Goal: Task Accomplishment & Management: Contribute content

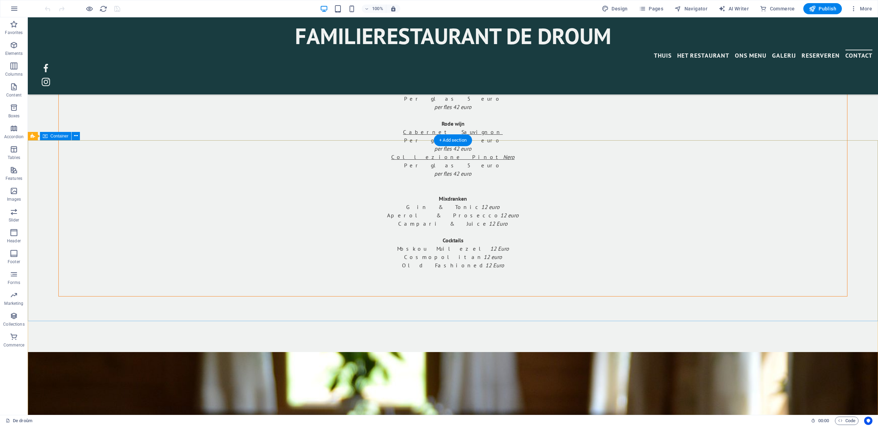
scroll to position [1765, 0]
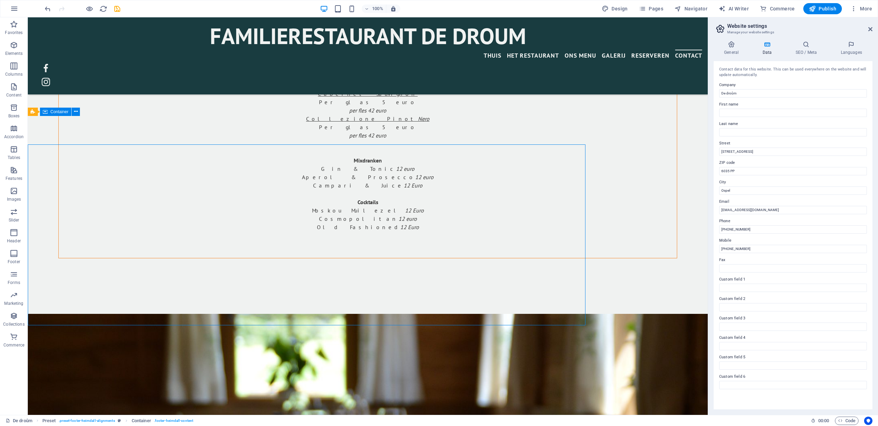
scroll to position [1765, 0]
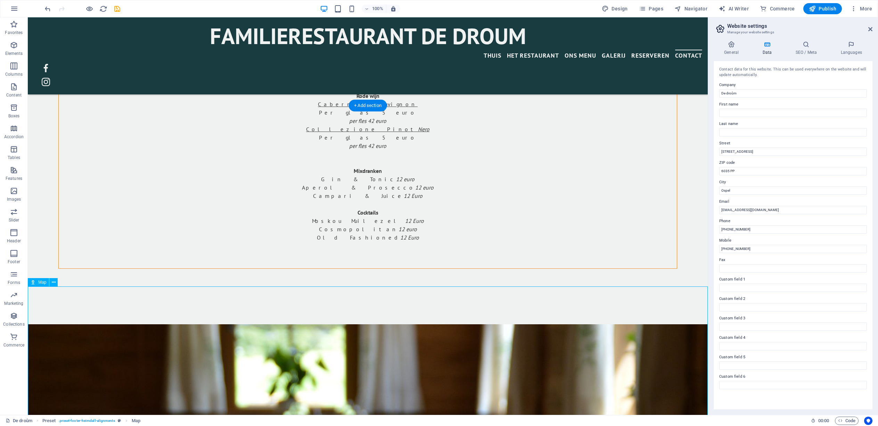
scroll to position [1786, 0]
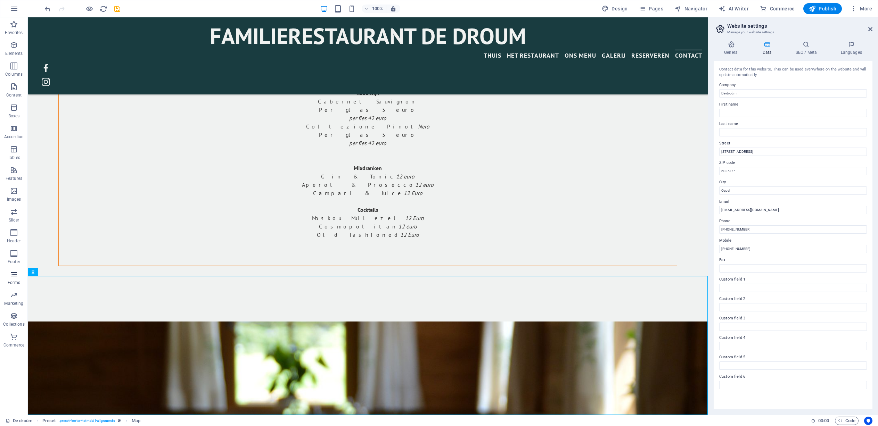
click at [14, 274] on icon "button" at bounding box center [14, 274] width 8 height 8
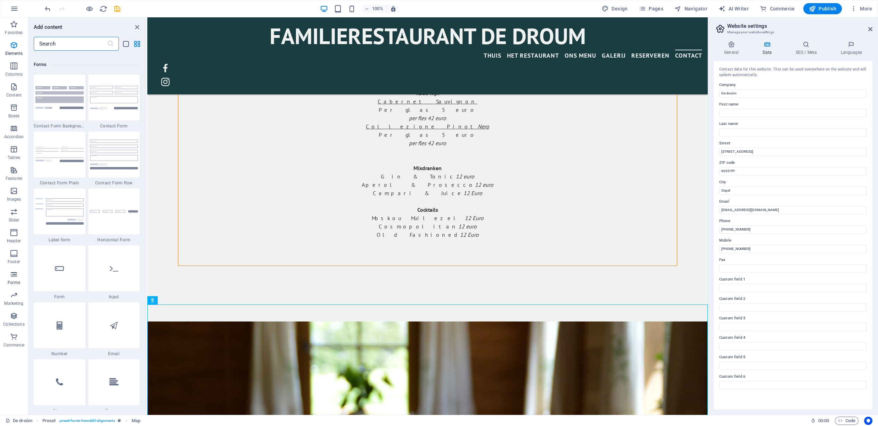
scroll to position [5071, 0]
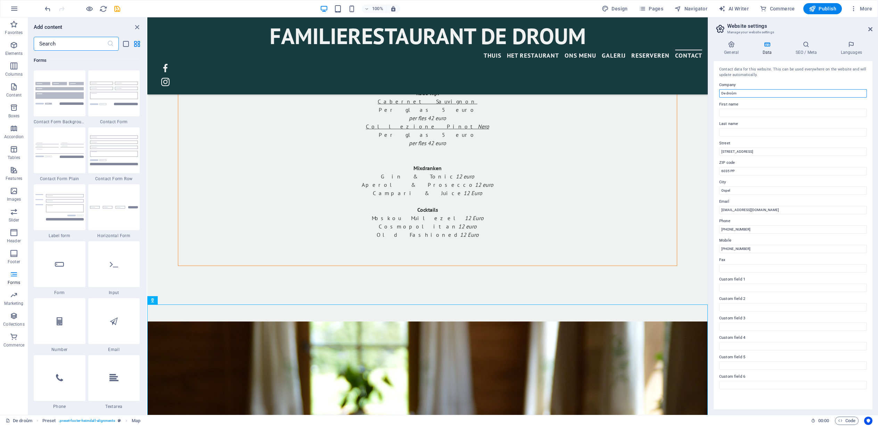
click at [578, 93] on input "De droûm" at bounding box center [793, 93] width 148 height 8
drag, startPoint x: 726, startPoint y: 93, endPoint x: 739, endPoint y: 93, distance: 13.2
click at [578, 93] on input "De droûm" at bounding box center [793, 93] width 148 height 8
type input "De DROÛM"
click at [578, 137] on div "Contact data for this website. This can be used everywhere on the website and w…" at bounding box center [792, 235] width 159 height 348
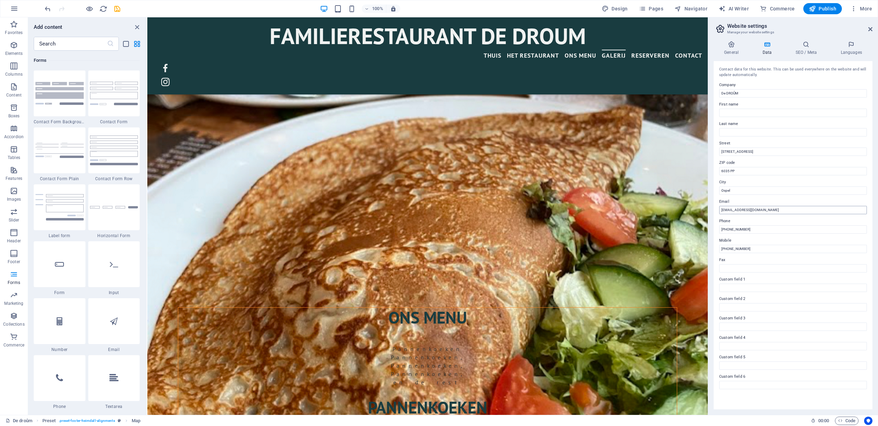
scroll to position [1203, 0]
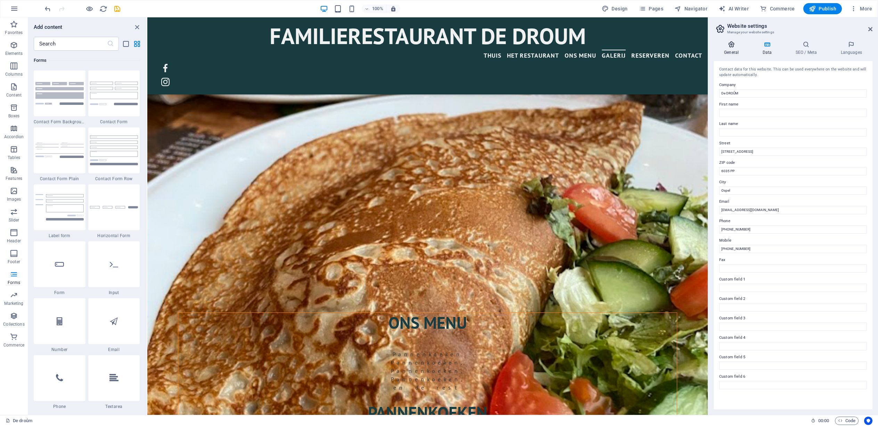
click at [578, 47] on icon at bounding box center [730, 44] width 35 height 7
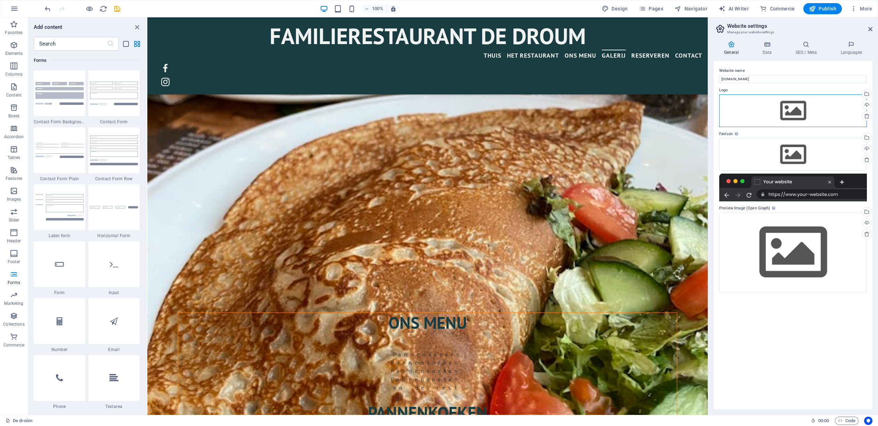
click at [578, 112] on div "Drag files here, click to choose files or select files from Files or our free s…" at bounding box center [793, 110] width 148 height 33
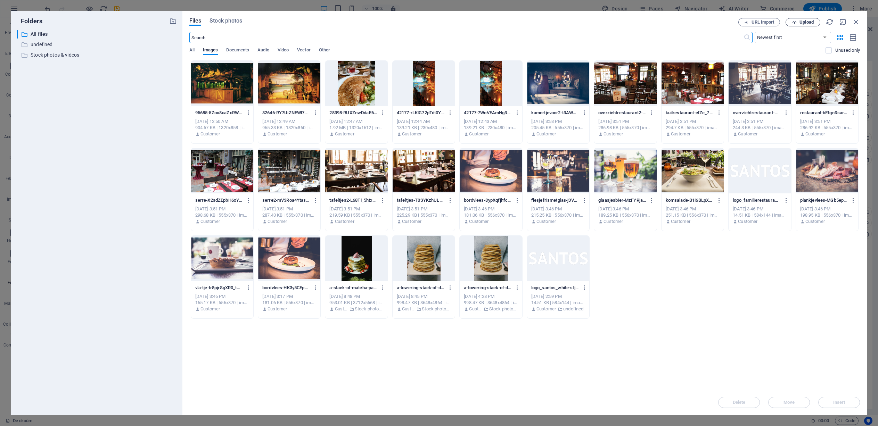
click at [578, 22] on span "Upload" at bounding box center [806, 22] width 14 height 4
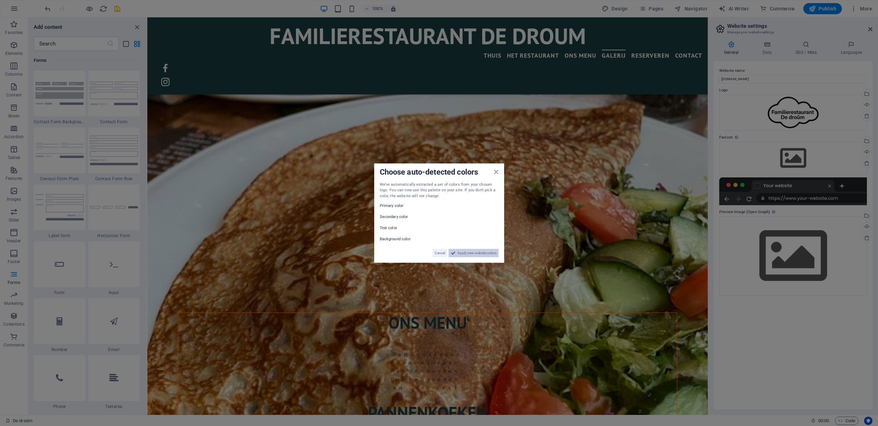
click at [473, 254] on span "Apply new website colors" at bounding box center [476, 253] width 39 height 8
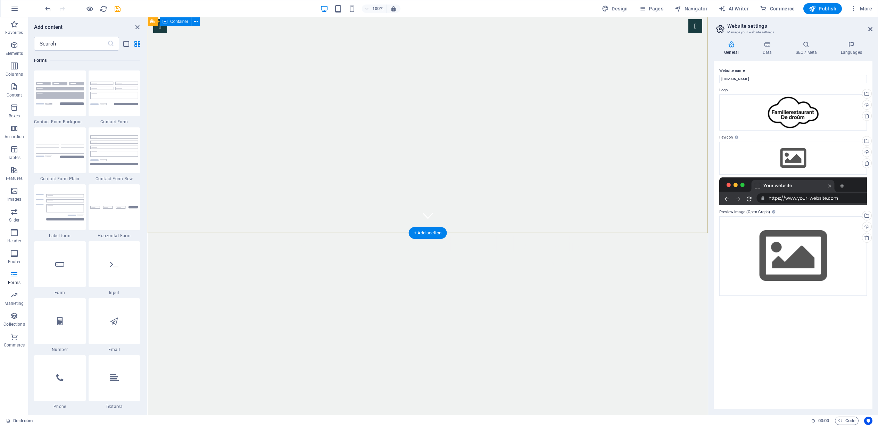
scroll to position [208, 0]
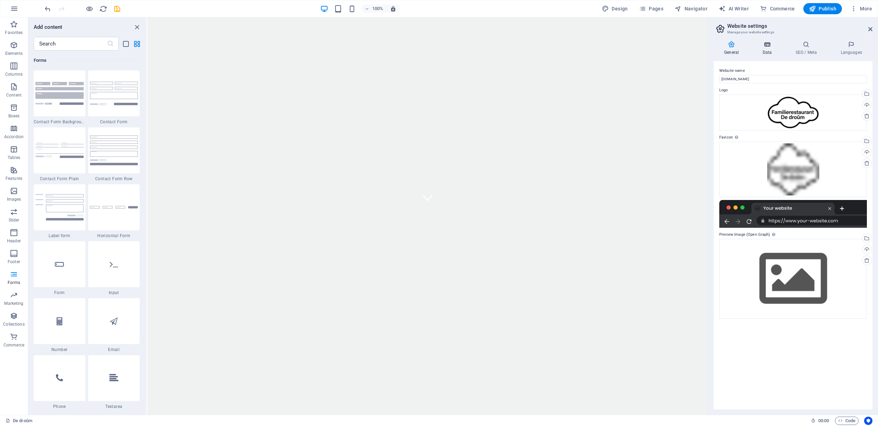
click at [578, 44] on icon at bounding box center [767, 44] width 30 height 7
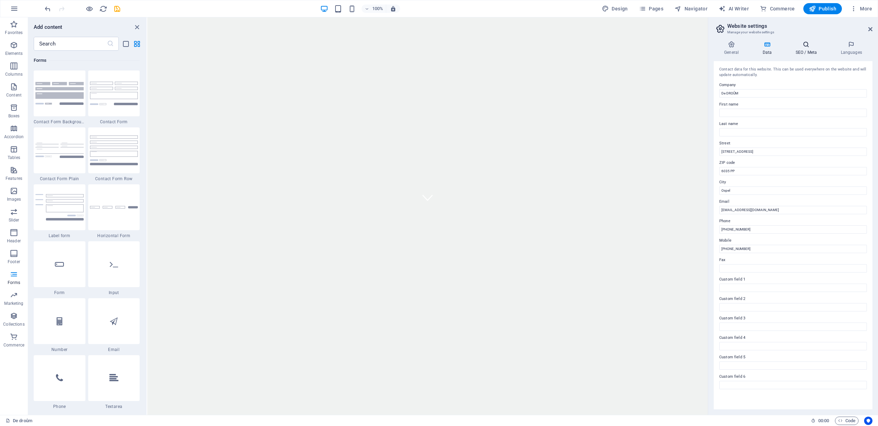
click at [578, 44] on icon at bounding box center [806, 44] width 42 height 7
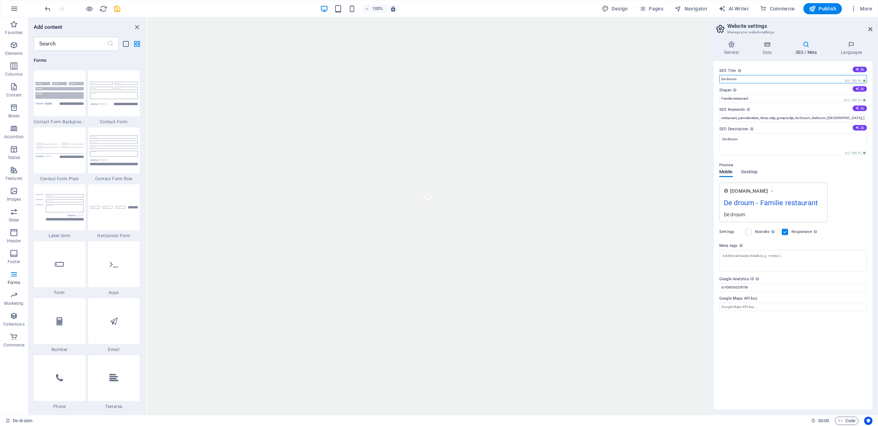
click at [578, 81] on input "De droum" at bounding box center [793, 79] width 148 height 8
drag, startPoint x: 747, startPoint y: 79, endPoint x: 726, endPoint y: 79, distance: 21.9
click at [578, 79] on input "De droum" at bounding box center [793, 79] width 148 height 8
type input "De DROÛM"
click at [578, 99] on input "Familie restaurant" at bounding box center [793, 98] width 148 height 8
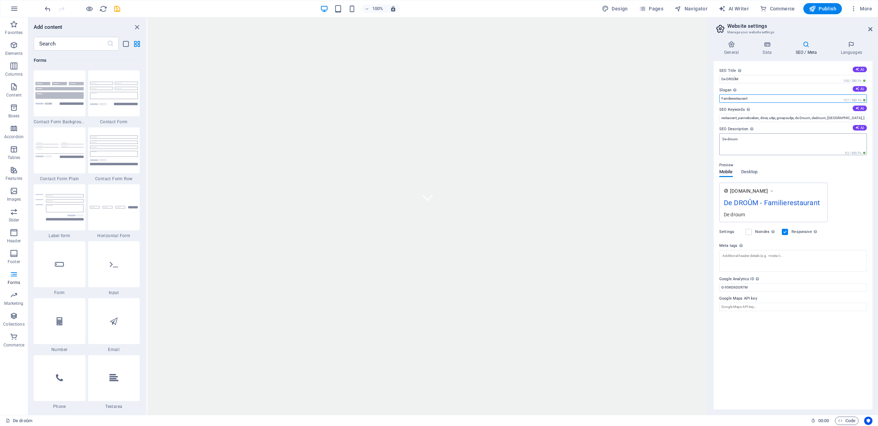
type input "Familierestaurant"
drag, startPoint x: 727, startPoint y: 139, endPoint x: 741, endPoint y: 139, distance: 13.6
click at [578, 139] on textarea "De droum" at bounding box center [793, 146] width 148 height 27
type textarea "De DROÛM"
click at [578, 120] on input "restaurant, pannekoeken, diner, uitje, groepsuitje, de Droum, dedroum, Ospel, d…" at bounding box center [793, 118] width 148 height 8
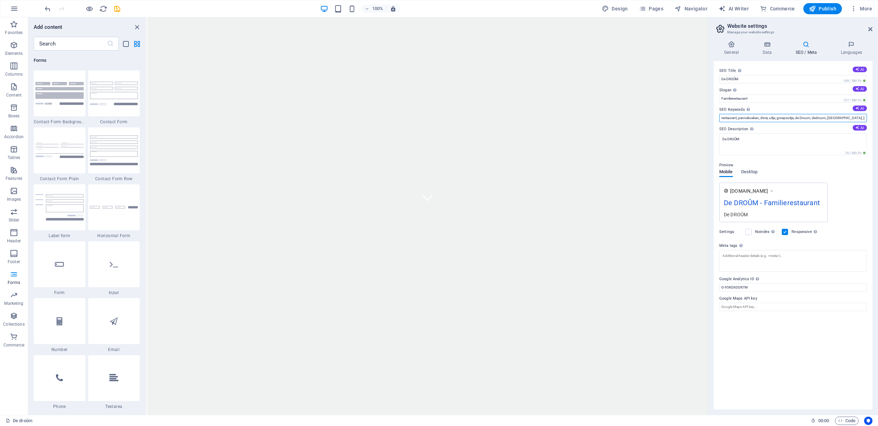
click at [578, 118] on input "restaurant, pannekoeken, diner, uitje, groepsuitje, de Droum, dedroum, Ospel, d…" at bounding box center [793, 118] width 148 height 8
type input "restaurant, pannekoeken, diner, uitje, groepsuitje, de Droum, dedroum, Ospel, d…"
click at [578, 44] on icon at bounding box center [806, 44] width 42 height 7
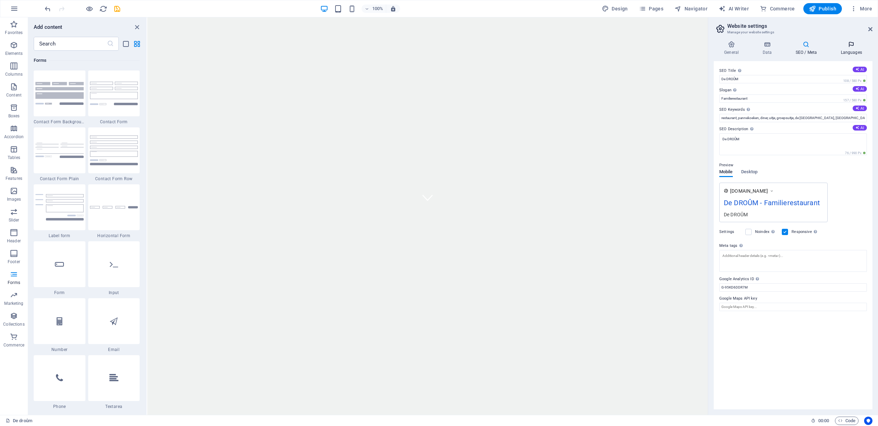
click at [578, 44] on icon at bounding box center [851, 44] width 42 height 7
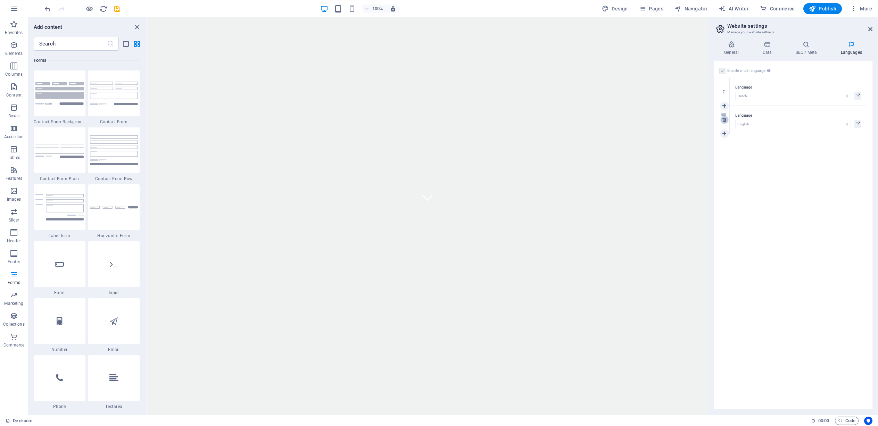
click at [578, 119] on icon at bounding box center [724, 119] width 4 height 5
click at [578, 48] on h4 "General" at bounding box center [733, 48] width 38 height 15
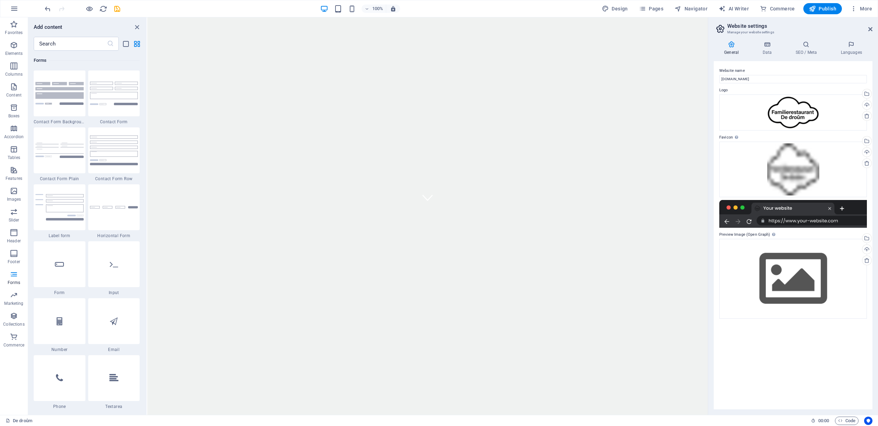
click at [578, 223] on div at bounding box center [793, 214] width 148 height 28
click at [578, 221] on div at bounding box center [793, 214] width 148 height 28
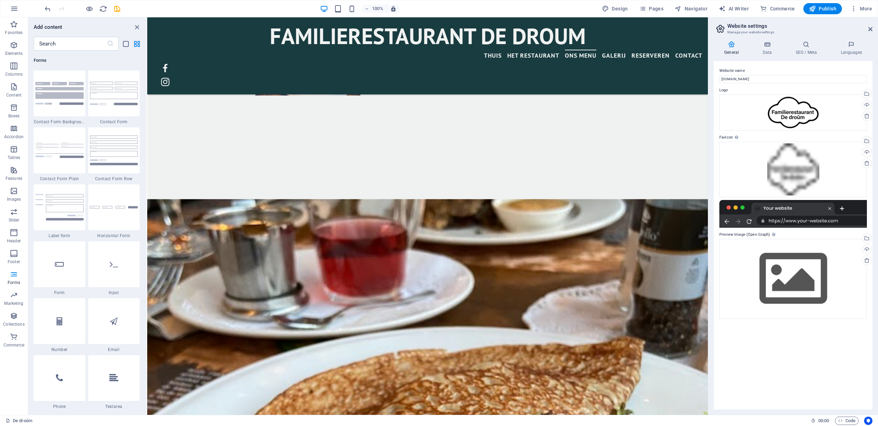
scroll to position [742, 0]
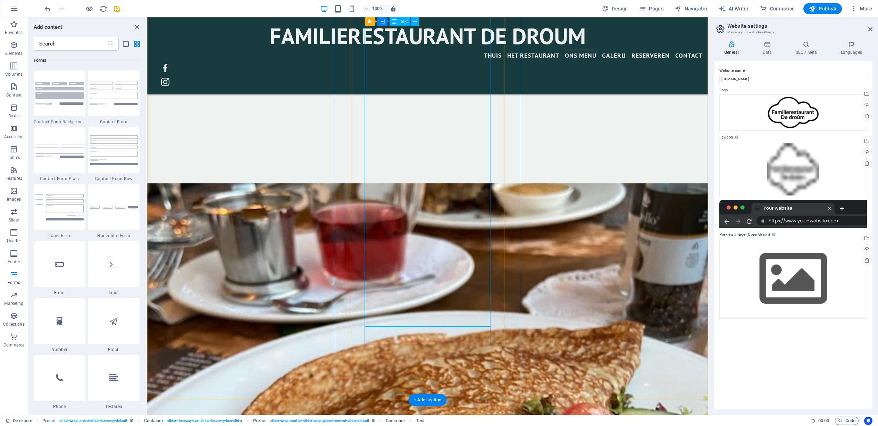
scroll to position [747, 0]
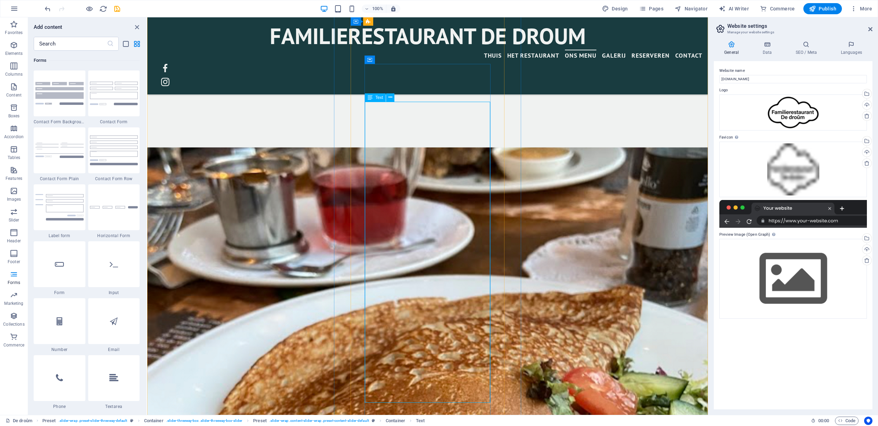
scroll to position [863, 0]
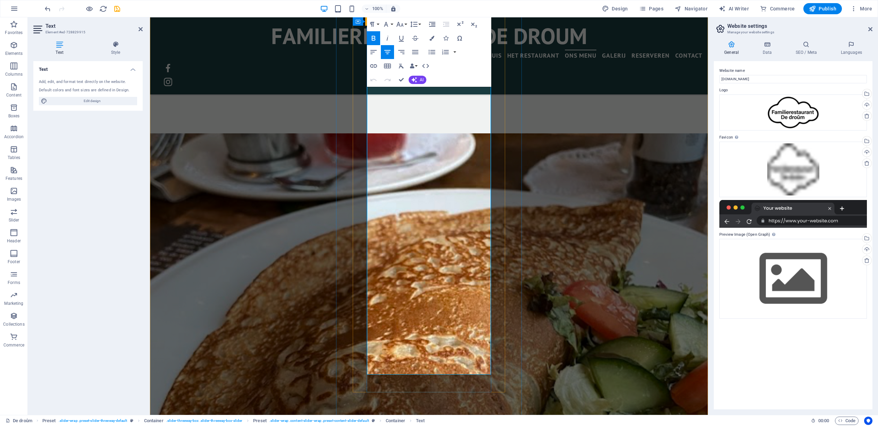
drag, startPoint x: 457, startPoint y: 362, endPoint x: 405, endPoint y: 94, distance: 273.2
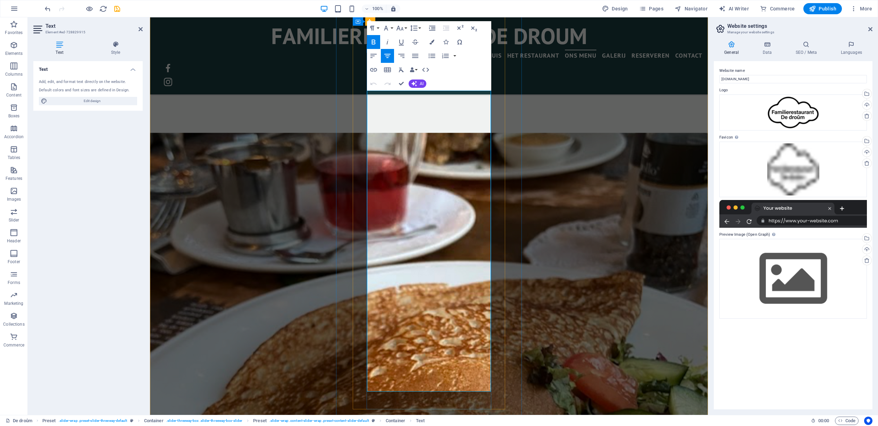
scroll to position [868, 0]
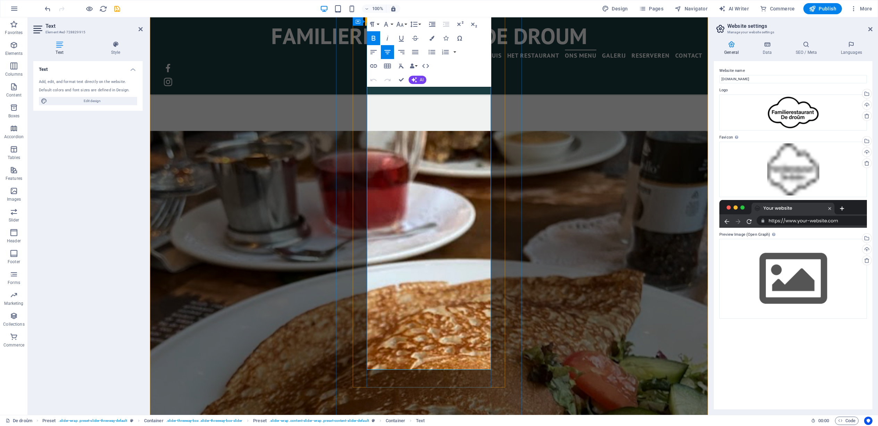
drag, startPoint x: 411, startPoint y: 169, endPoint x: 460, endPoint y: 356, distance: 193.8
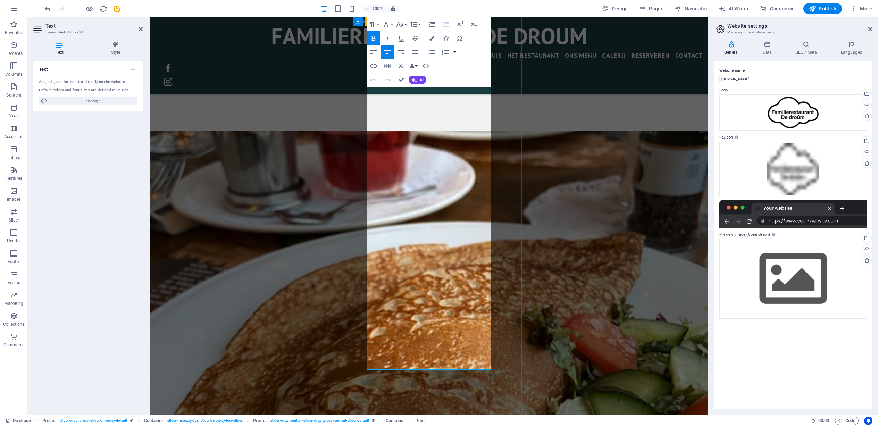
scroll to position [1618, 2]
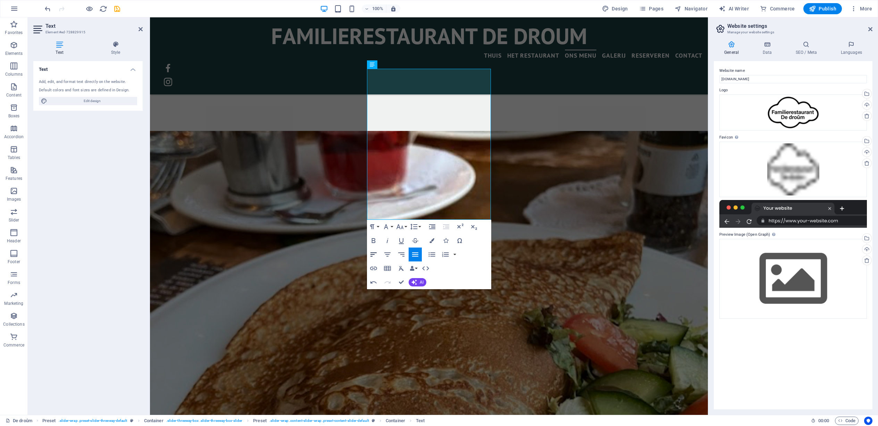
click at [374, 253] on icon "button" at bounding box center [374, 254] width 8 height 8
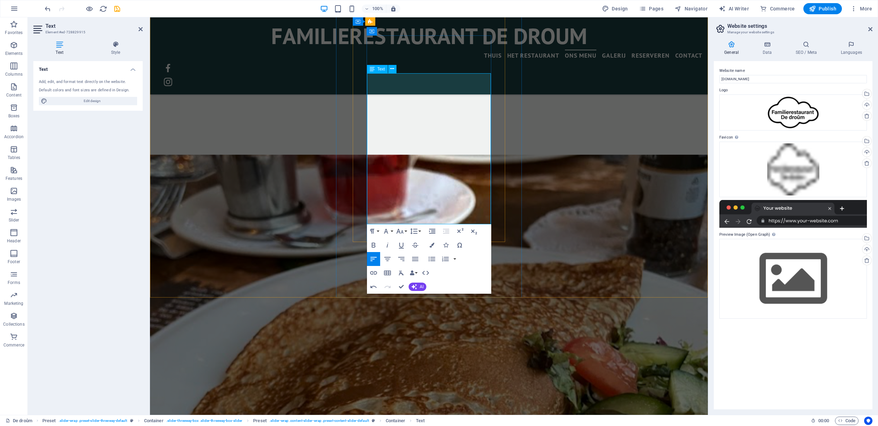
scroll to position [818, 0]
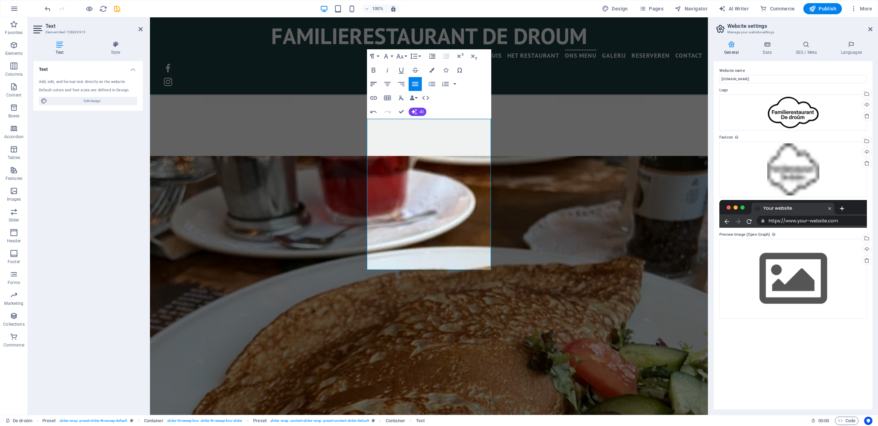
click at [373, 84] on icon "button" at bounding box center [374, 84] width 6 height 4
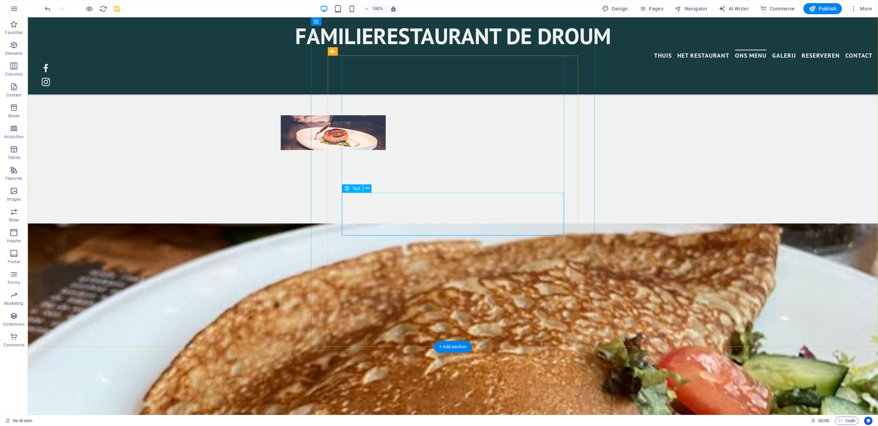
scroll to position [684, 0]
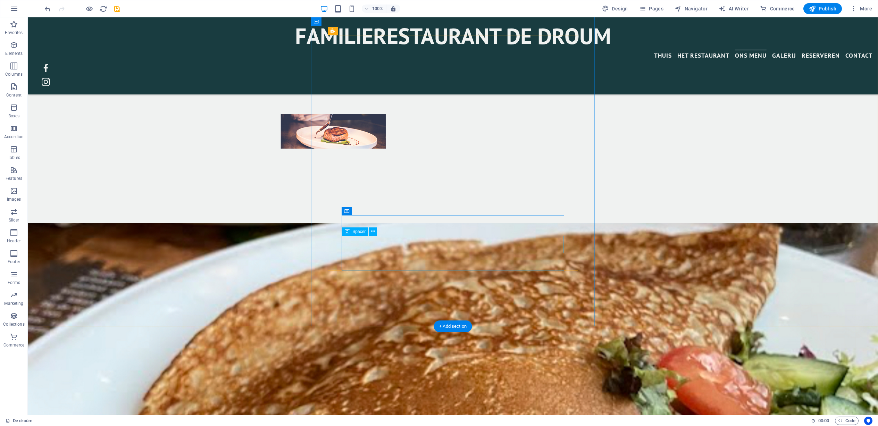
click at [363, 233] on span "Spacer" at bounding box center [359, 232] width 13 height 4
click at [374, 231] on icon at bounding box center [373, 231] width 4 height 7
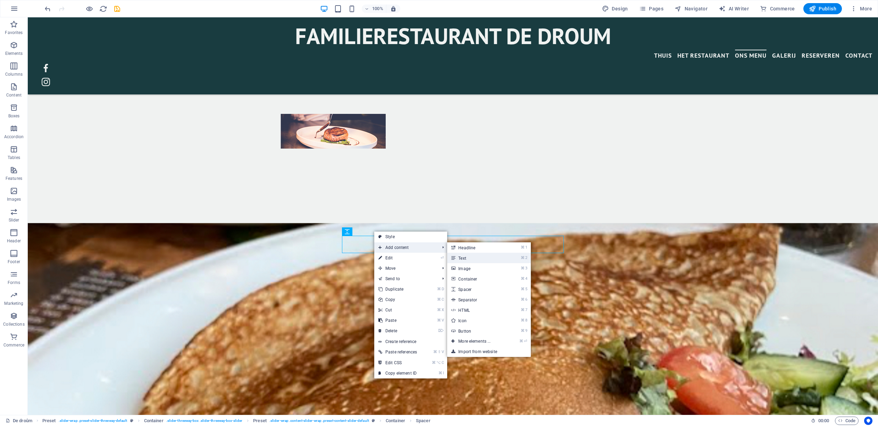
click at [464, 258] on link "⌘ 2 Text" at bounding box center [475, 258] width 57 height 10
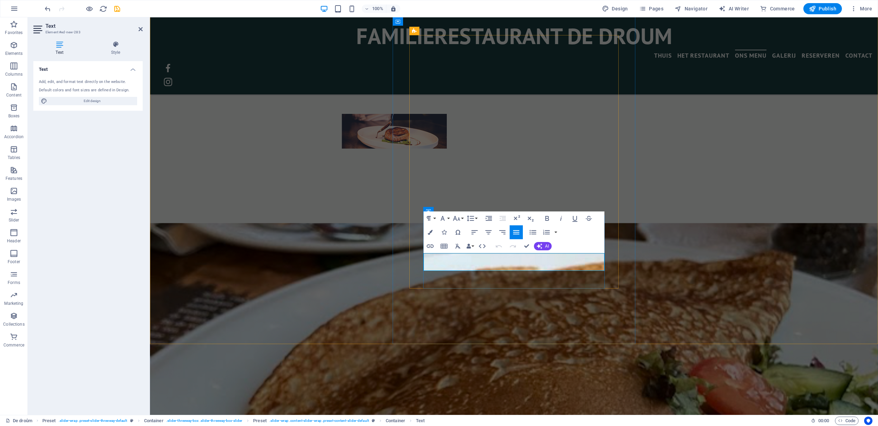
drag, startPoint x: 472, startPoint y: 258, endPoint x: 424, endPoint y: 259, distance: 48.6
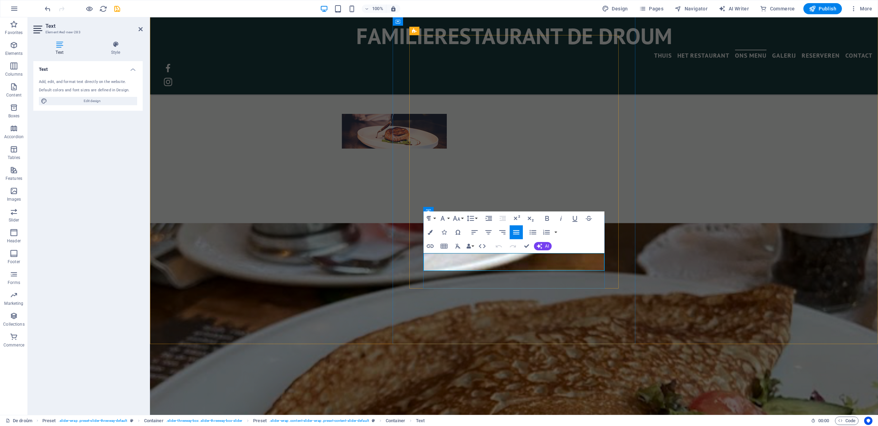
scroll to position [1618, 2]
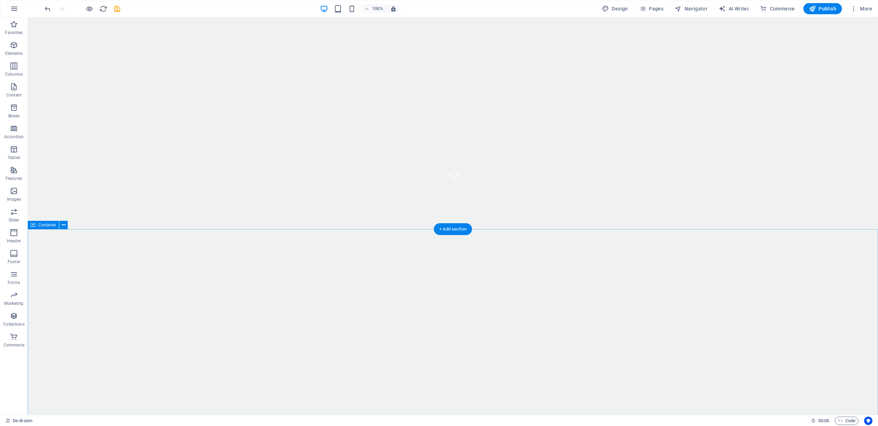
scroll to position [231, 0]
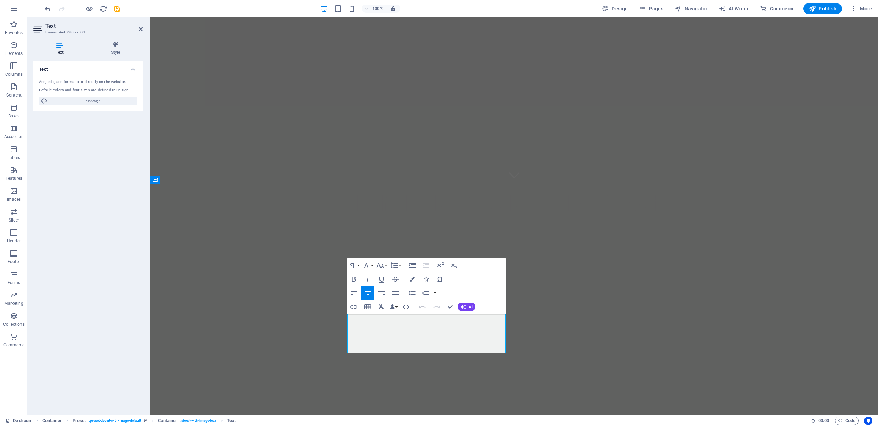
scroll to position [231, 0]
drag, startPoint x: 392, startPoint y: 319, endPoint x: 404, endPoint y: 318, distance: 11.5
drag, startPoint x: 463, startPoint y: 320, endPoint x: 455, endPoint y: 331, distance: 14.2
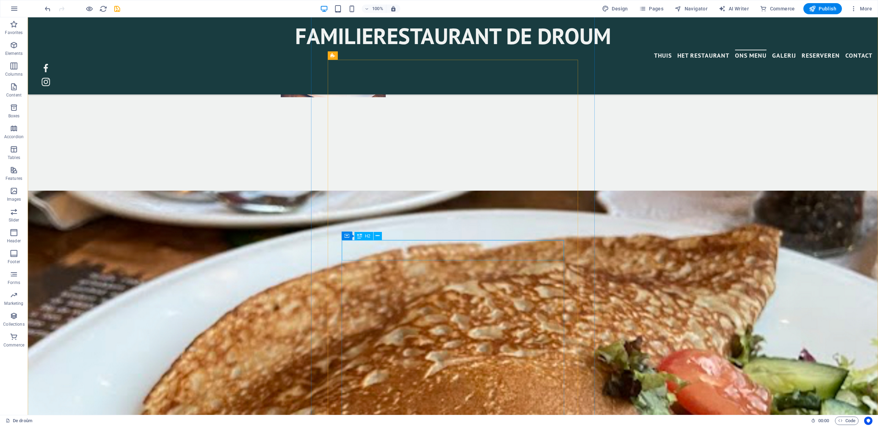
scroll to position [763, 0]
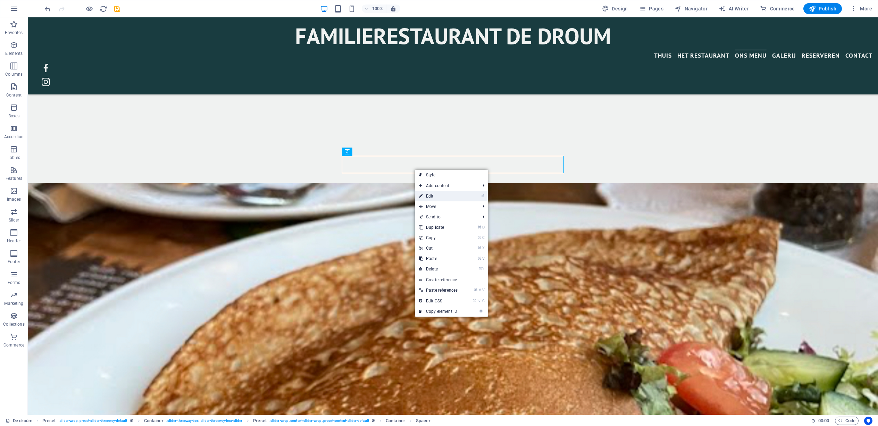
click at [432, 195] on link "⏎ Edit" at bounding box center [438, 196] width 47 height 10
select select "px"
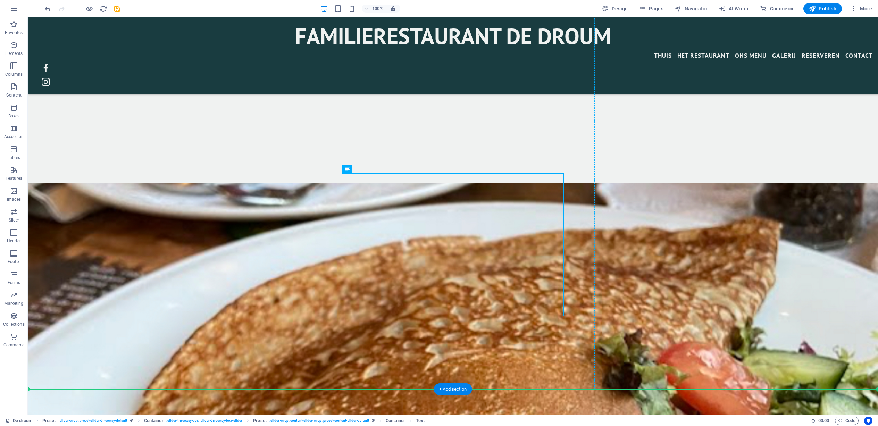
drag, startPoint x: 358, startPoint y: 304, endPoint x: 223, endPoint y: 203, distance: 168.7
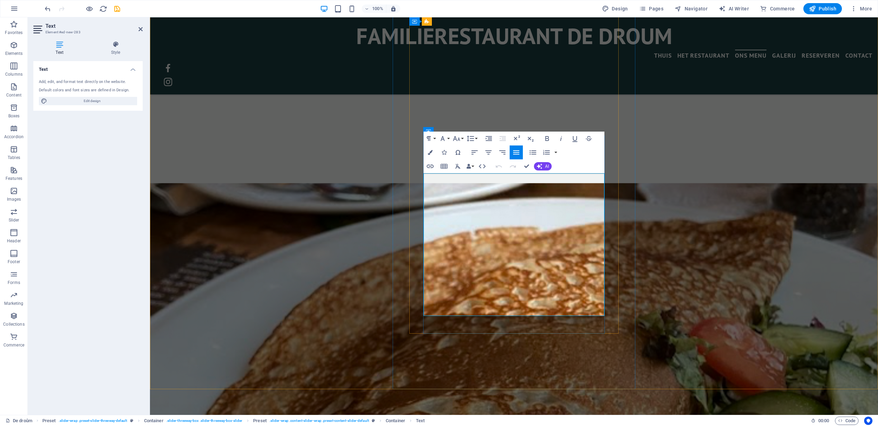
drag, startPoint x: 425, startPoint y: 179, endPoint x: 466, endPoint y: 306, distance: 134.2
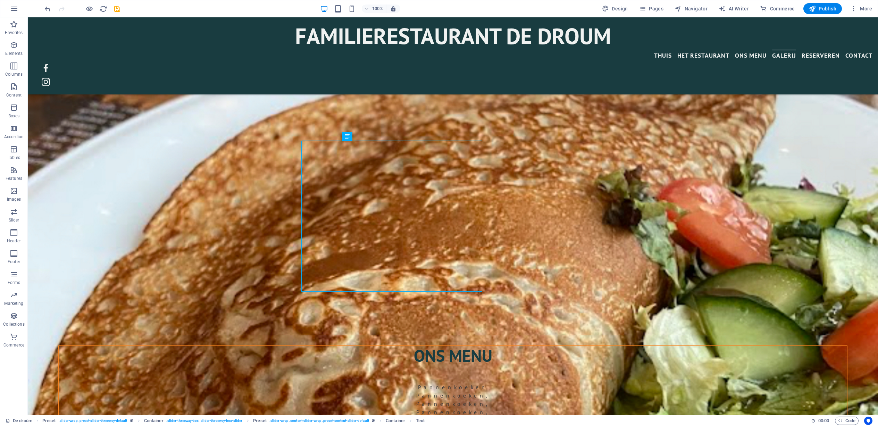
scroll to position [796, 0]
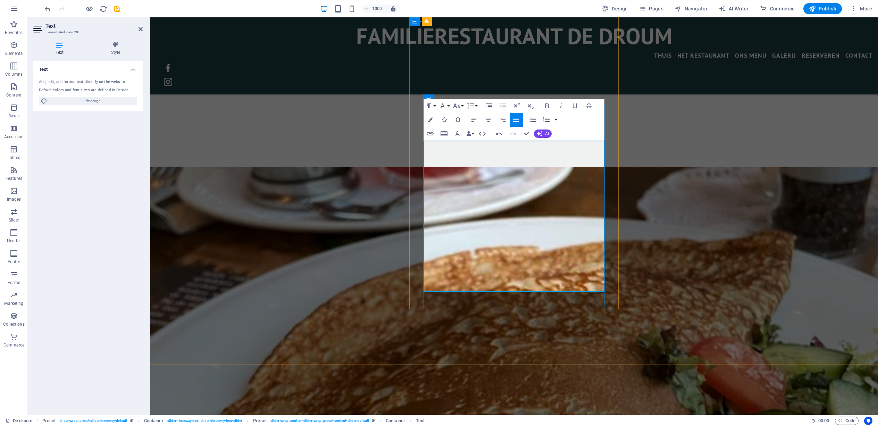
click at [435, 107] on button "Paragraph Format" at bounding box center [430, 106] width 13 height 14
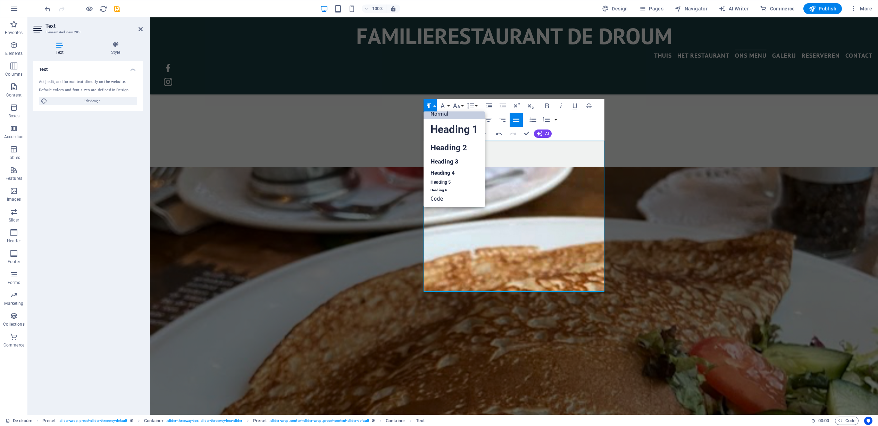
scroll to position [6, 0]
click at [435, 107] on button "Paragraph Format" at bounding box center [430, 106] width 13 height 14
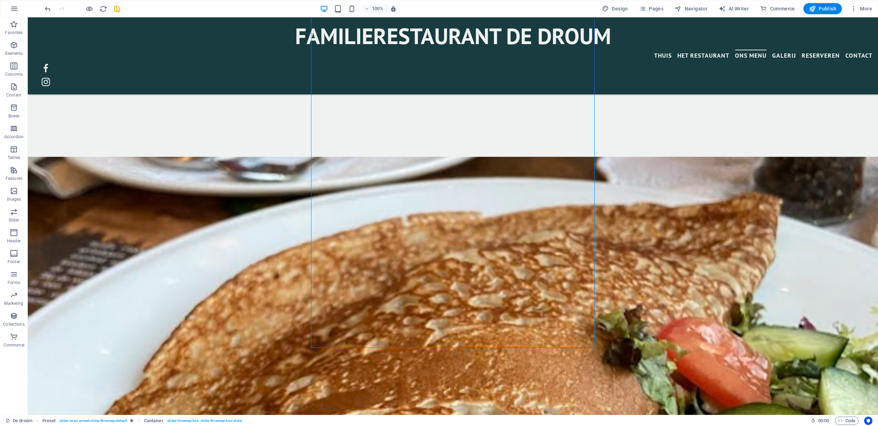
scroll to position [823, 0]
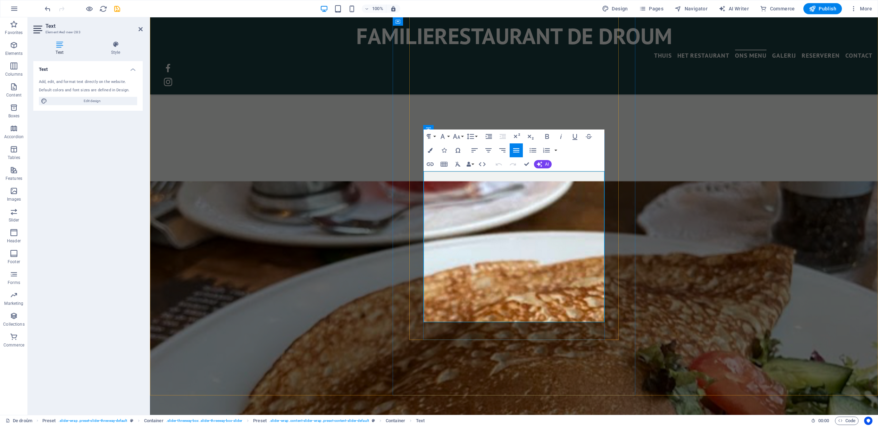
scroll to position [777, 0]
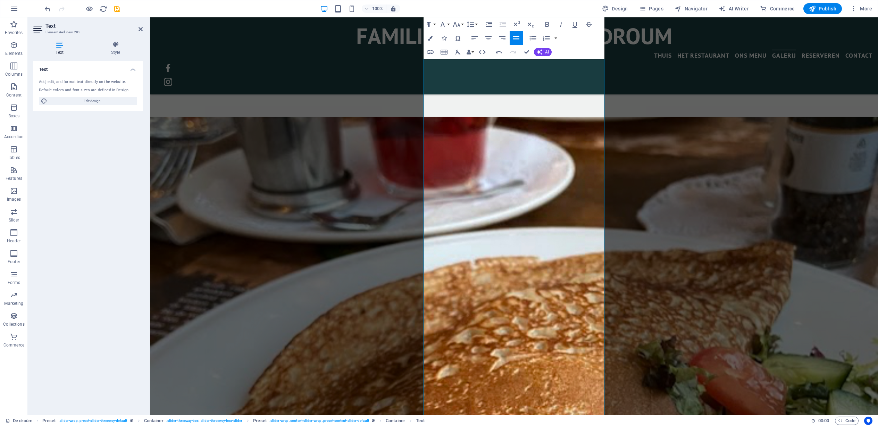
scroll to position [892, 0]
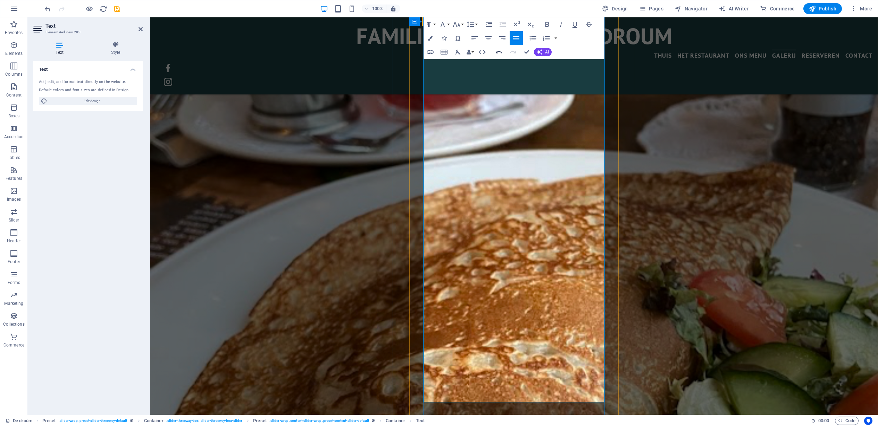
scroll to position [1086, 0]
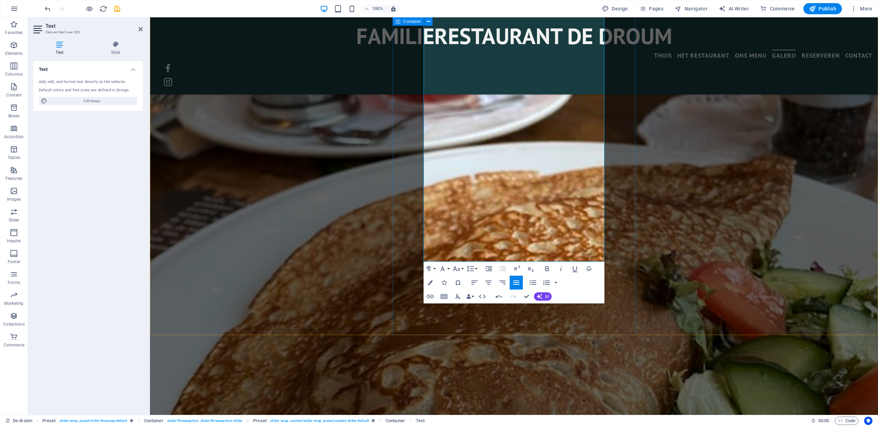
scroll to position [1074, 0]
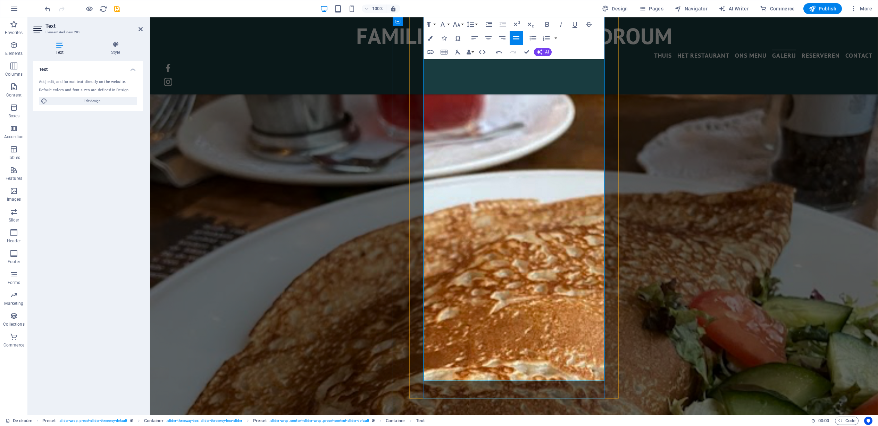
drag, startPoint x: 425, startPoint y: 269, endPoint x: 560, endPoint y: 272, distance: 134.8
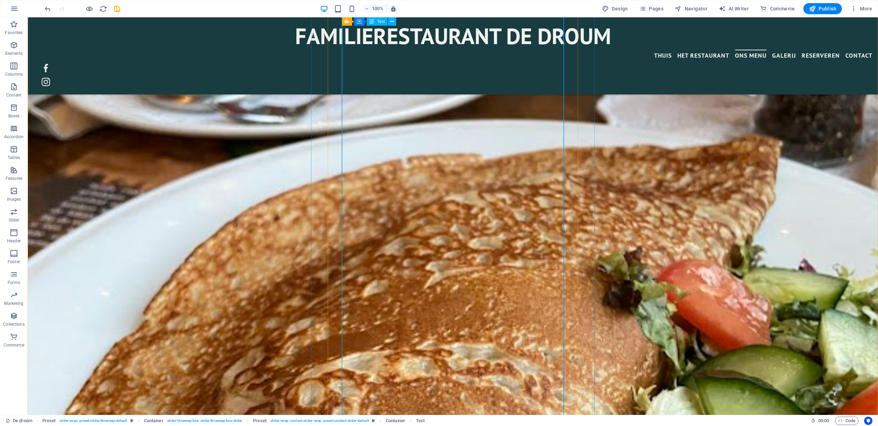
scroll to position [1175, 0]
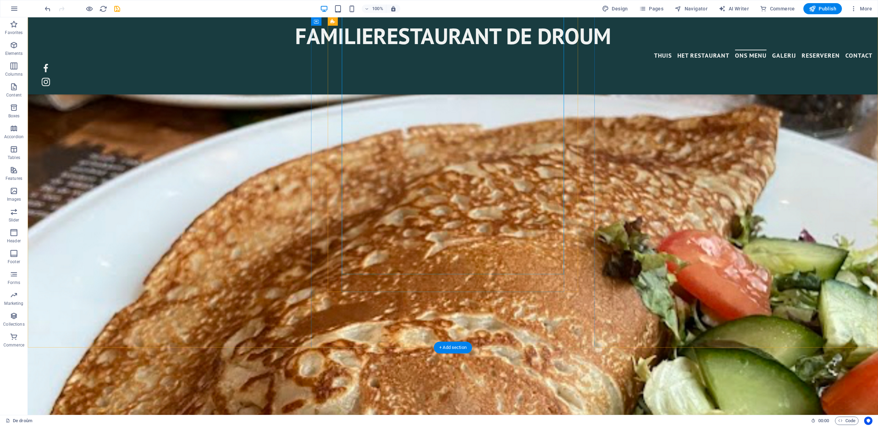
scroll to position [1167, 0]
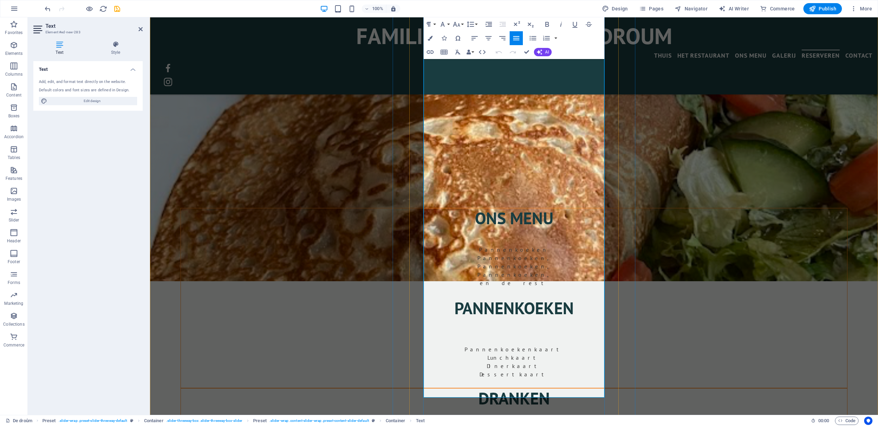
scroll to position [1203, 0]
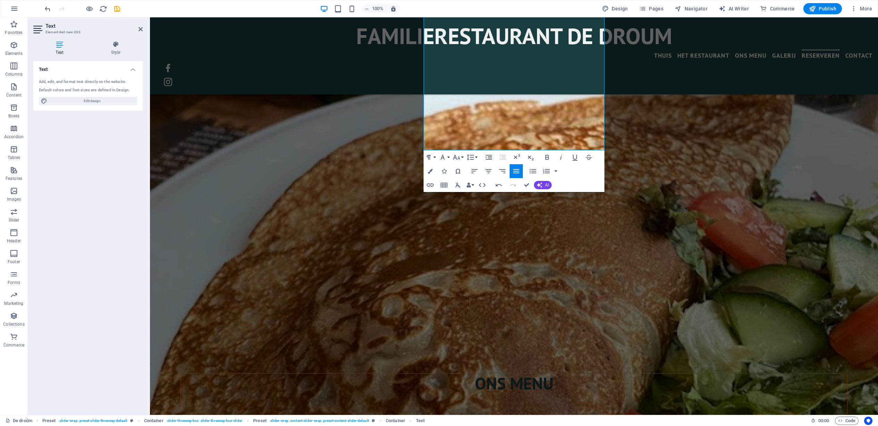
scroll to position [1162, 0]
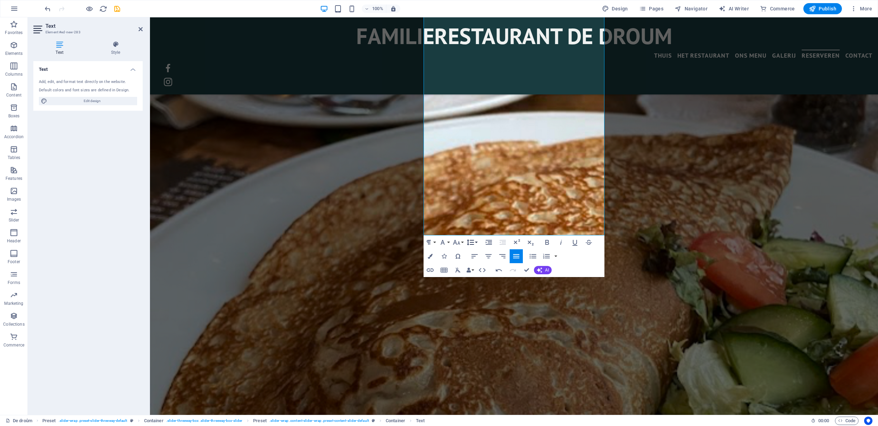
click at [476, 243] on button "Line Height" at bounding box center [471, 242] width 13 height 14
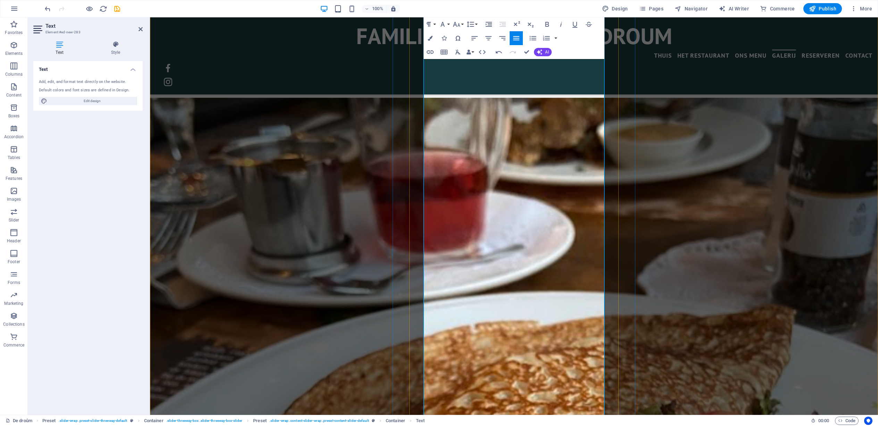
scroll to position [930, 0]
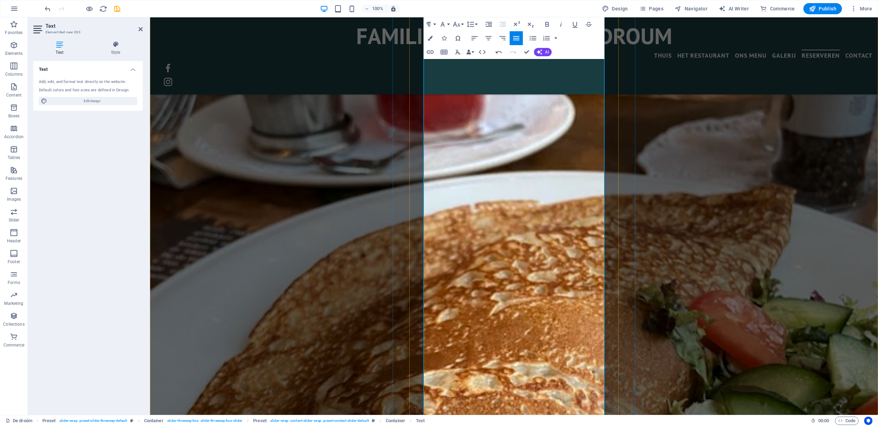
scroll to position [1205, 0]
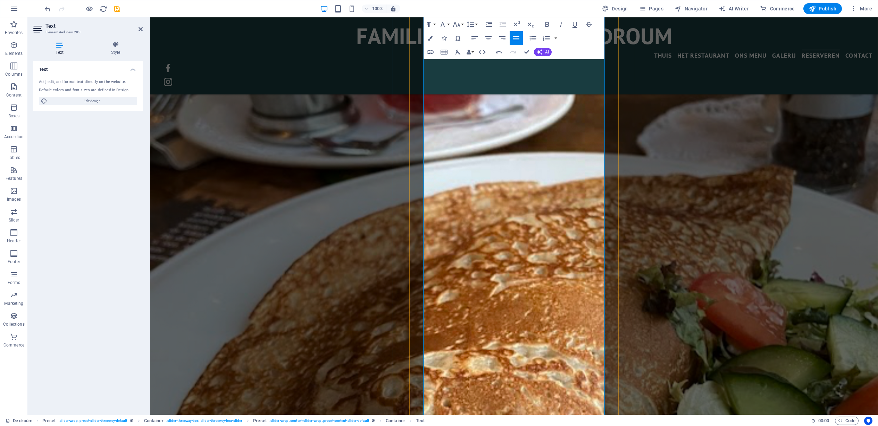
drag, startPoint x: 574, startPoint y: 179, endPoint x: 423, endPoint y: 181, distance: 150.8
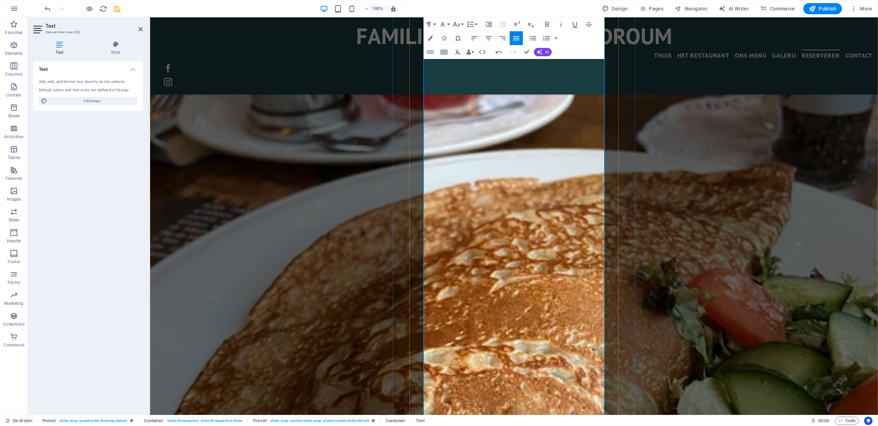
scroll to position [1200, 0]
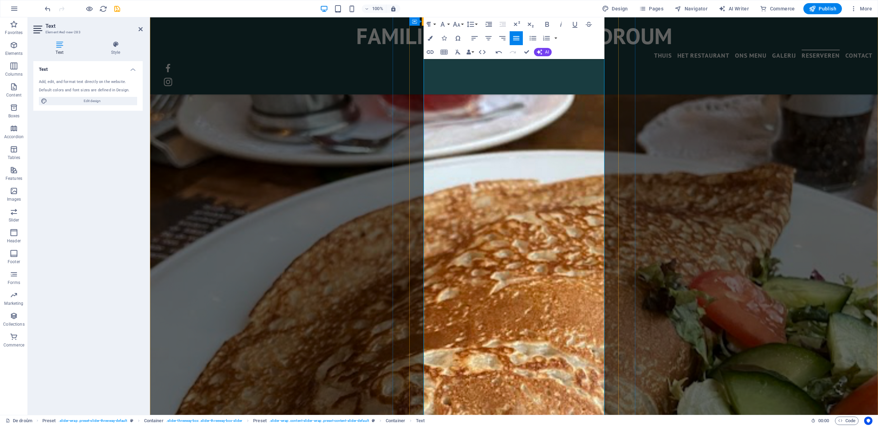
drag, startPoint x: 548, startPoint y: 189, endPoint x: 415, endPoint y: 188, distance: 133.0
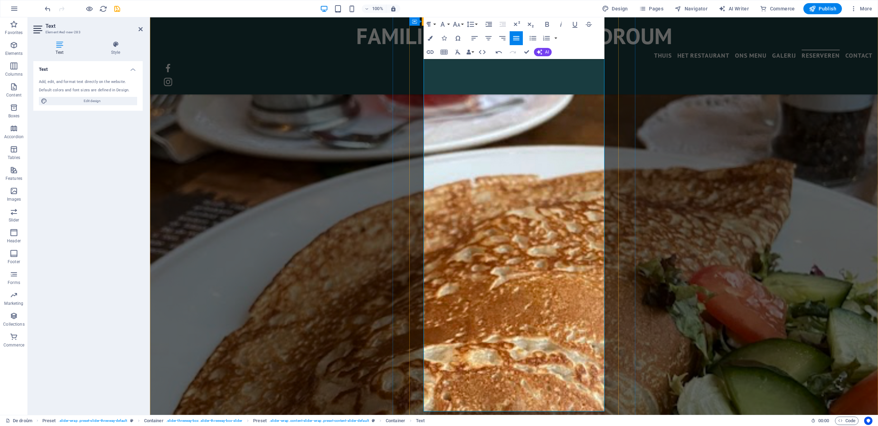
drag, startPoint x: 492, startPoint y: 199, endPoint x: 416, endPoint y: 197, distance: 75.7
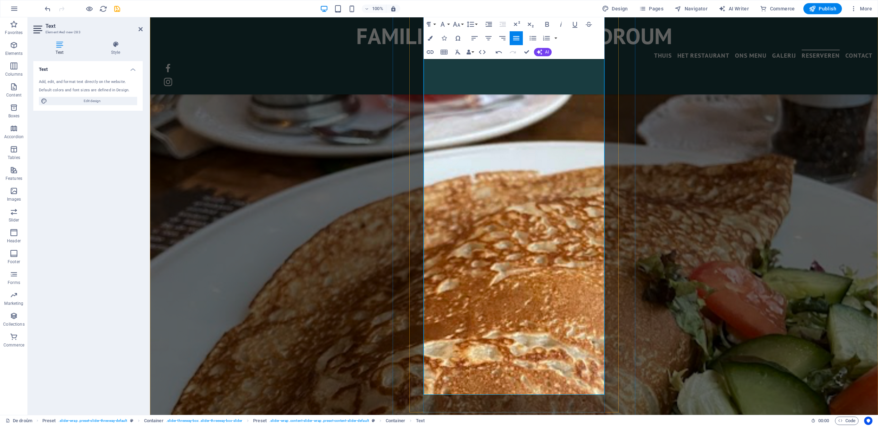
drag, startPoint x: 537, startPoint y: 207, endPoint x: 424, endPoint y: 205, distance: 112.6
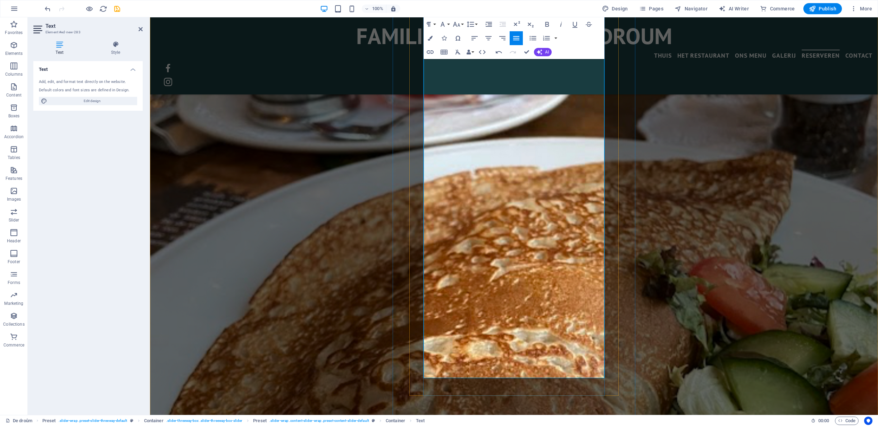
drag, startPoint x: 501, startPoint y: 214, endPoint x: 424, endPoint y: 216, distance: 77.1
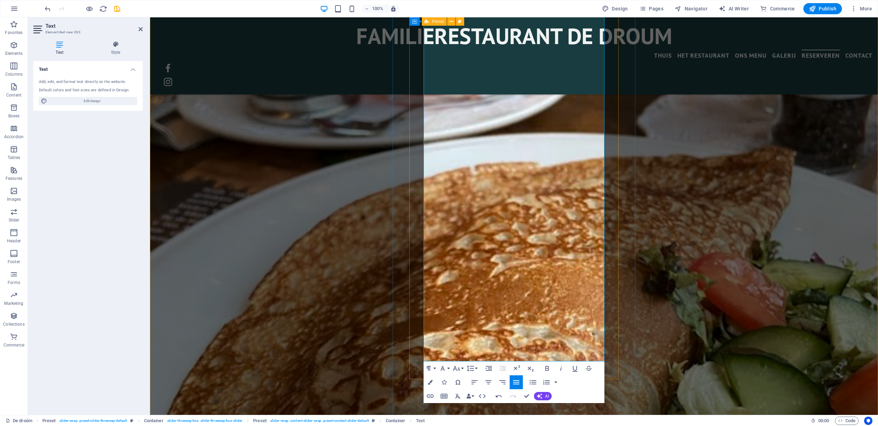
drag, startPoint x: 469, startPoint y: 222, endPoint x: 421, endPoint y: 221, distance: 48.0
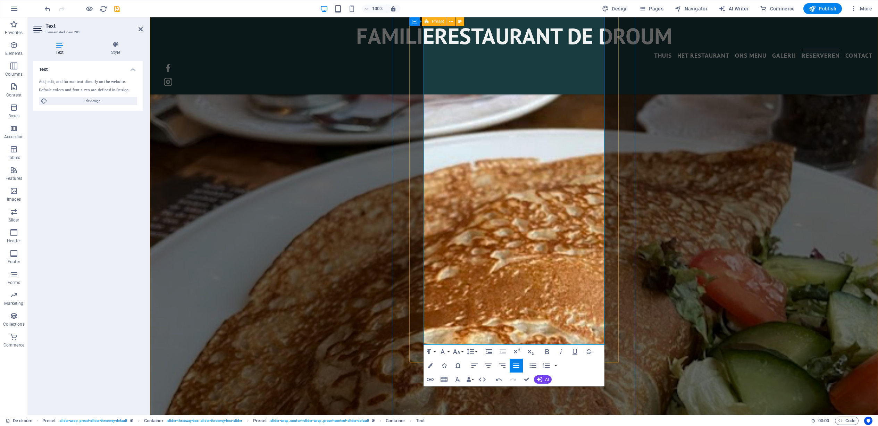
drag, startPoint x: 556, startPoint y: 232, endPoint x: 421, endPoint y: 231, distance: 135.1
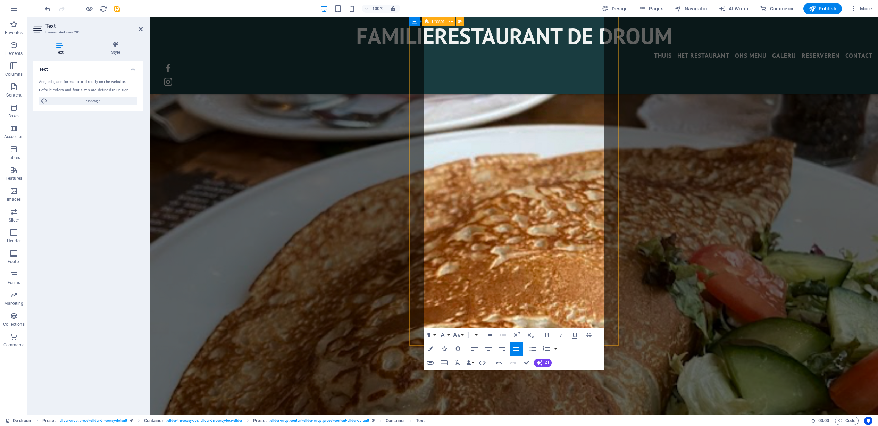
drag, startPoint x: 528, startPoint y: 241, endPoint x: 419, endPoint y: 238, distance: 109.4
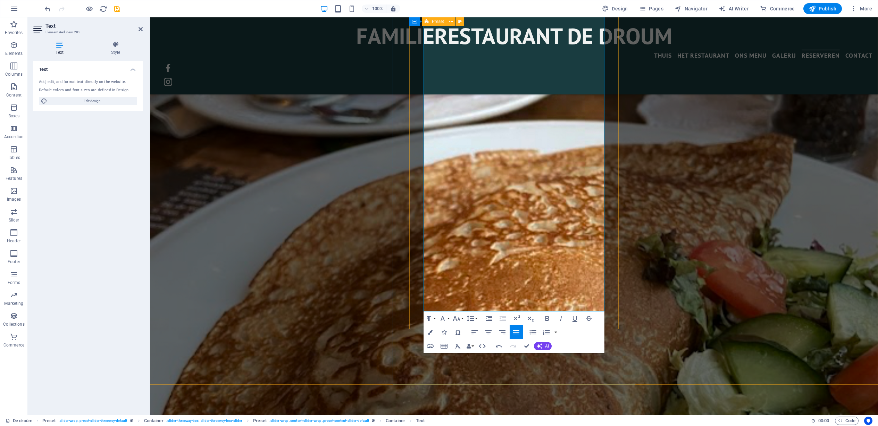
drag, startPoint x: 489, startPoint y: 247, endPoint x: 419, endPoint y: 247, distance: 70.2
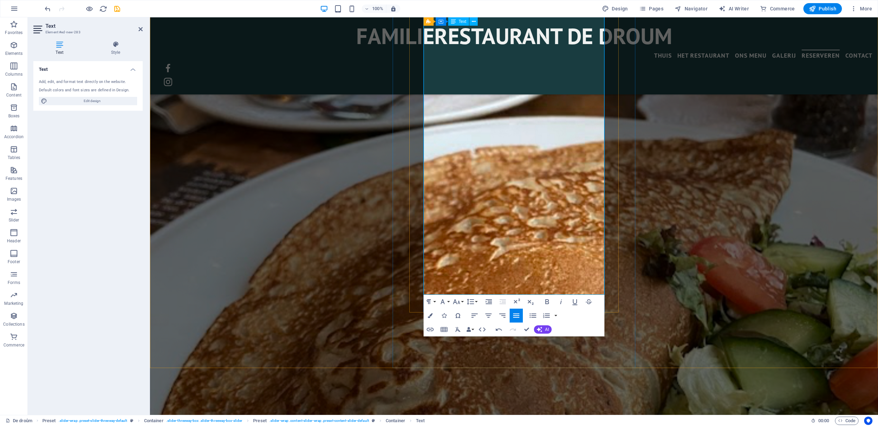
drag, startPoint x: 551, startPoint y: 258, endPoint x: 424, endPoint y: 260, distance: 126.4
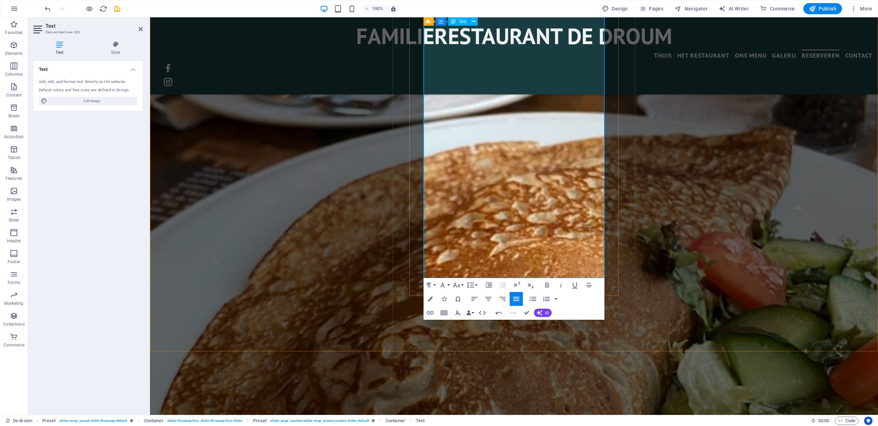
drag, startPoint x: 529, startPoint y: 265, endPoint x: 420, endPoint y: 263, distance: 109.1
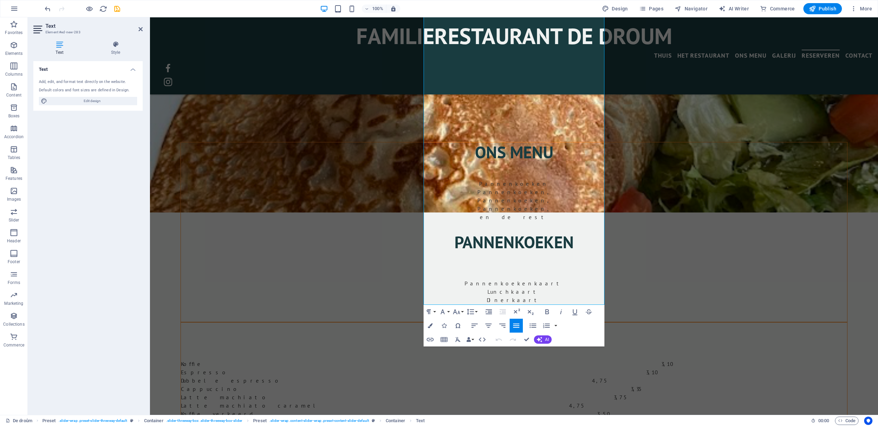
scroll to position [1324, 0]
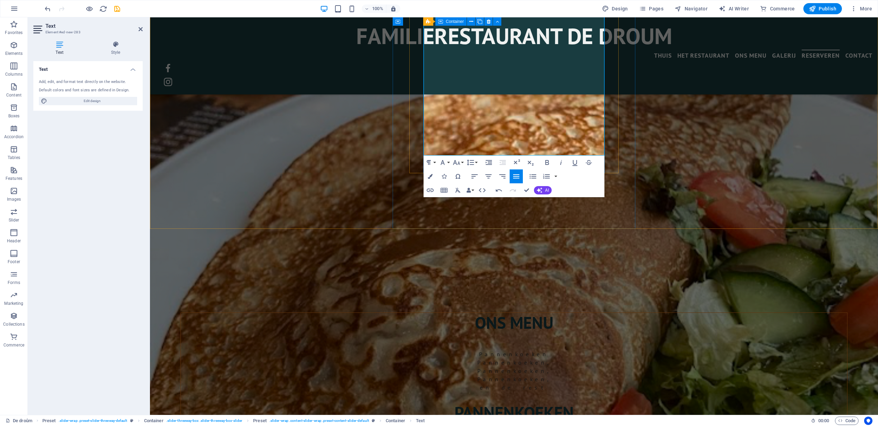
drag, startPoint x: 528, startPoint y: 143, endPoint x: 423, endPoint y: 143, distance: 104.5
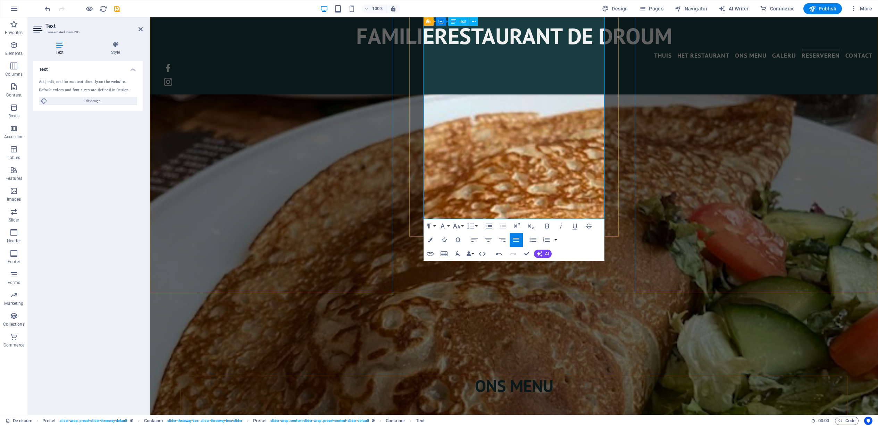
scroll to position [1260, 0]
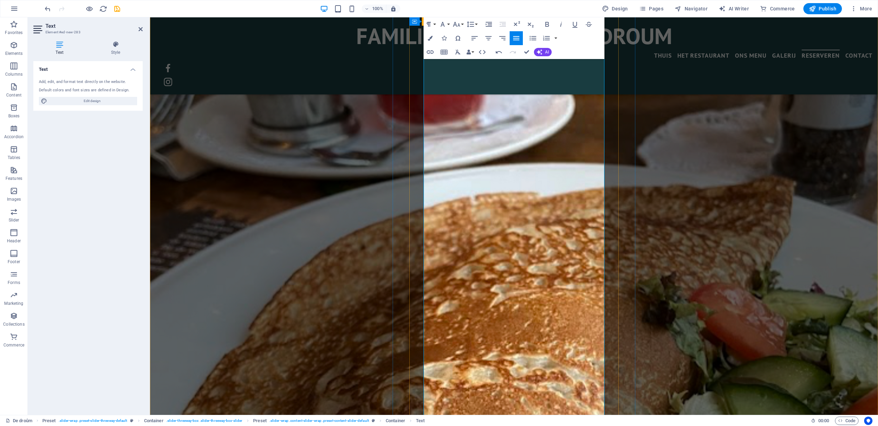
scroll to position [1262, 0]
drag, startPoint x: 470, startPoint y: 238, endPoint x: 419, endPoint y: 228, distance: 52.3
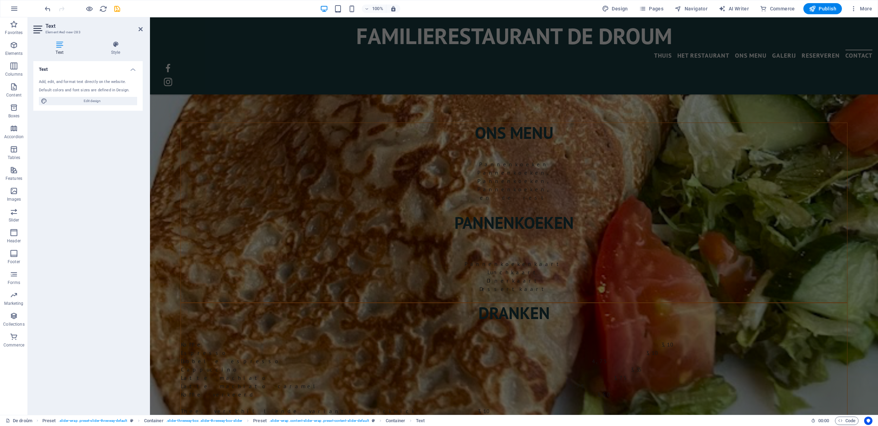
scroll to position [1403, 0]
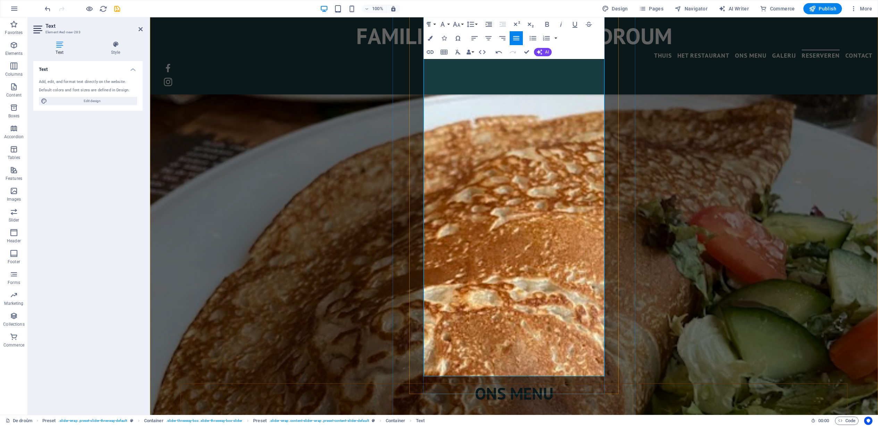
drag, startPoint x: 425, startPoint y: 213, endPoint x: 468, endPoint y: 356, distance: 149.2
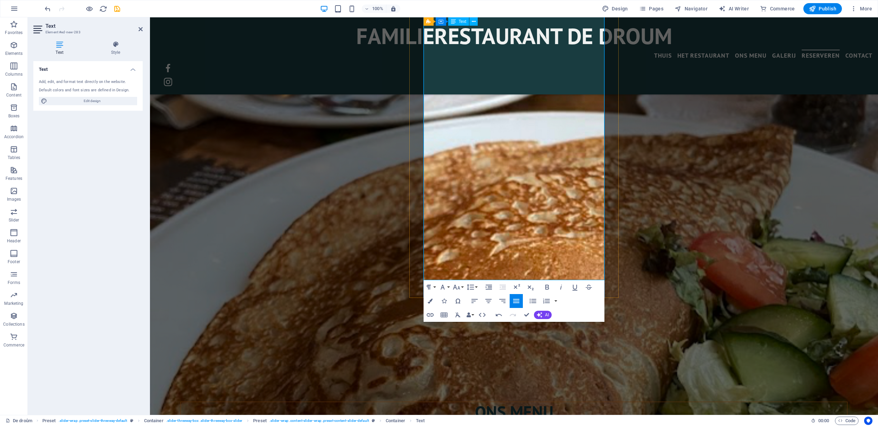
scroll to position [1198, 0]
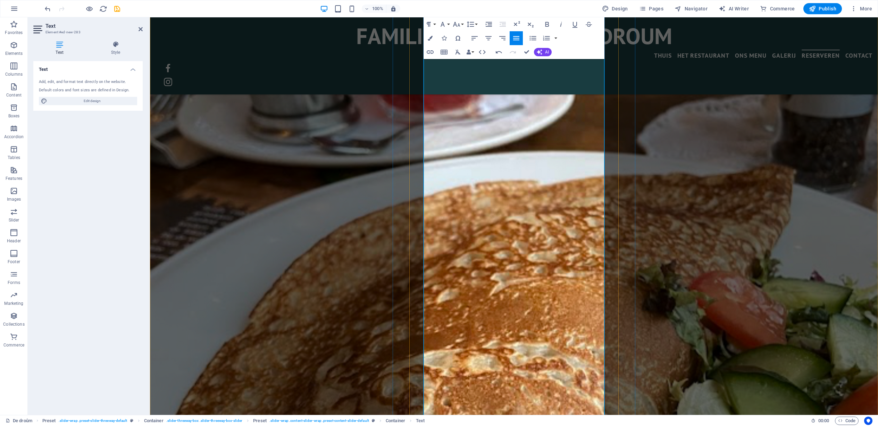
drag, startPoint x: 498, startPoint y: 291, endPoint x: 423, endPoint y: 288, distance: 75.1
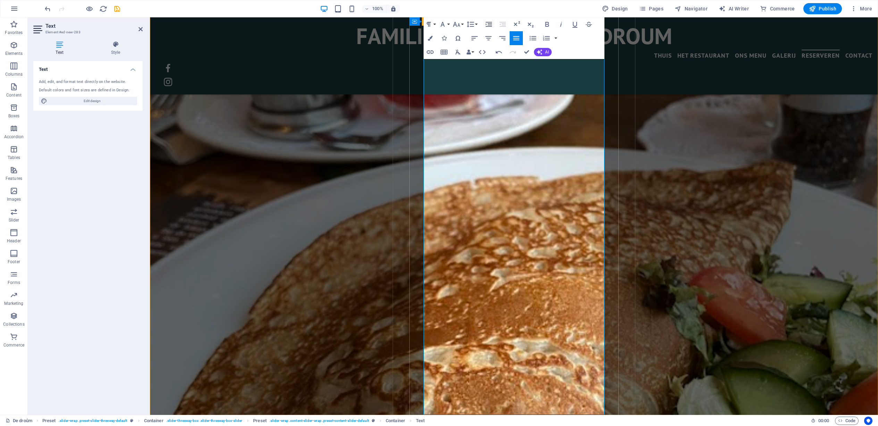
drag, startPoint x: 477, startPoint y: 325, endPoint x: 414, endPoint y: 320, distance: 62.7
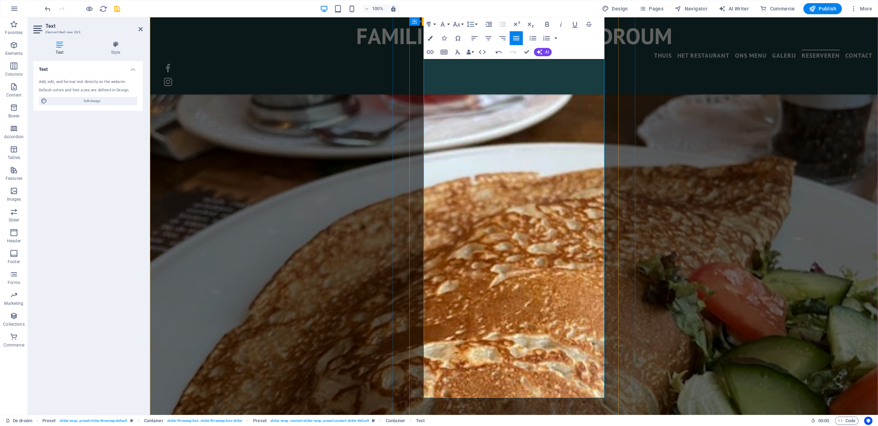
drag, startPoint x: 438, startPoint y: 357, endPoint x: 421, endPoint y: 352, distance: 18.1
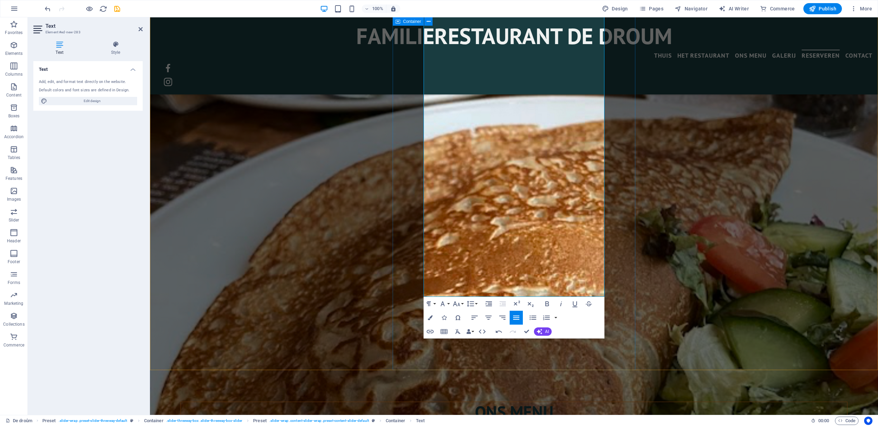
scroll to position [1286, 0]
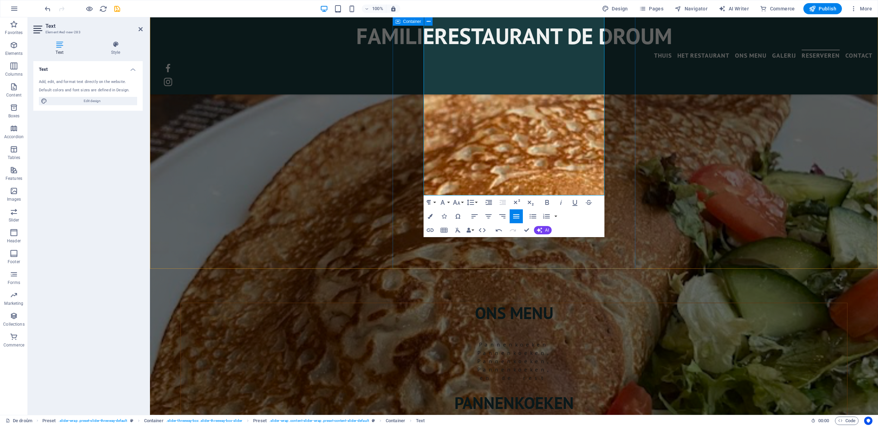
scroll to position [1384, 0]
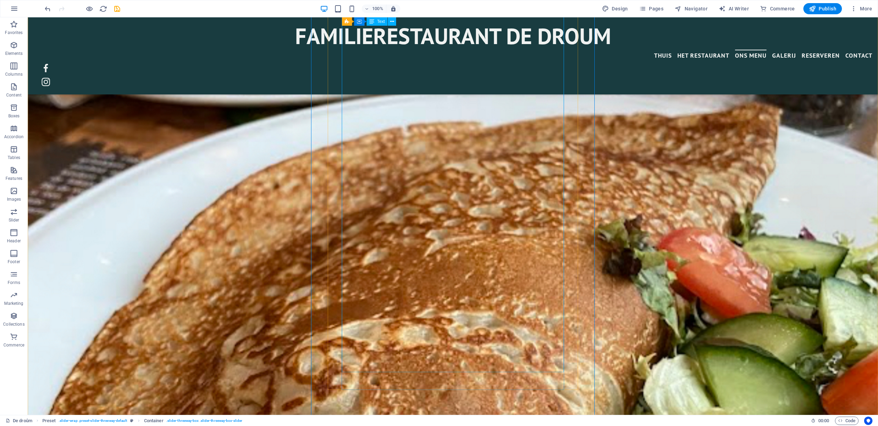
scroll to position [1255, 0]
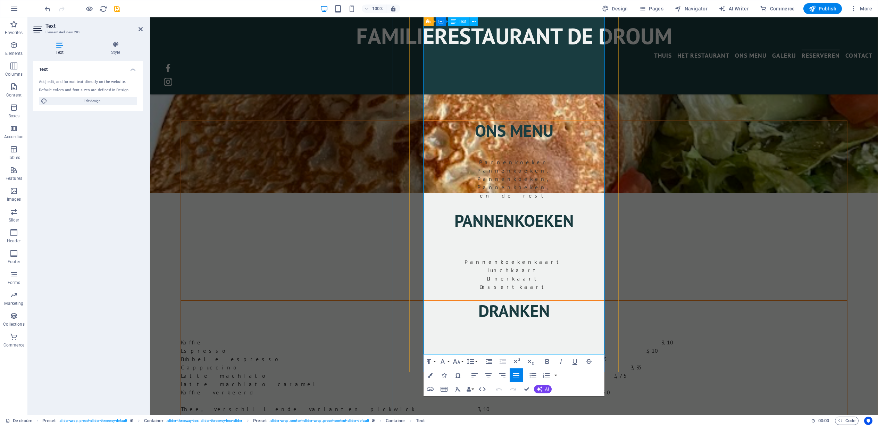
scroll to position [1272, 0]
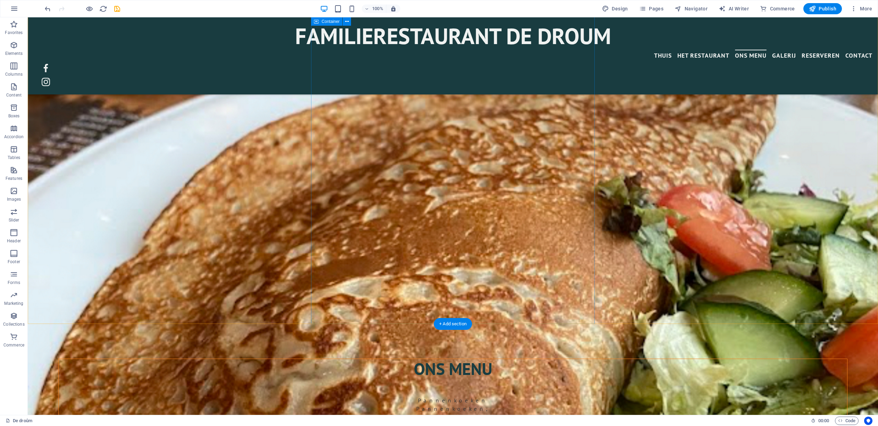
scroll to position [1325, 0]
click at [578, 9] on span "Pages" at bounding box center [651, 8] width 24 height 7
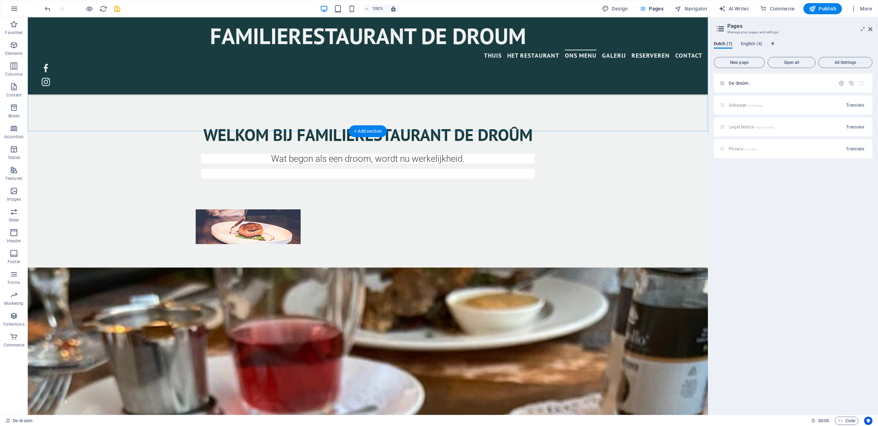
scroll to position [590, 0]
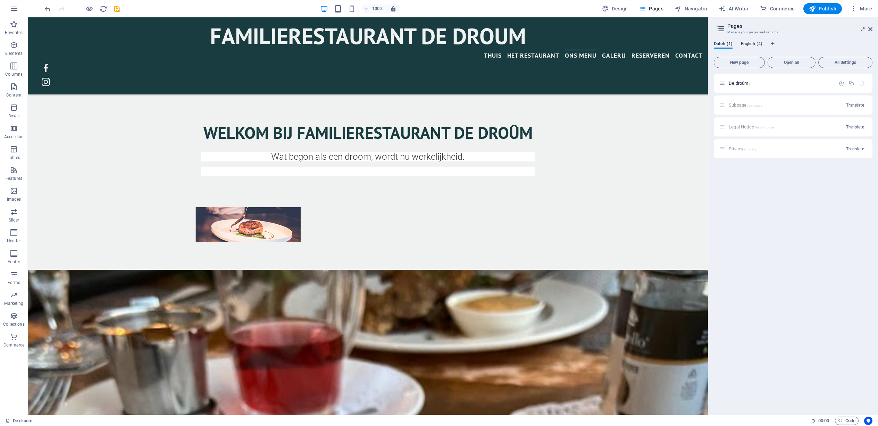
click at [578, 42] on span "English (4)" at bounding box center [752, 45] width 22 height 10
click at [578, 43] on span "Dutch (1)" at bounding box center [723, 45] width 19 height 10
click at [578, 10] on span "Design" at bounding box center [615, 8] width 26 height 7
select select "px"
select select "400"
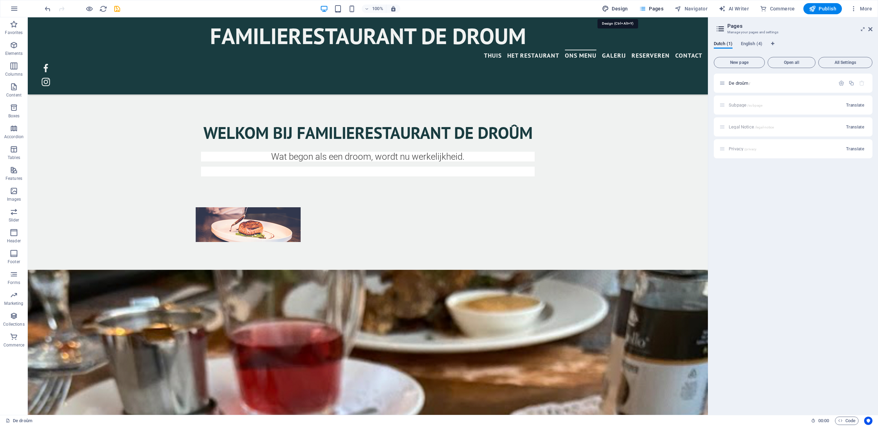
select select "px"
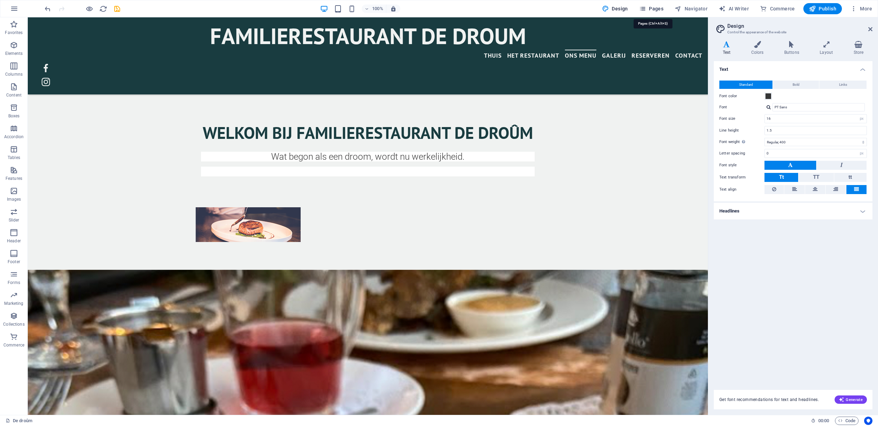
click at [578, 9] on span "Pages" at bounding box center [651, 8] width 24 height 7
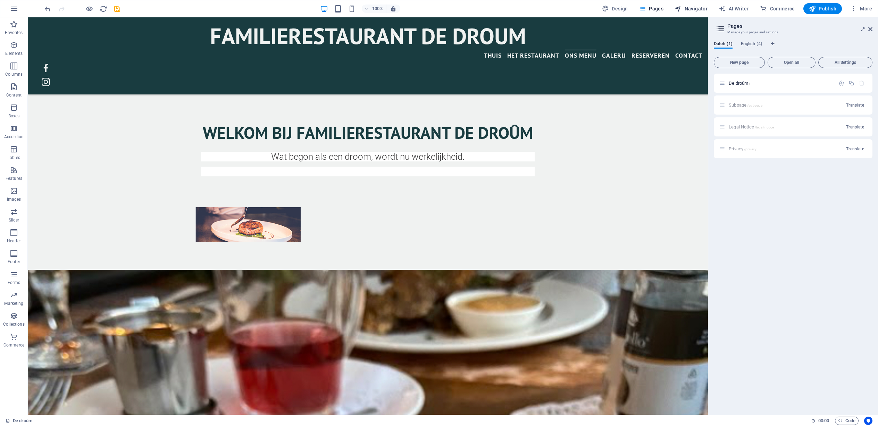
click at [578, 9] on span "Navigator" at bounding box center [691, 8] width 33 height 7
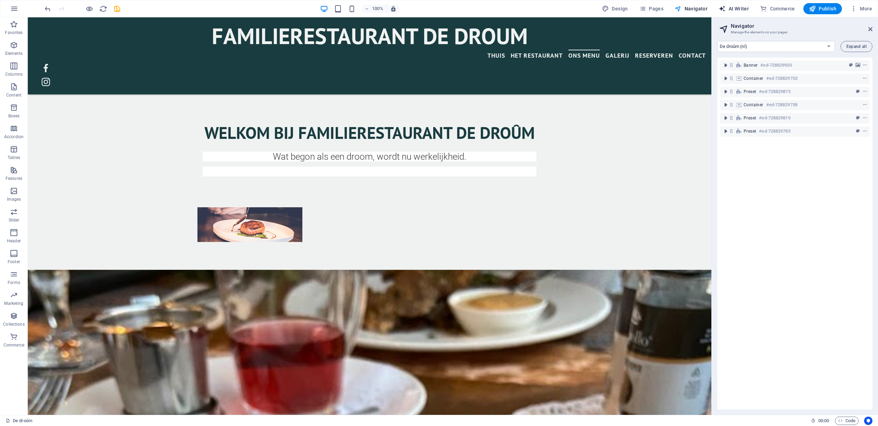
click at [578, 9] on span "AI Writer" at bounding box center [734, 8] width 30 height 7
select select "English"
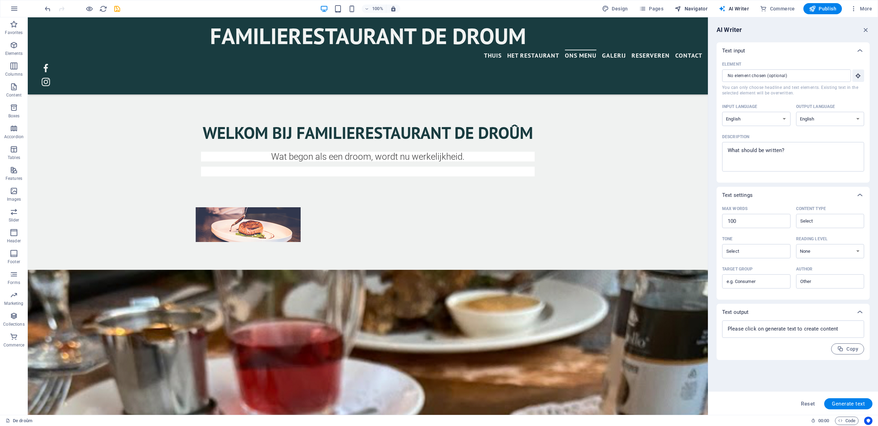
click at [578, 9] on span "Navigator" at bounding box center [691, 8] width 33 height 7
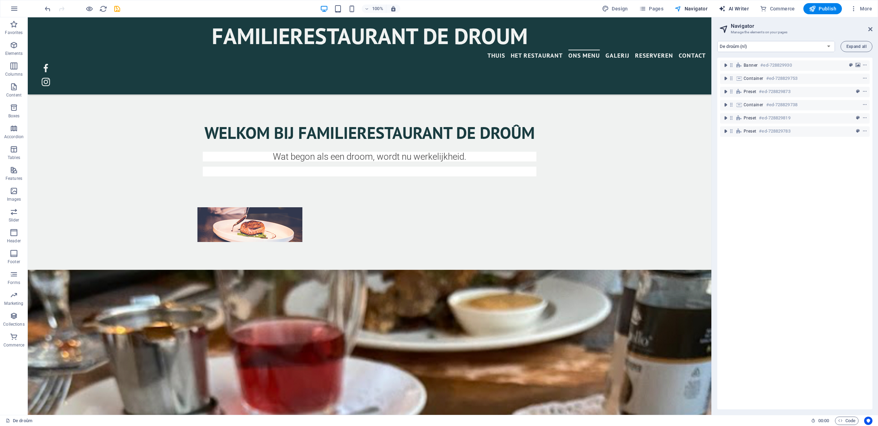
click at [578, 10] on span "AI Writer" at bounding box center [734, 8] width 30 height 7
select select "English"
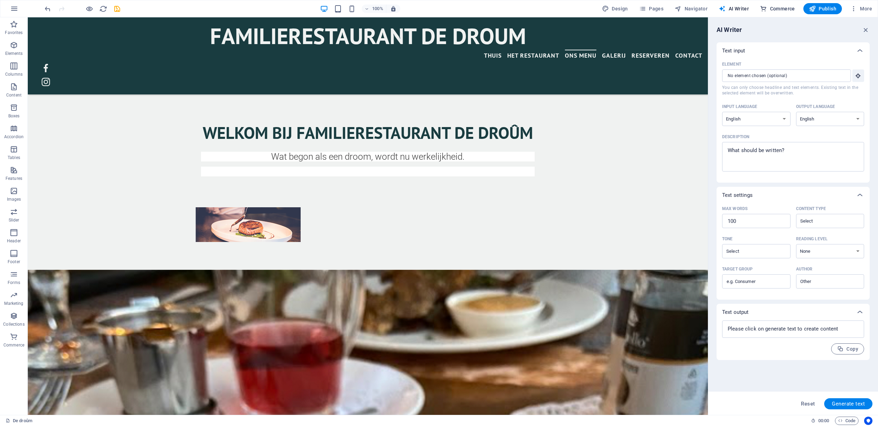
click at [578, 10] on span "Commerce" at bounding box center [777, 8] width 35 height 7
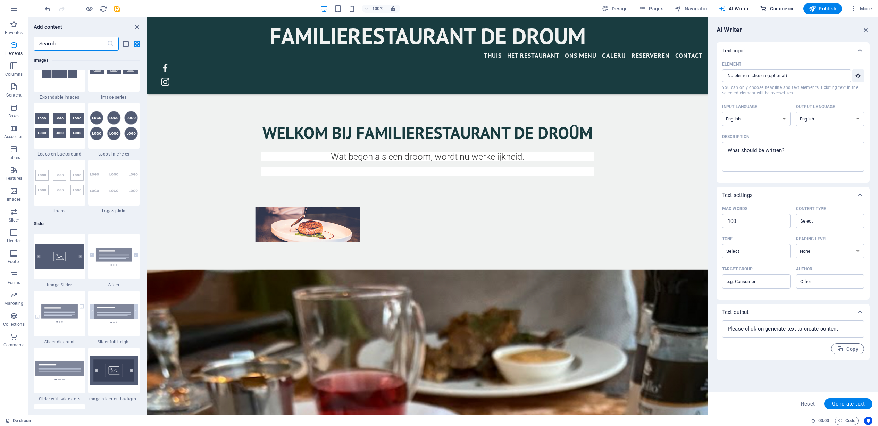
scroll to position [6693, 0]
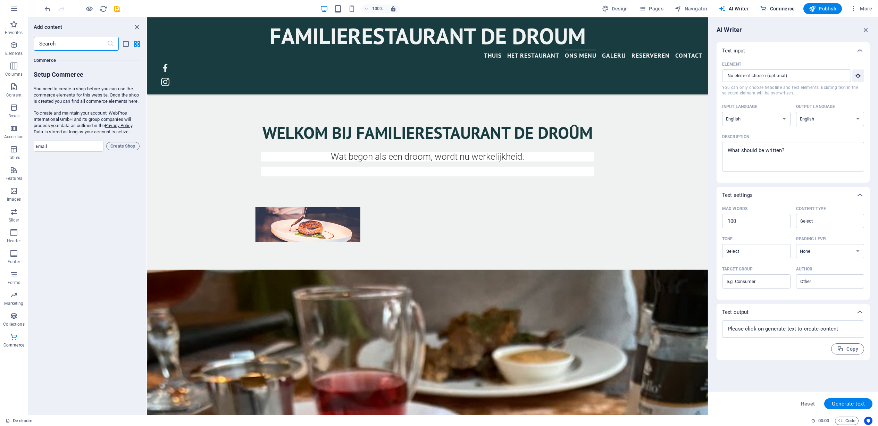
click at [578, 30] on div "AI Writer" at bounding box center [793, 30] width 153 height 8
click at [578, 10] on span "More" at bounding box center [862, 8] width 22 height 7
click at [578, 29] on h6 "Website Settings" at bounding box center [846, 27] width 41 height 8
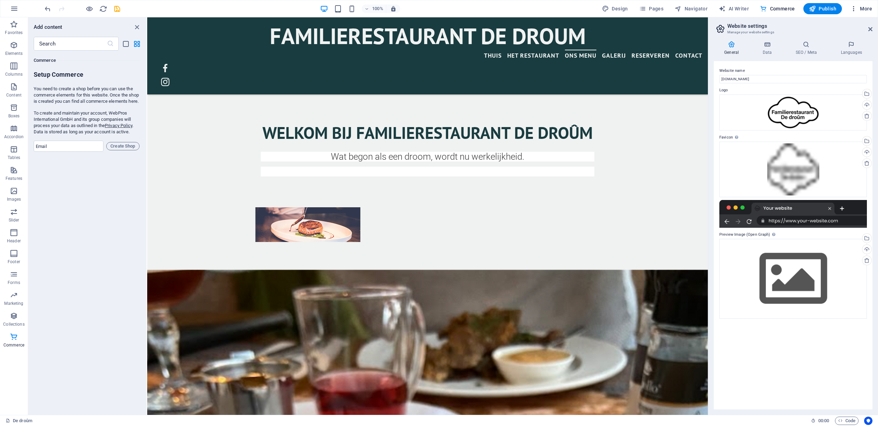
click at [578, 9] on span "More" at bounding box center [862, 8] width 22 height 7
click at [578, 77] on h6 "Languages" at bounding box center [846, 77] width 41 height 8
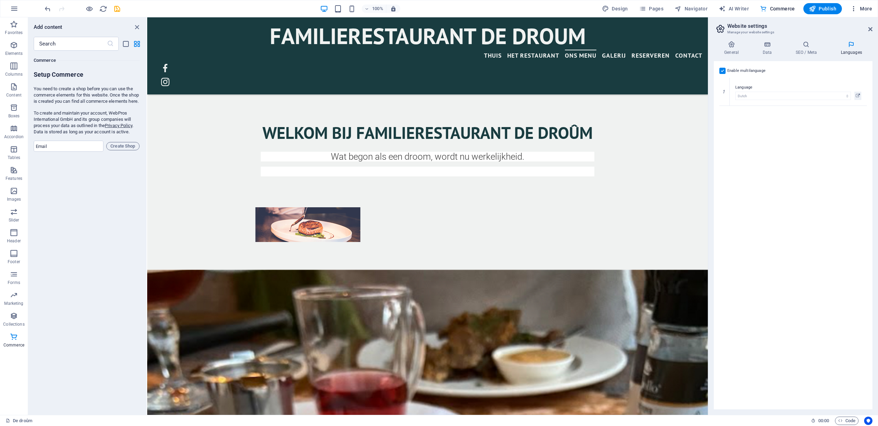
click at [578, 8] on span "More" at bounding box center [862, 8] width 22 height 7
click at [578, 93] on h6 "Collections Manager" at bounding box center [846, 93] width 41 height 8
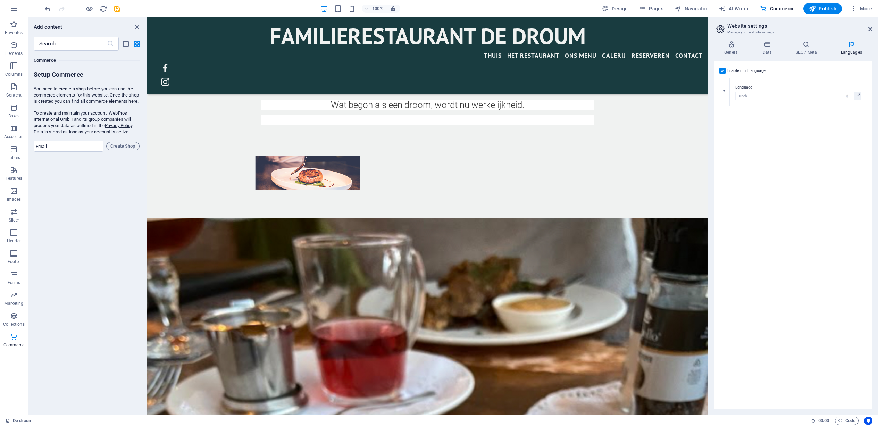
scroll to position [0, 0]
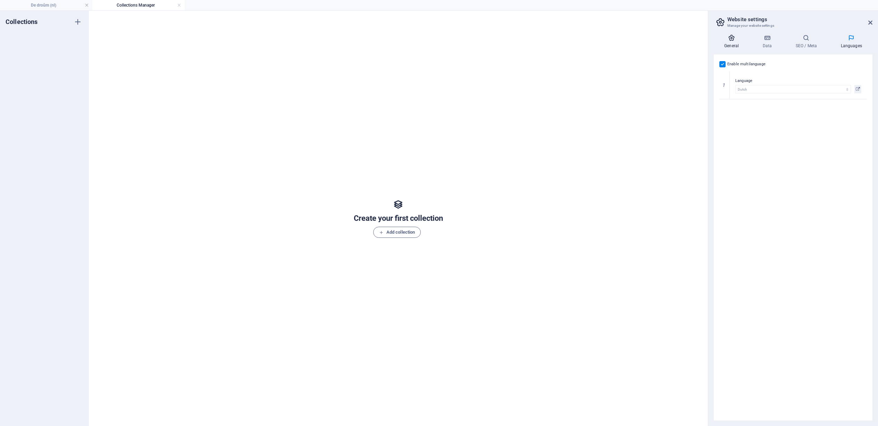
click at [578, 39] on icon at bounding box center [731, 37] width 35 height 7
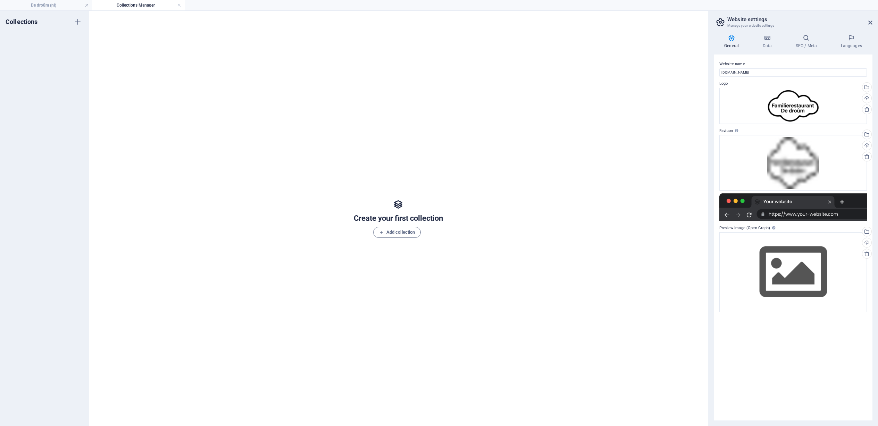
click at [578, 23] on aside "Website settings Manage your website settings General Data SEO / Meta Languages…" at bounding box center [793, 218] width 170 height 415
click at [578, 23] on icon at bounding box center [871, 23] width 4 height 6
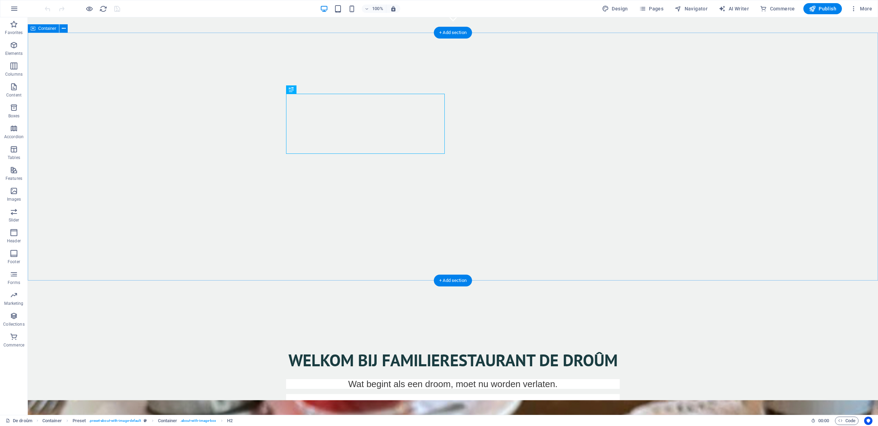
scroll to position [402, 0]
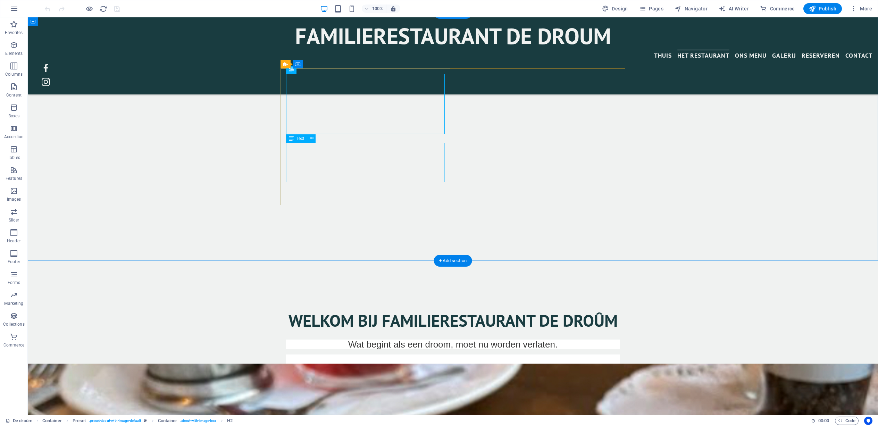
click at [405, 340] on div "Wat begint als een droom, moet nu worden verlaten." at bounding box center [453, 352] width 334 height 25
click at [404, 340] on div "Wat begint als een droom, moet nu worden verlaten." at bounding box center [453, 352] width 334 height 25
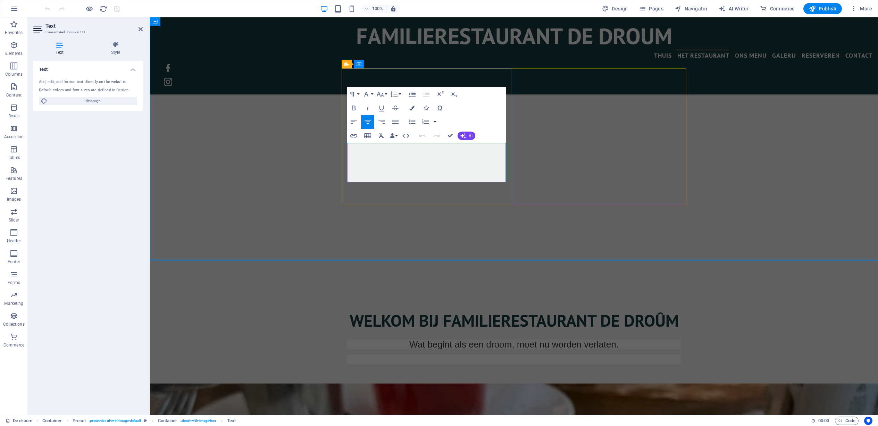
click at [463, 340] on h5 "Wat begint als een droom, moet nu worden verlaten." at bounding box center [514, 345] width 334 height 10
drag, startPoint x: 463, startPoint y: 149, endPoint x: 458, endPoint y: 157, distance: 9.2
click at [458, 340] on h5 "Wat begint als een droom, moet nu worden verlaten." at bounding box center [514, 345] width 334 height 10
click at [402, 340] on h5 "Wat begint als een droom, moet nu worden verlaten." at bounding box center [514, 345] width 334 height 10
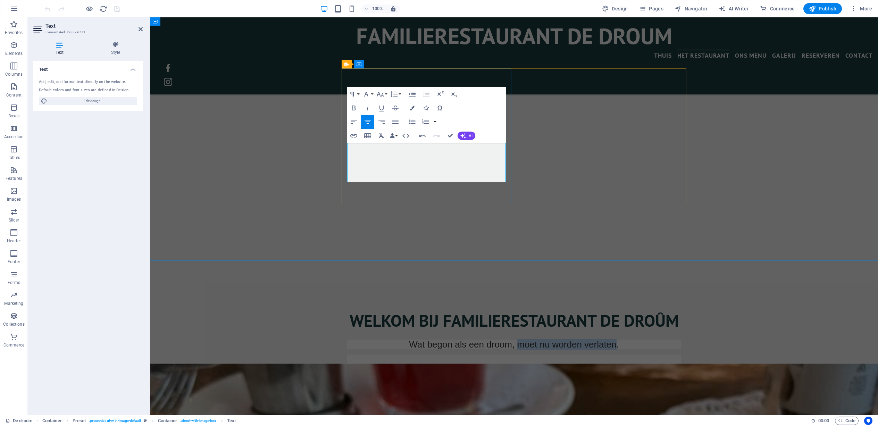
drag, startPoint x: 464, startPoint y: 148, endPoint x: 455, endPoint y: 158, distance: 13.1
click at [455, 340] on h5 "Wat begon als een droom, moet nu worden verlaten." at bounding box center [514, 345] width 334 height 10
click at [461, 250] on div "Welkom bij familierestaurant De DroÛm Wat begon als een droom, wordt nu werkeli…" at bounding box center [514, 368] width 728 height 236
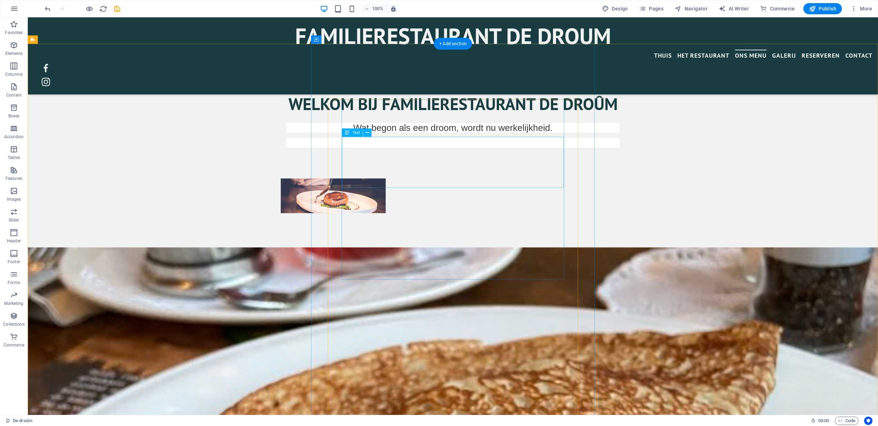
scroll to position [619, 0]
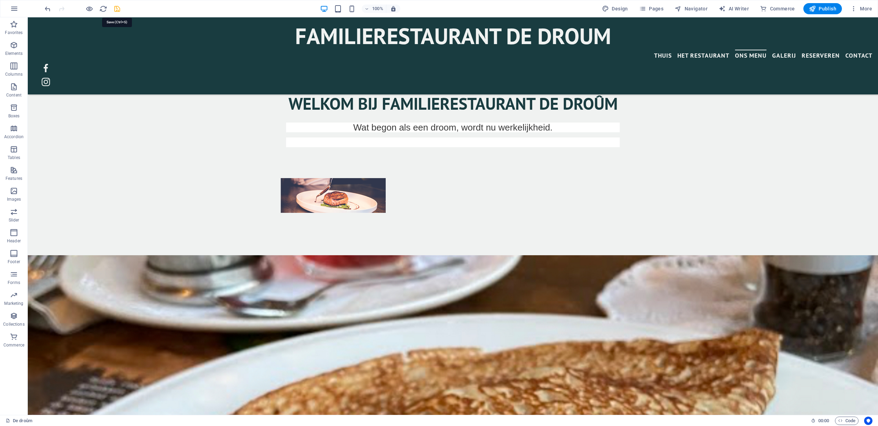
click at [119, 9] on icon "save" at bounding box center [117, 9] width 8 height 8
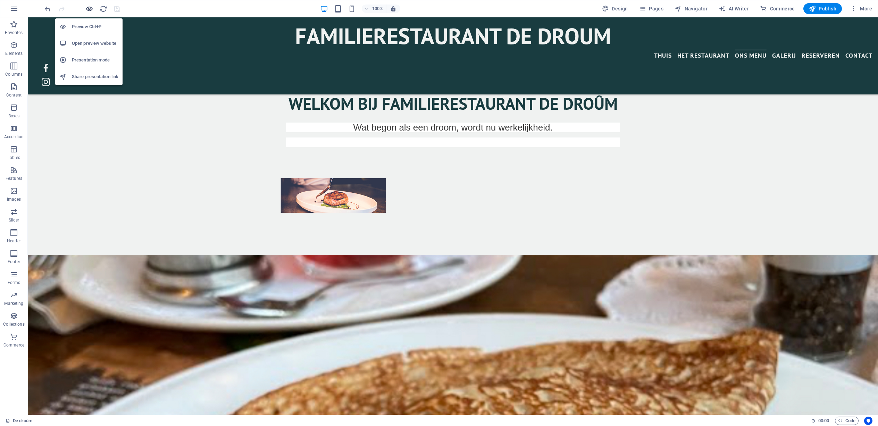
click at [87, 7] on icon "button" at bounding box center [89, 9] width 8 height 8
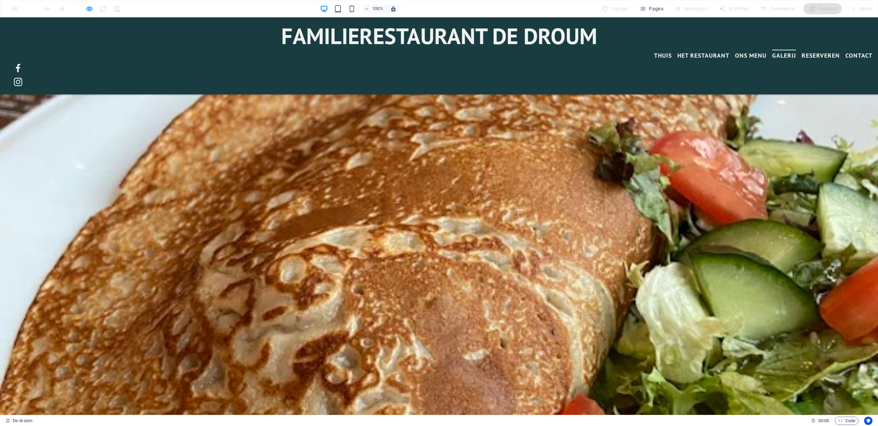
scroll to position [1266, 0]
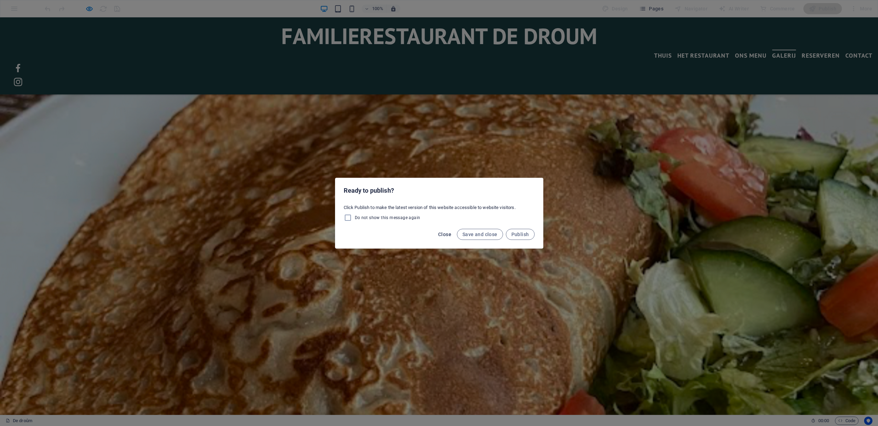
click at [442, 234] on span "Close" at bounding box center [444, 235] width 13 height 6
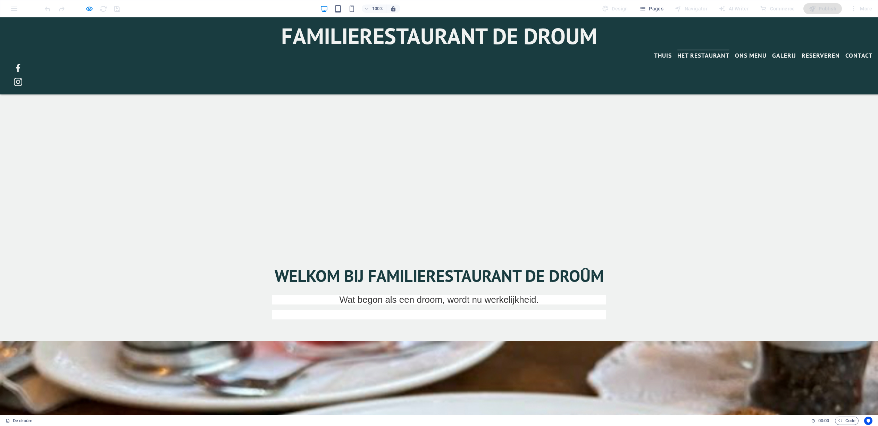
scroll to position [446, 0]
click at [656, 6] on span "Pages" at bounding box center [651, 8] width 24 height 7
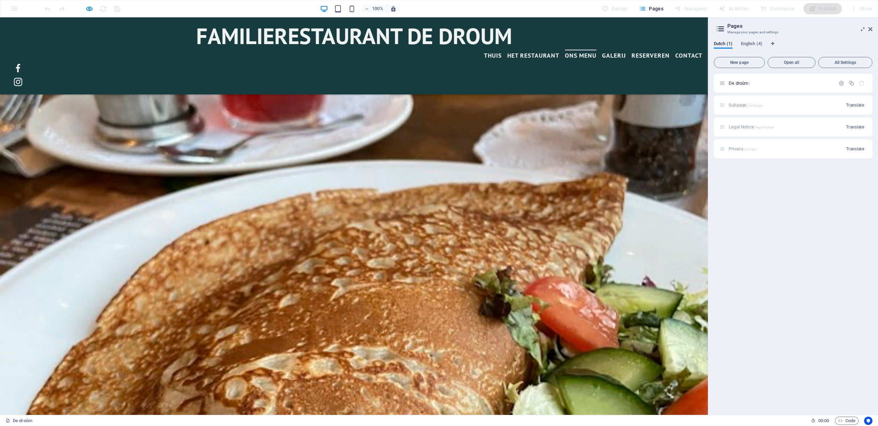
scroll to position [999, 0]
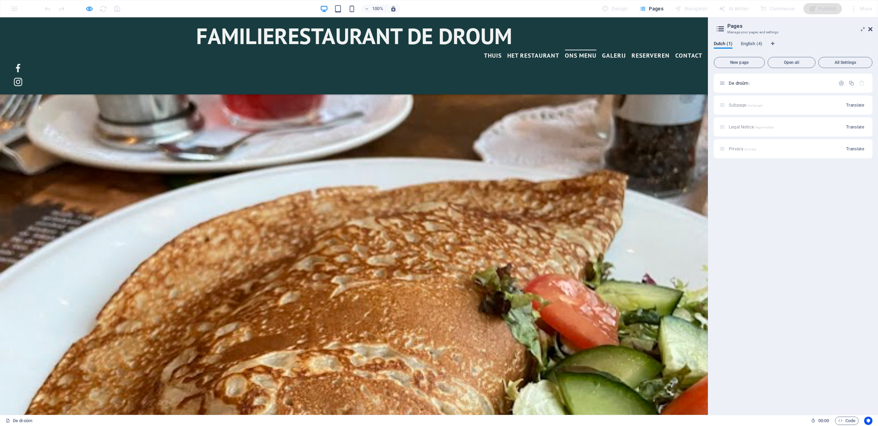
click at [871, 30] on icon at bounding box center [871, 29] width 4 height 6
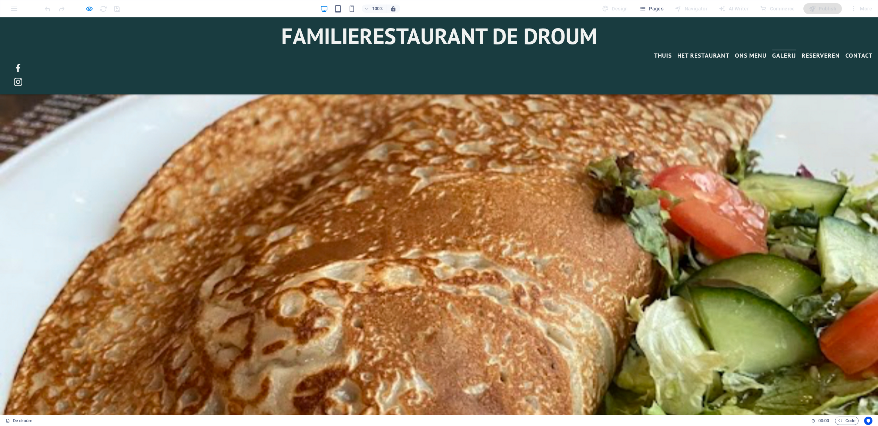
scroll to position [1232, 0]
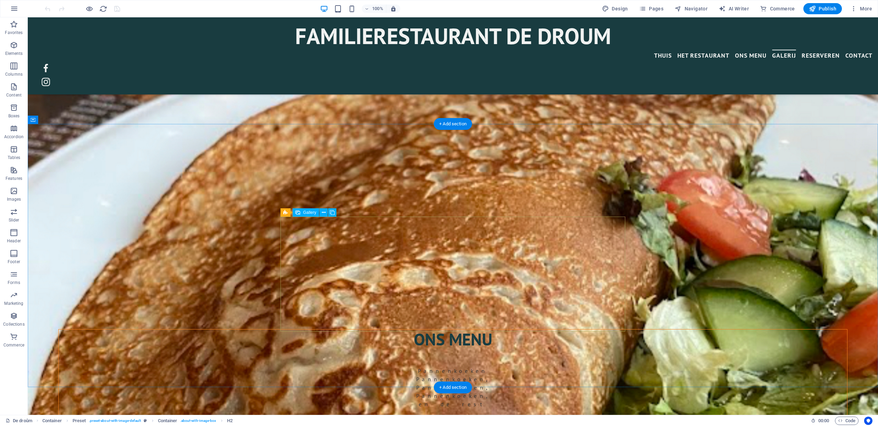
scroll to position [1187, 0]
drag, startPoint x: 383, startPoint y: 243, endPoint x: 421, endPoint y: 244, distance: 38.2
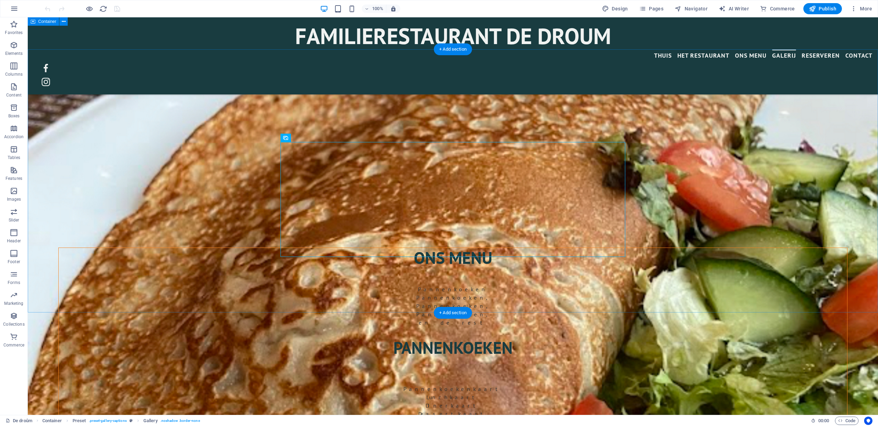
scroll to position [1236, 0]
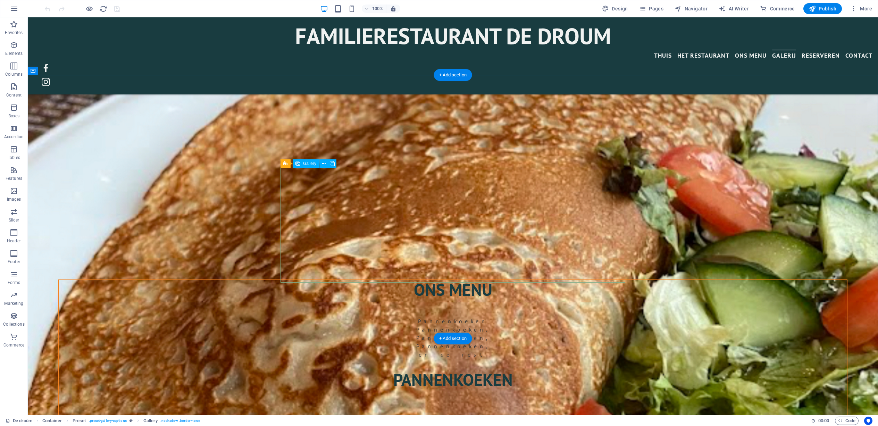
click at [310, 166] on div "Gallery" at bounding box center [306, 163] width 26 height 8
click at [310, 164] on span "Gallery" at bounding box center [309, 164] width 13 height 4
drag, startPoint x: 338, startPoint y: 181, endPoint x: 582, endPoint y: 174, distance: 244.6
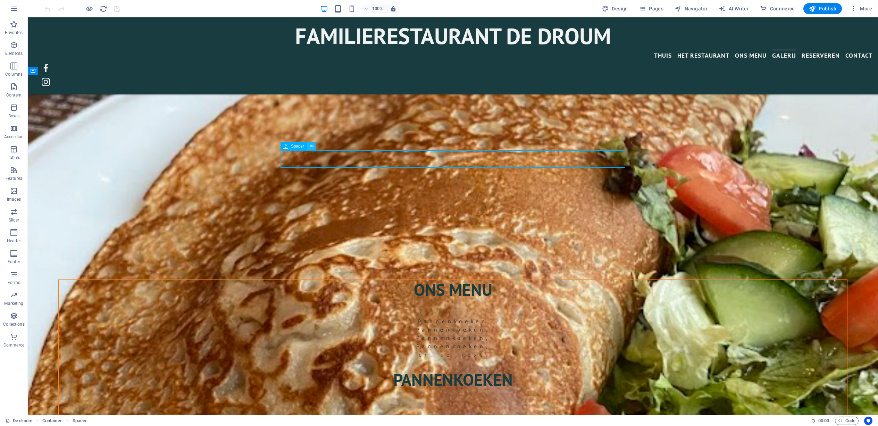
click at [311, 146] on icon at bounding box center [312, 146] width 4 height 7
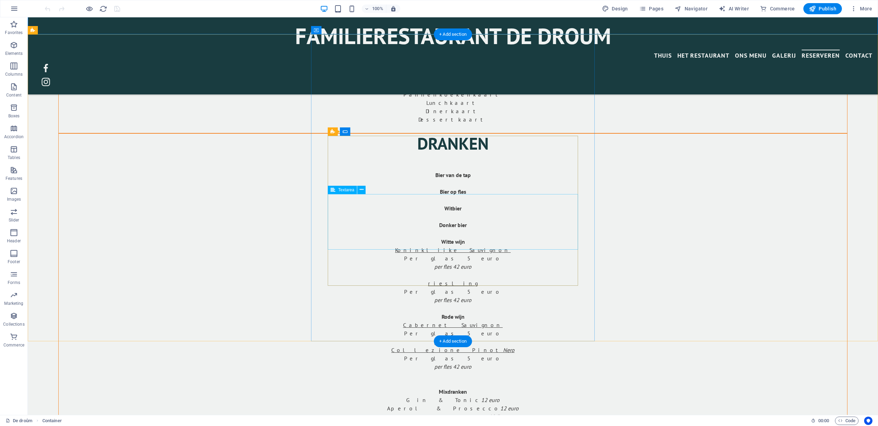
scroll to position [1564, 0]
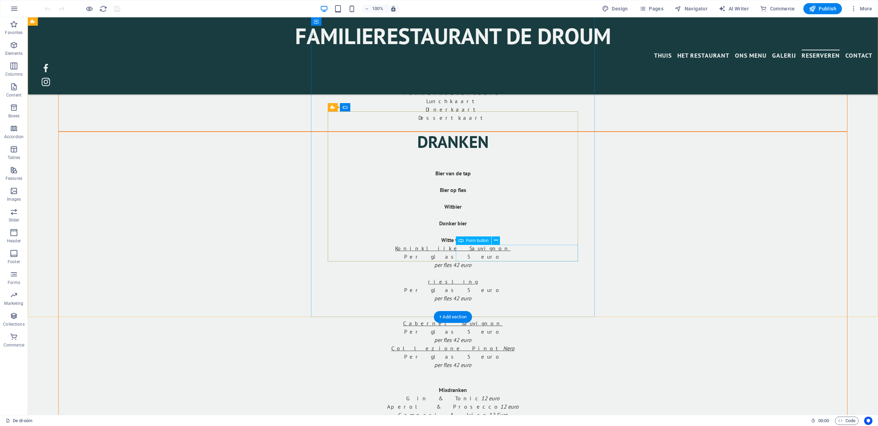
click div "Akkoord"
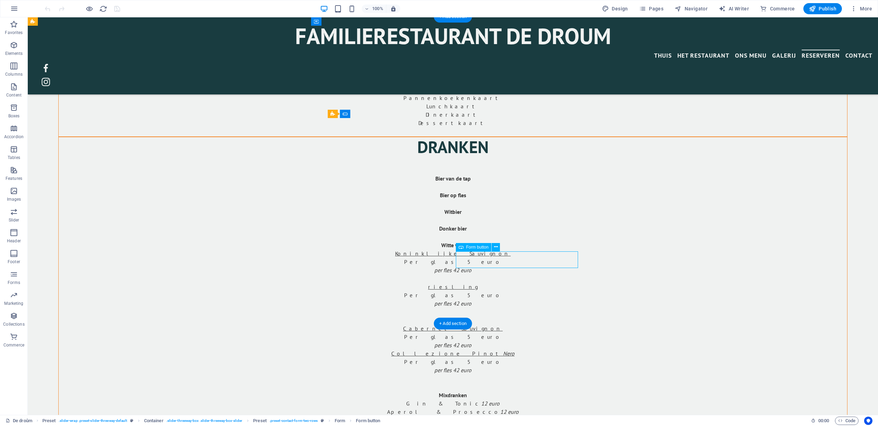
scroll to position [1557, 0]
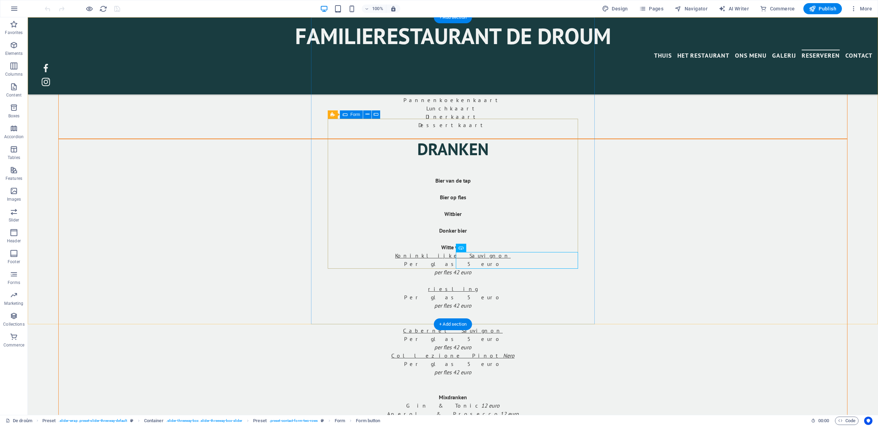
click div "Ik heb het gelezen en begrepen. Onleesbaar? Nieuw laden Akkoord"
click div "Akkoord"
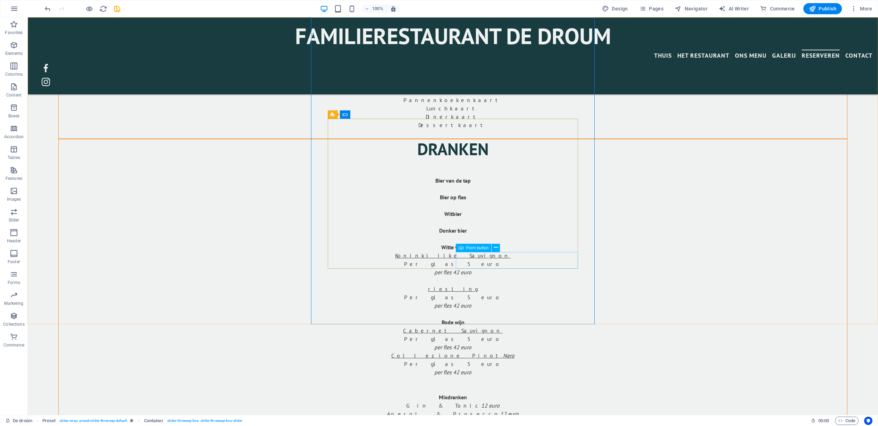
click at [473, 249] on span "Form button" at bounding box center [477, 248] width 23 height 4
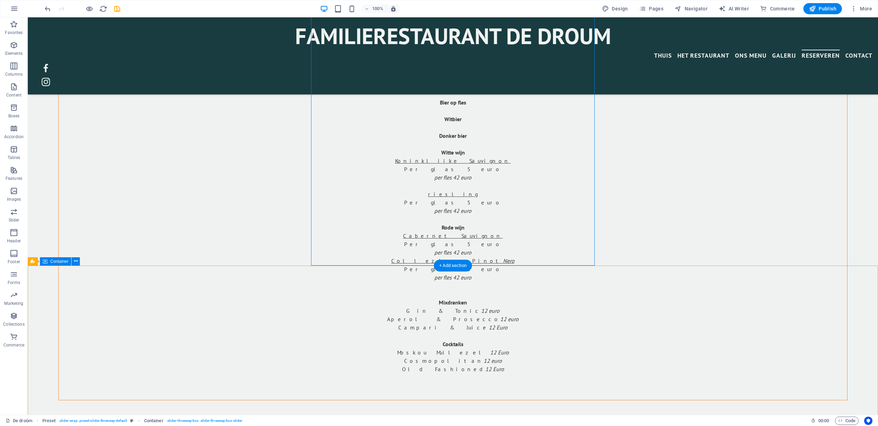
scroll to position [1655, 0]
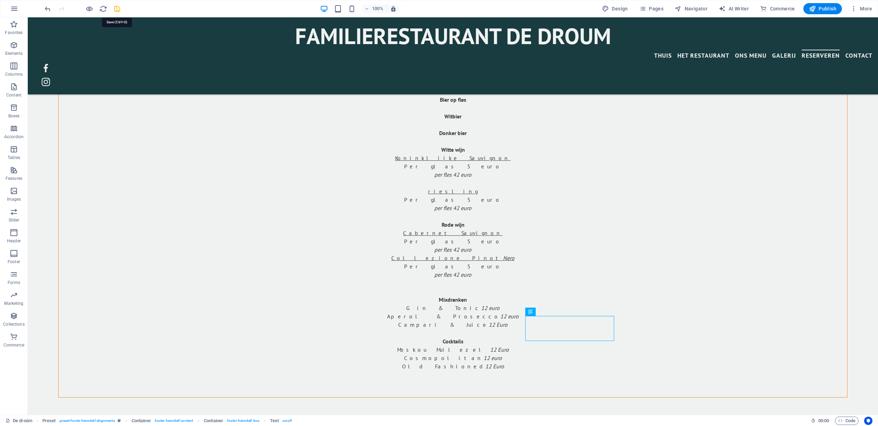
click at [116, 7] on icon "save" at bounding box center [117, 9] width 8 height 8
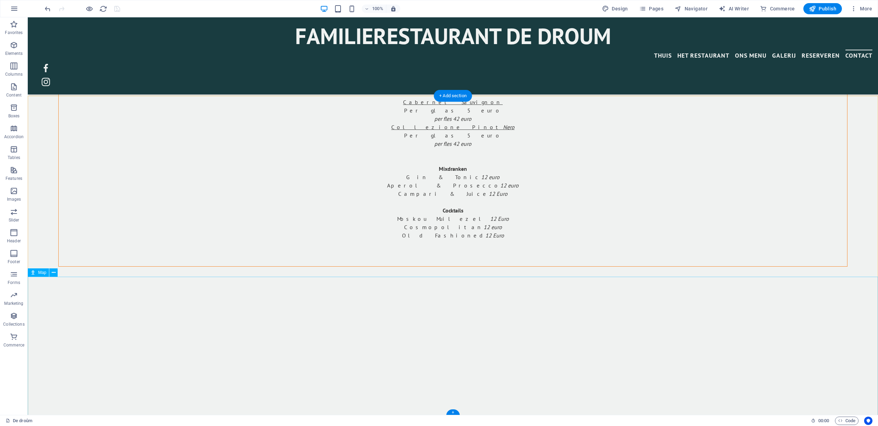
scroll to position [1786, 0]
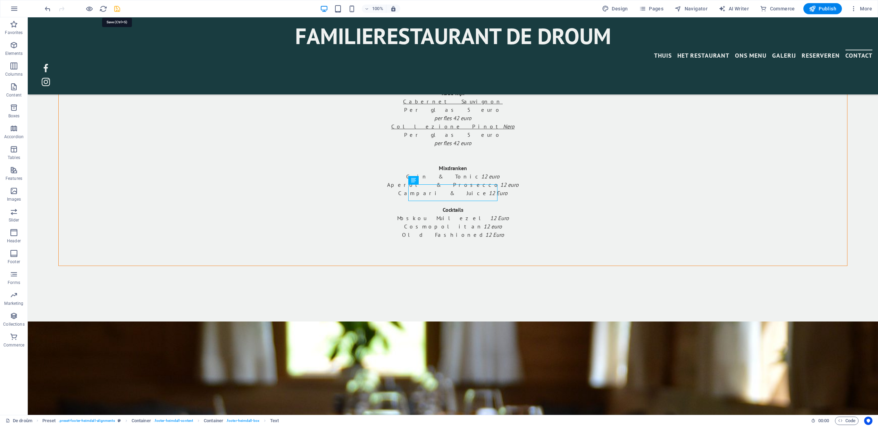
click at [118, 9] on icon "save" at bounding box center [117, 9] width 8 height 8
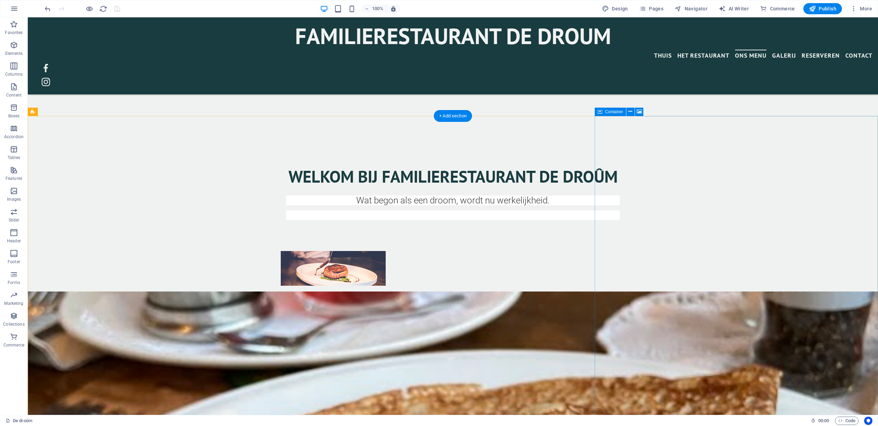
scroll to position [546, 0]
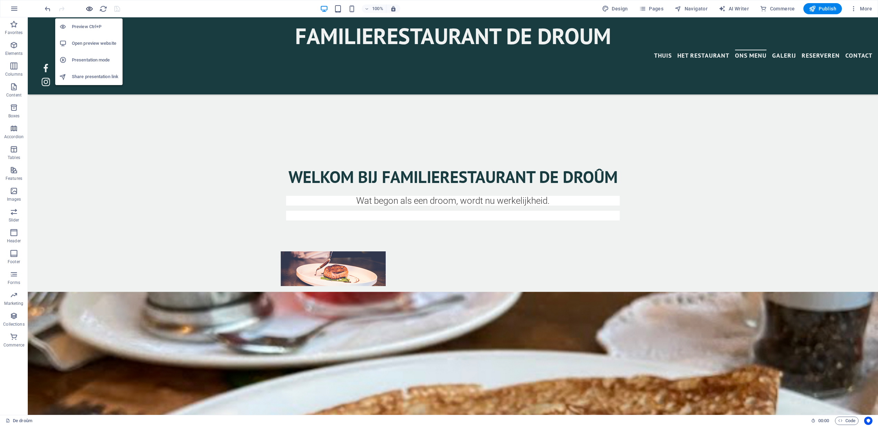
click at [85, 8] on icon "button" at bounding box center [89, 9] width 8 height 8
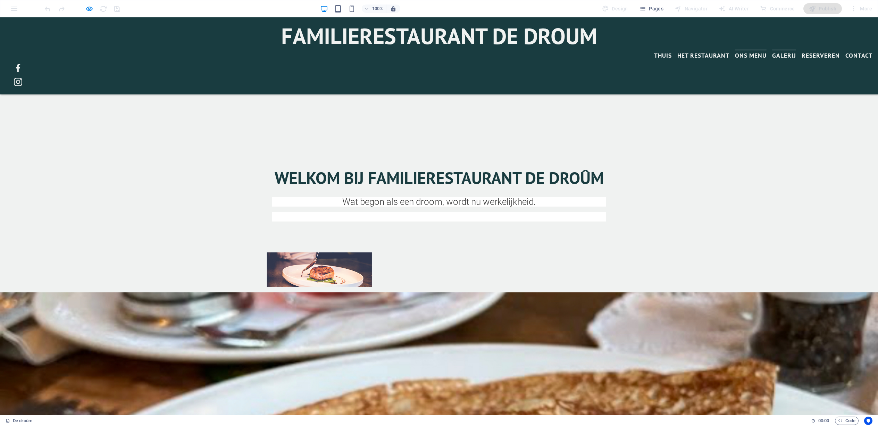
click at [772, 55] on font "Galerij" at bounding box center [784, 55] width 24 height 8
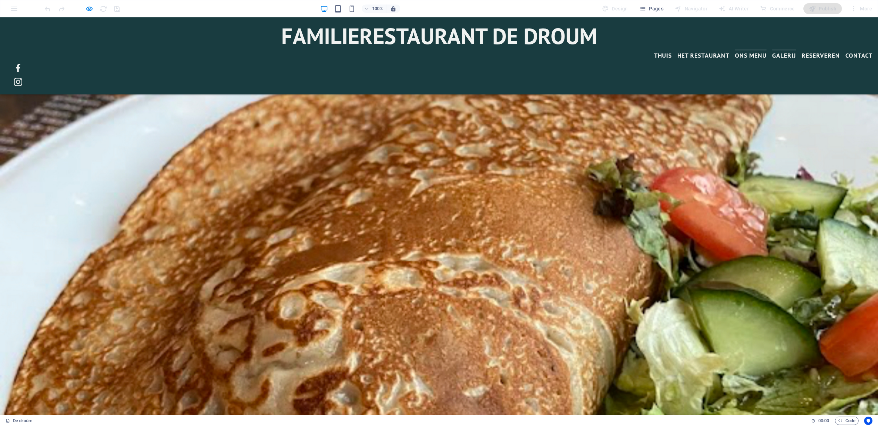
scroll to position [1241, 0]
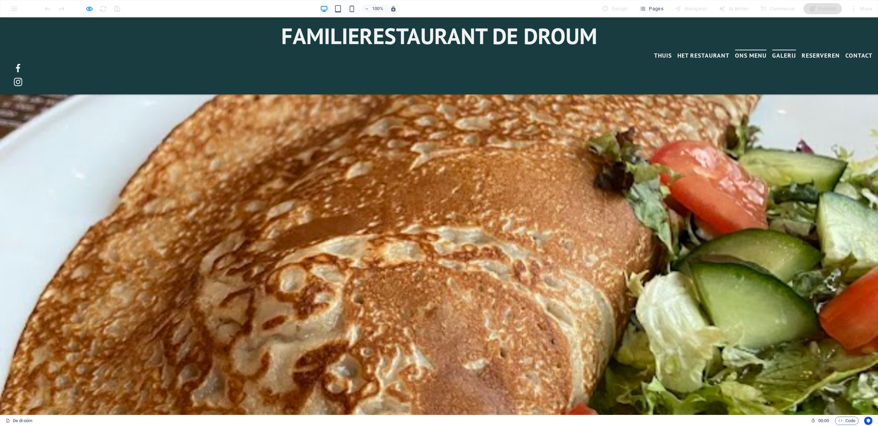
click at [735, 55] on font "Ons menu" at bounding box center [751, 55] width 32 height 8
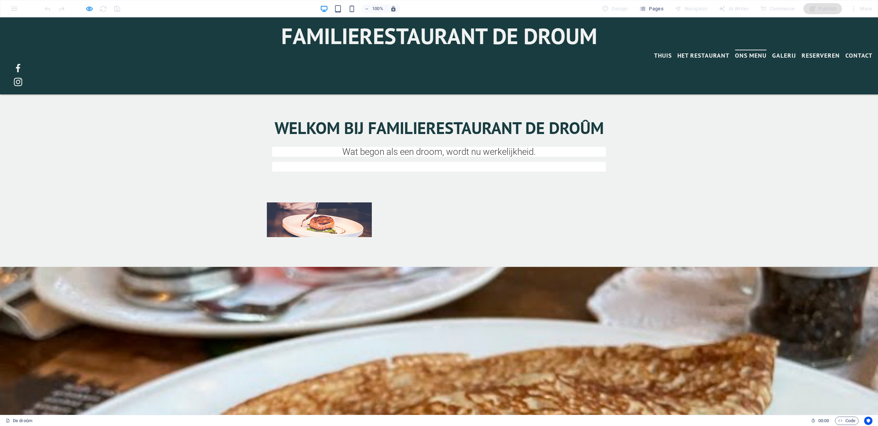
scroll to position [594, 0]
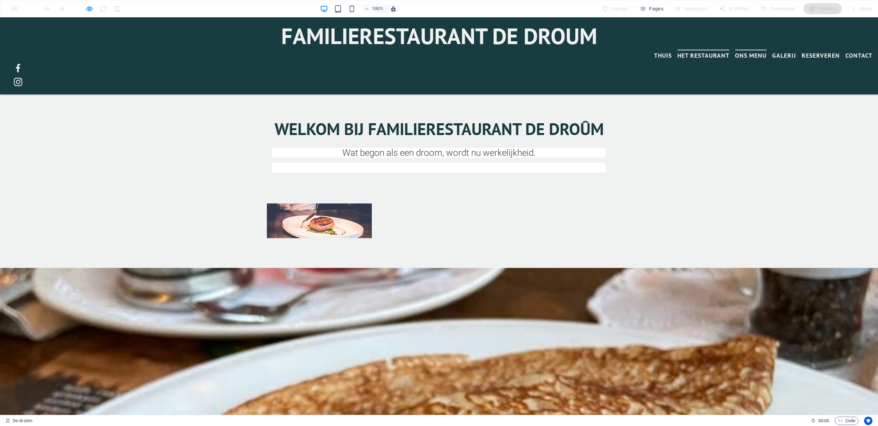
click at [678, 57] on font "Het Restaurant" at bounding box center [704, 55] width 52 height 8
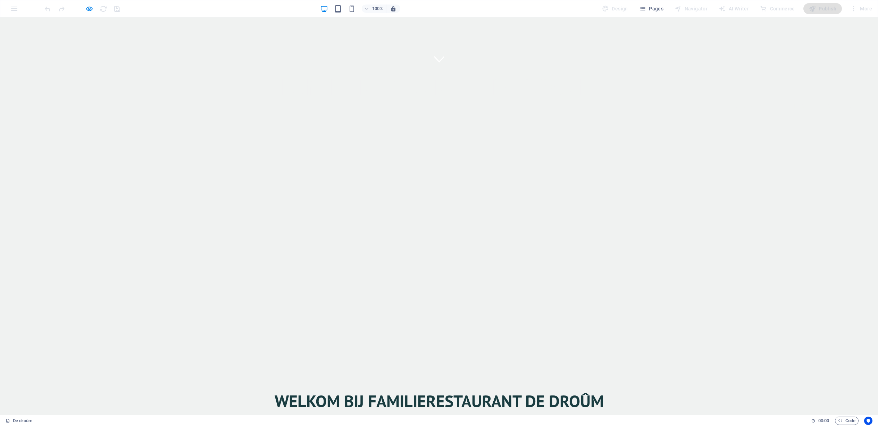
scroll to position [398, 0]
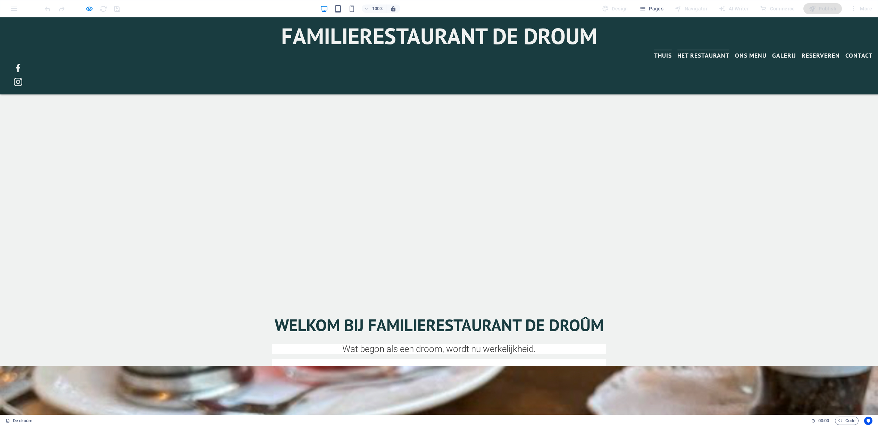
click at [654, 57] on font "Thuis" at bounding box center [663, 55] width 18 height 8
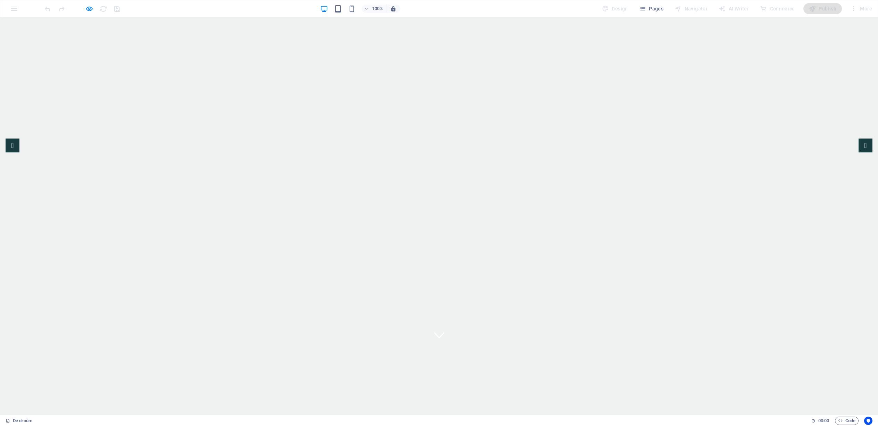
scroll to position [0, 0]
click at [565, 419] on font "Familierestaurant de droum" at bounding box center [439, 433] width 316 height 29
click at [83, 43] on h6 "Open preview website" at bounding box center [95, 43] width 47 height 8
click at [90, 9] on icon "button" at bounding box center [89, 9] width 8 height 8
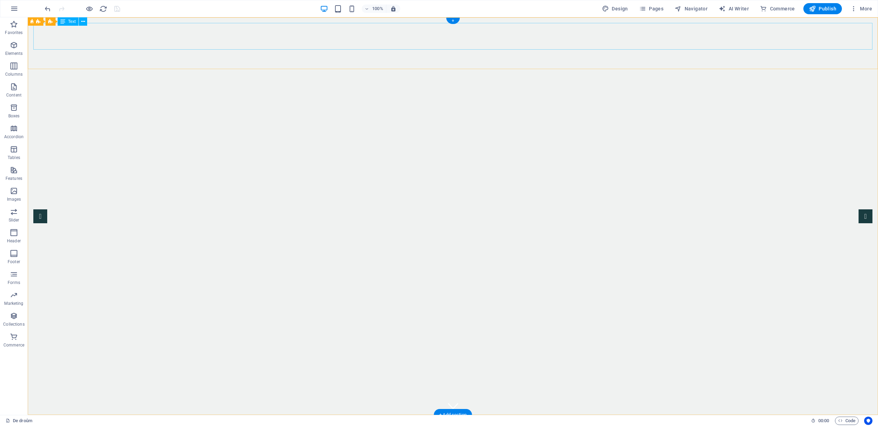
click at [587, 421] on div "Familierestaurant de droum" at bounding box center [453, 434] width 840 height 27
click at [588, 421] on div "Familierestaurant de droum" at bounding box center [453, 434] width 840 height 27
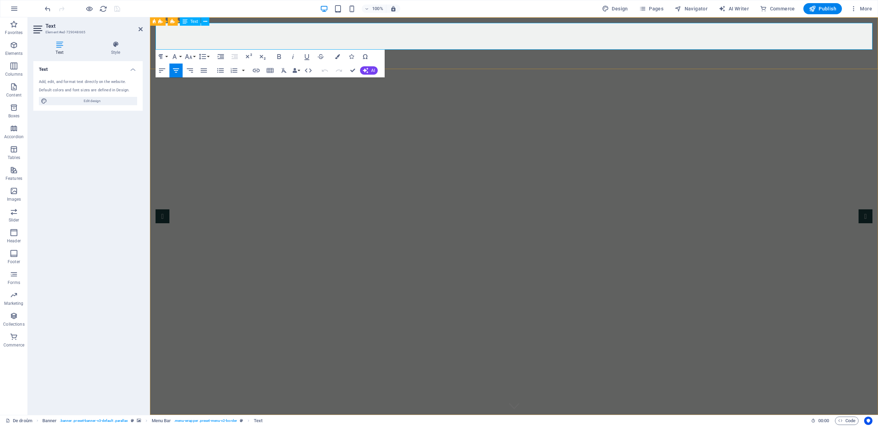
click at [655, 419] on span "Familierestaurant de droum" at bounding box center [514, 433] width 316 height 29
click at [738, 421] on h1 "Familierestaurant de droÛm" at bounding box center [514, 434] width 717 height 27
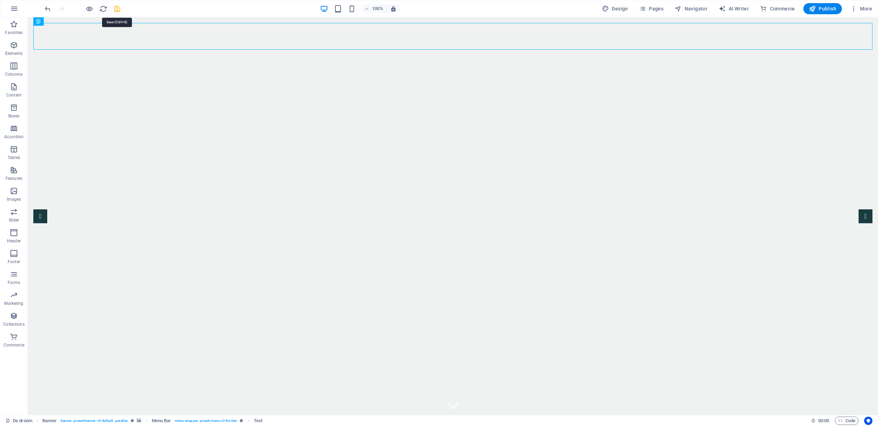
click at [119, 9] on icon "save" at bounding box center [117, 9] width 8 height 8
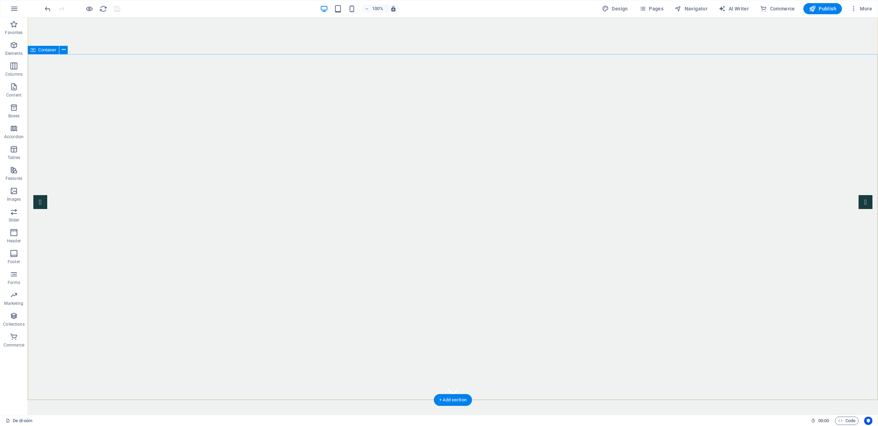
scroll to position [15, 0]
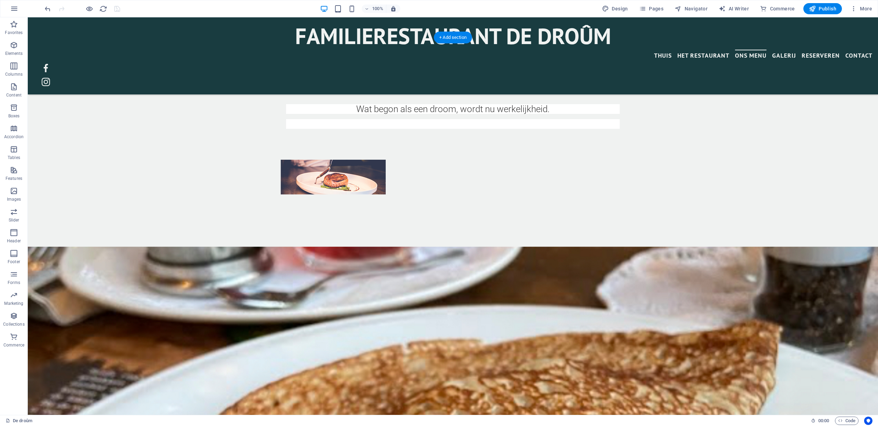
scroll to position [640, 0]
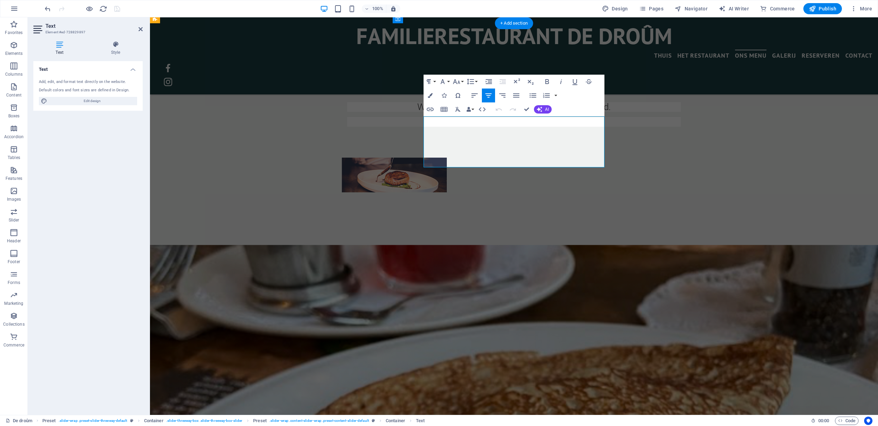
drag, startPoint x: 524, startPoint y: 155, endPoint x: 514, endPoint y: 150, distance: 11.0
drag, startPoint x: 531, startPoint y: 154, endPoint x: 497, endPoint y: 127, distance: 43.1
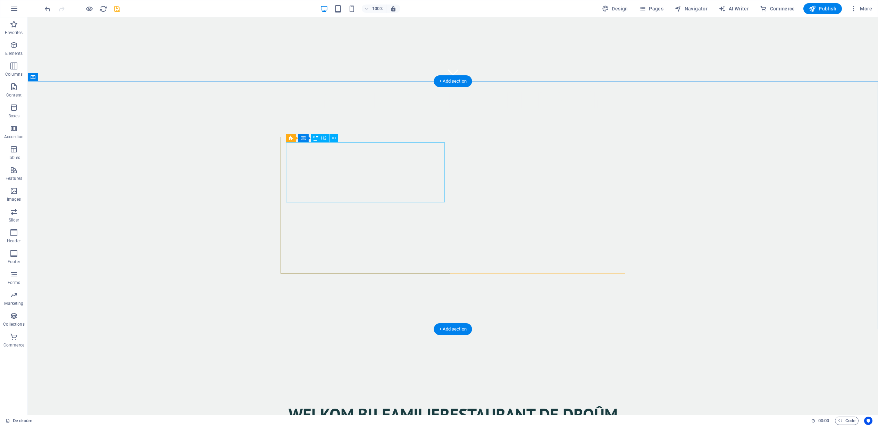
scroll to position [334, 0]
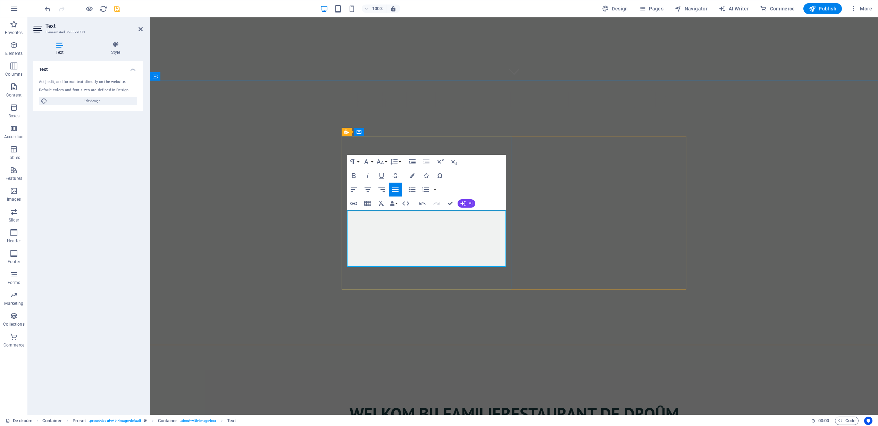
drag, startPoint x: 490, startPoint y: 254, endPoint x: 386, endPoint y: 253, distance: 104.2
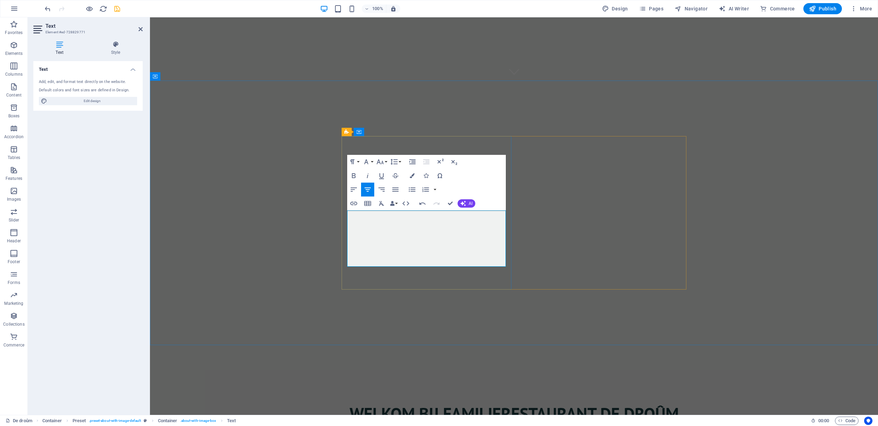
drag, startPoint x: 492, startPoint y: 256, endPoint x: 351, endPoint y: 255, distance: 141.0
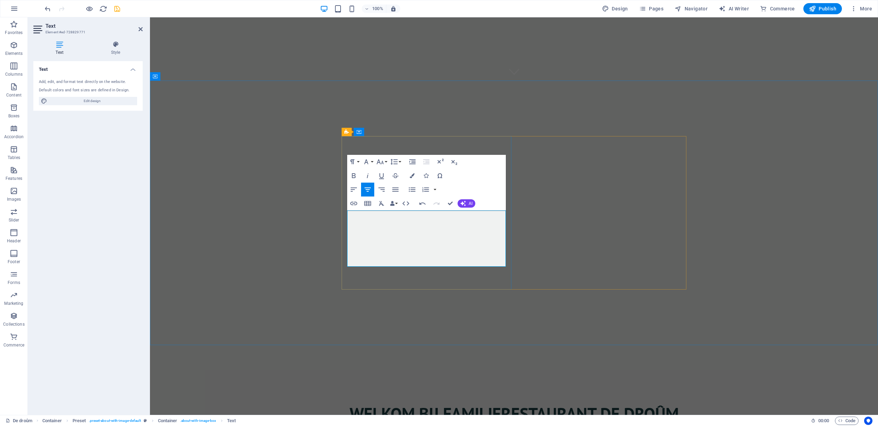
click at [369, 189] on icon "button" at bounding box center [368, 190] width 6 height 4
click at [373, 162] on button "Font Family" at bounding box center [367, 162] width 13 height 14
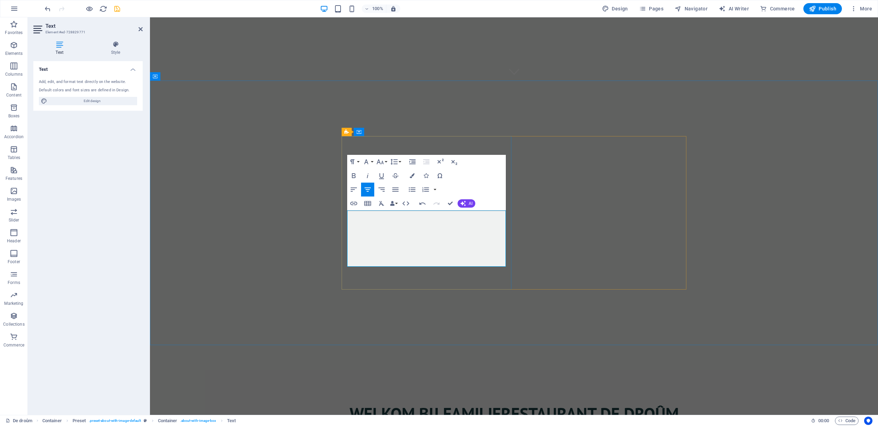
click at [372, 161] on button "Font Family" at bounding box center [367, 162] width 13 height 14
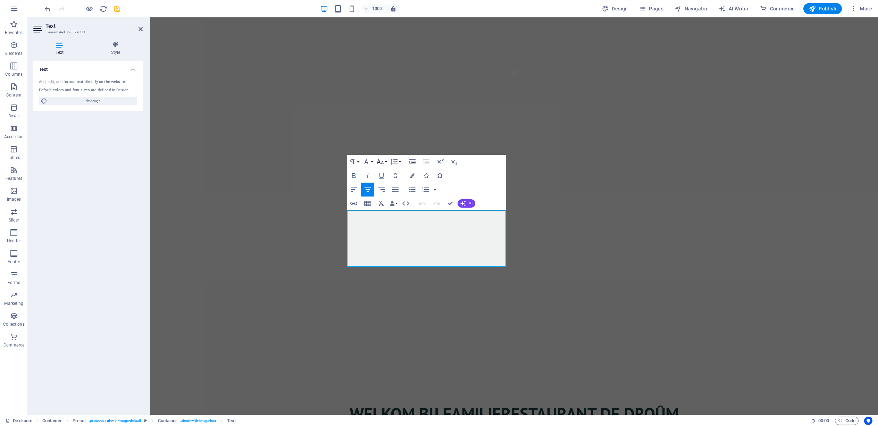
click at [387, 161] on button "Font Size" at bounding box center [381, 162] width 13 height 14
click at [384, 161] on button "Font Size" at bounding box center [381, 162] width 13 height 14
drag, startPoint x: 496, startPoint y: 256, endPoint x: 356, endPoint y: 252, distance: 140.7
click at [384, 162] on button "Font Size" at bounding box center [381, 162] width 13 height 14
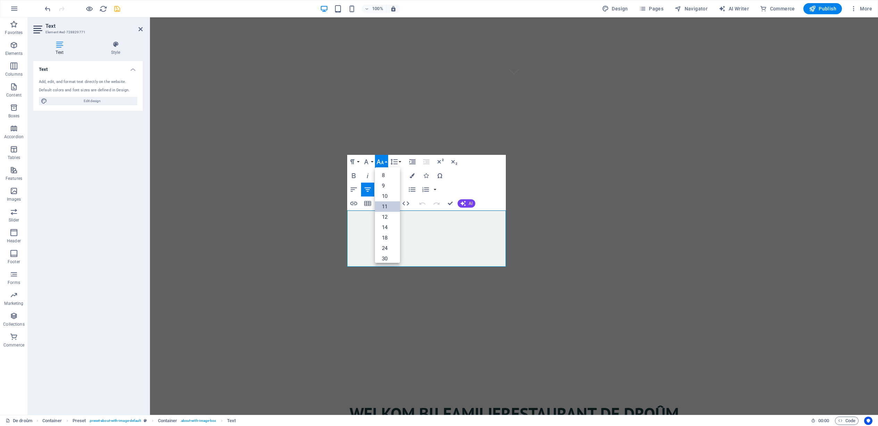
click at [386, 208] on link "11" at bounding box center [387, 206] width 25 height 10
click at [385, 161] on button "Font Size" at bounding box center [381, 162] width 13 height 14
click at [383, 209] on link "24" at bounding box center [387, 209] width 25 height 10
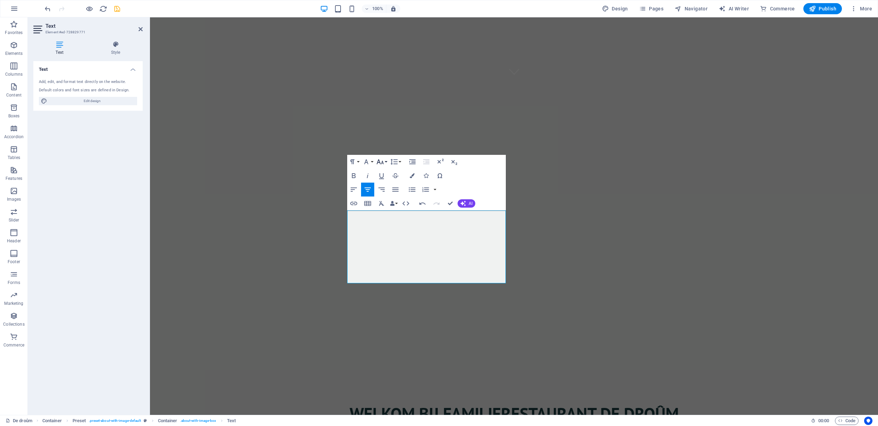
click at [385, 159] on button "Font Size" at bounding box center [381, 162] width 13 height 14
click at [390, 184] on link "18" at bounding box center [387, 182] width 25 height 10
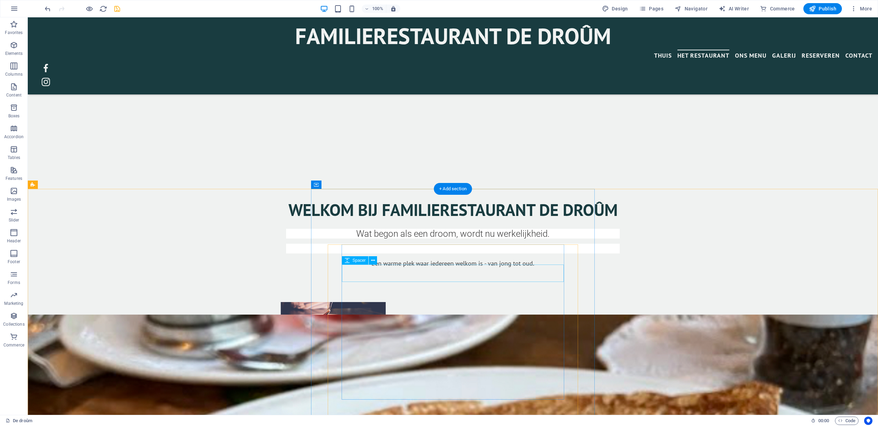
scroll to position [517, 0]
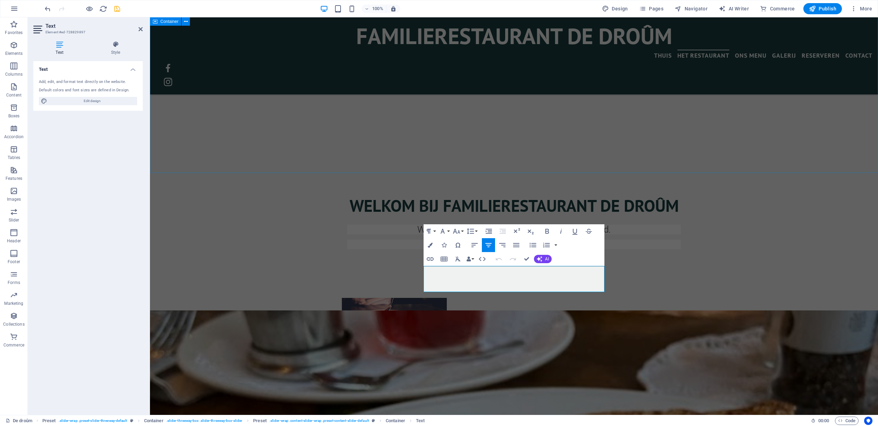
click at [463, 150] on div "Welkom bij familierestaurant De DroÛm Wat begon als een droom, wordt nu werkeli…" at bounding box center [514, 262] width 728 height 254
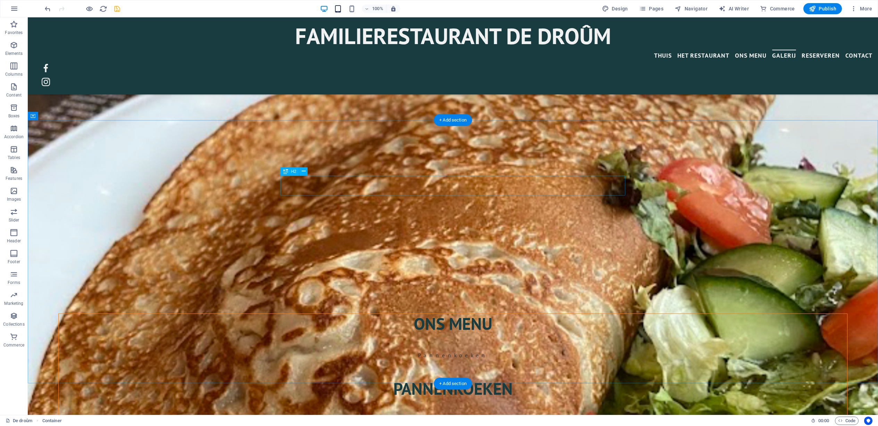
scroll to position [1210, 0]
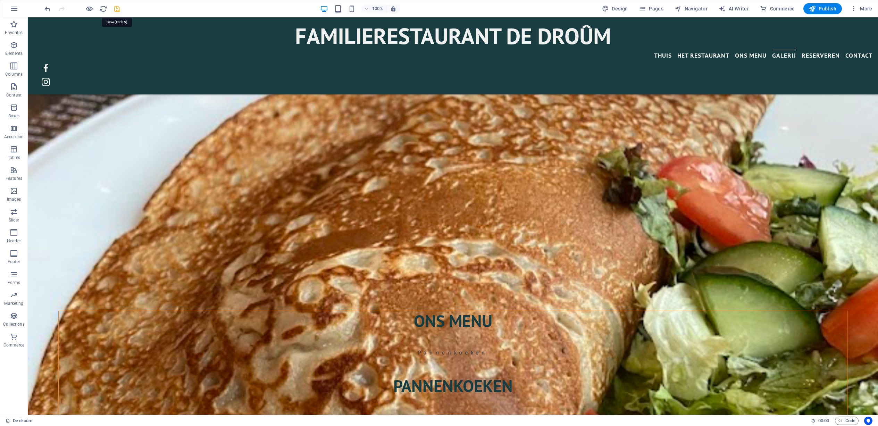
click at [116, 8] on icon "save" at bounding box center [117, 9] width 8 height 8
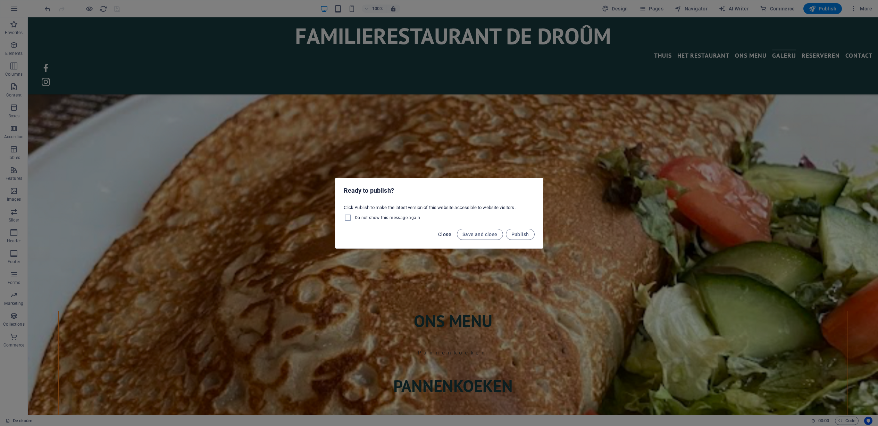
click at [448, 234] on span "Close" at bounding box center [444, 235] width 13 height 6
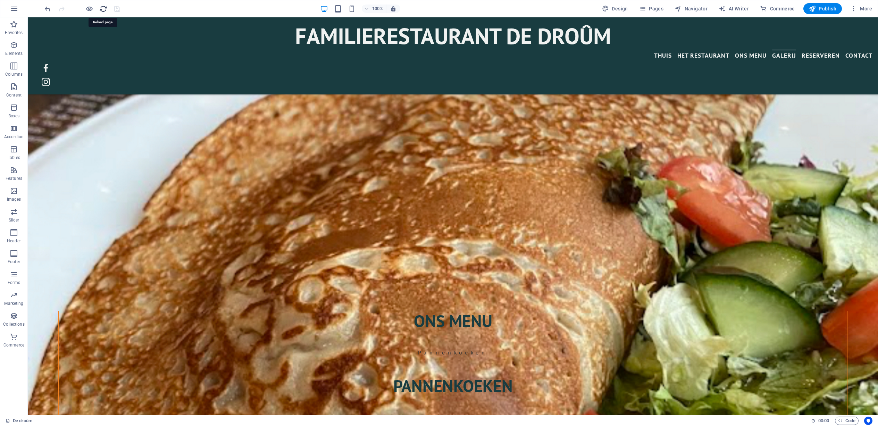
click at [104, 9] on icon "reload" at bounding box center [103, 9] width 8 height 8
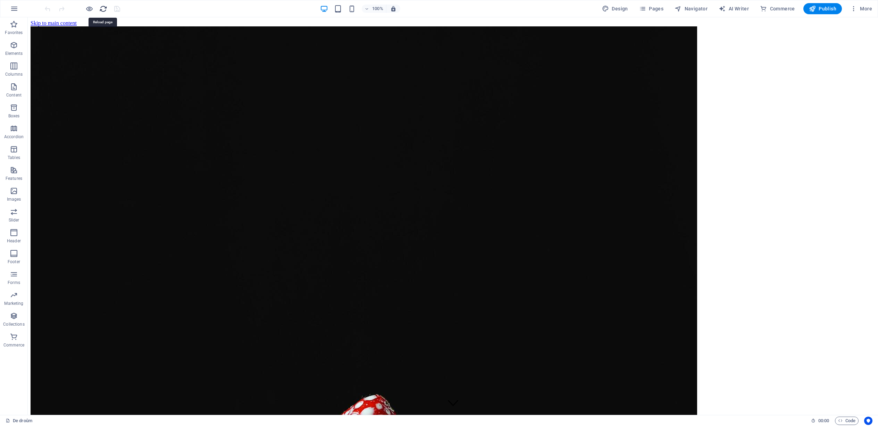
scroll to position [0, 0]
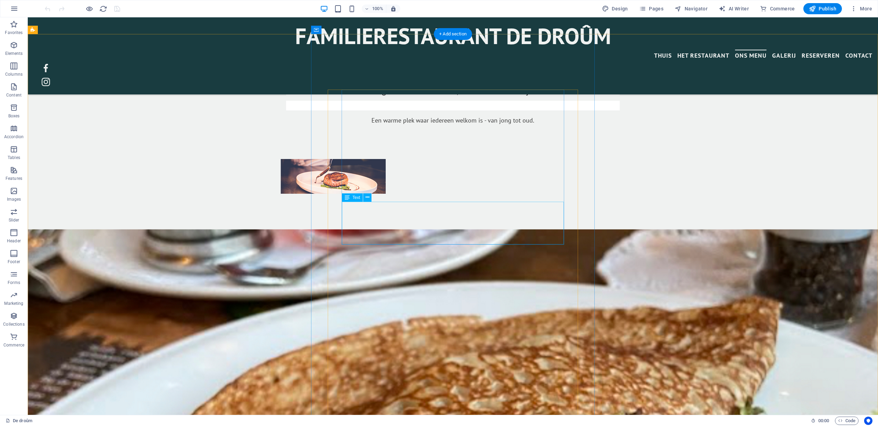
scroll to position [628, 0]
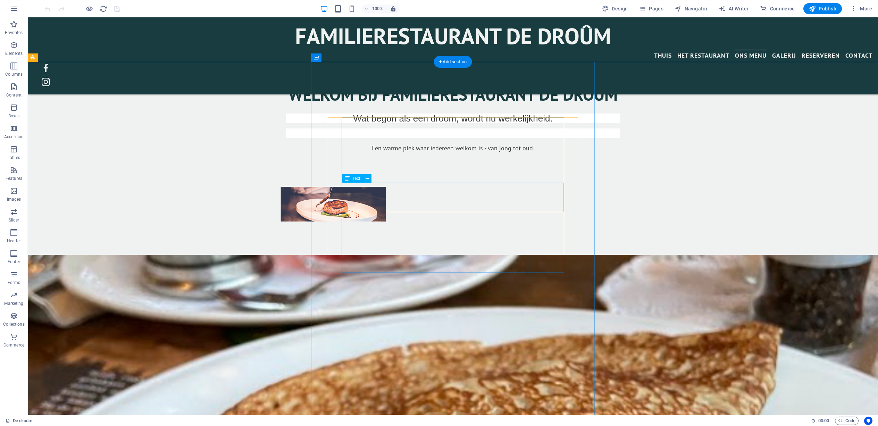
drag, startPoint x: 489, startPoint y: 159, endPoint x: 486, endPoint y: 160, distance: 3.7
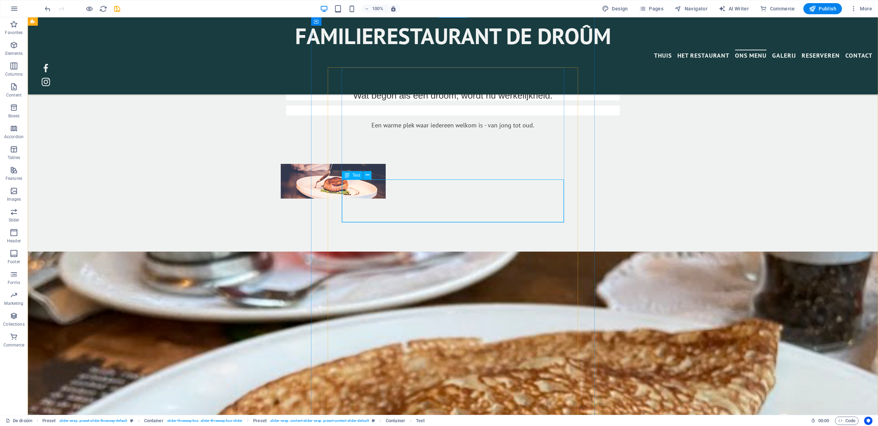
scroll to position [645, 0]
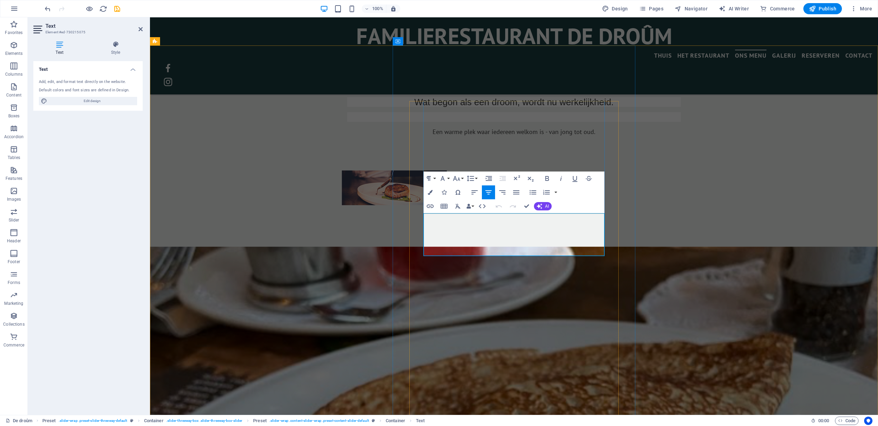
drag, startPoint x: 532, startPoint y: 241, endPoint x: 484, endPoint y: 220, distance: 52.9
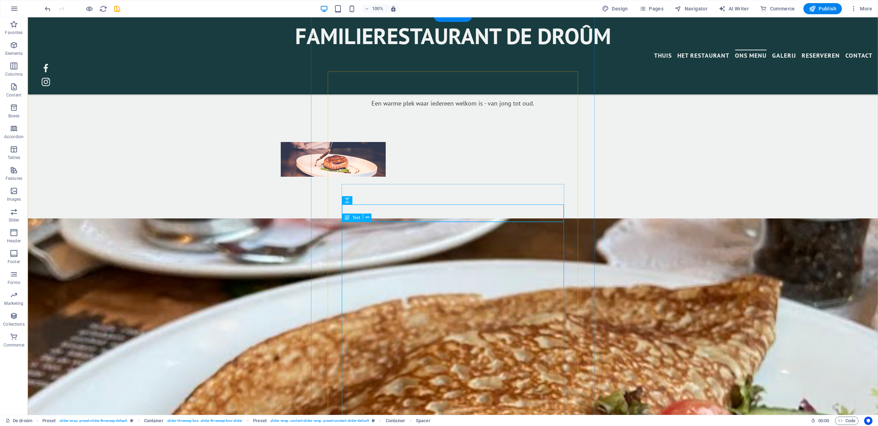
scroll to position [675, 0]
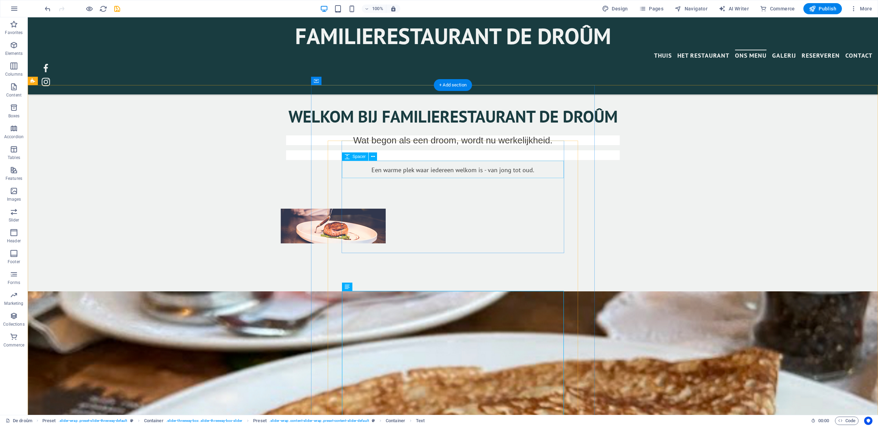
scroll to position [603, 0]
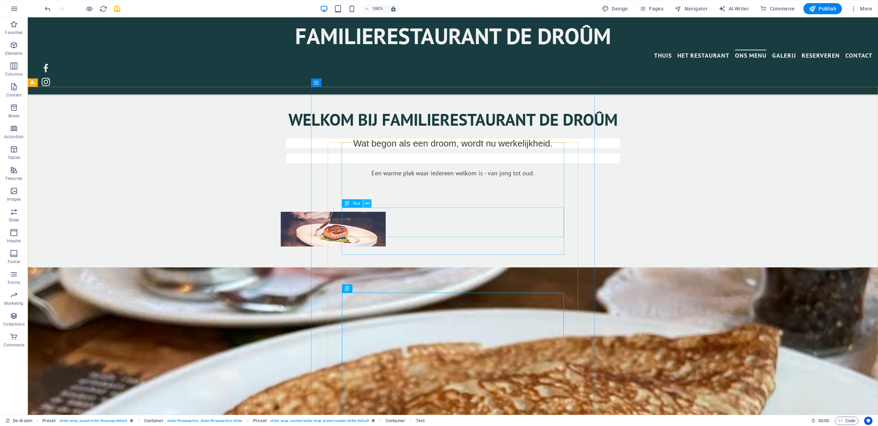
click at [367, 204] on icon at bounding box center [368, 203] width 4 height 7
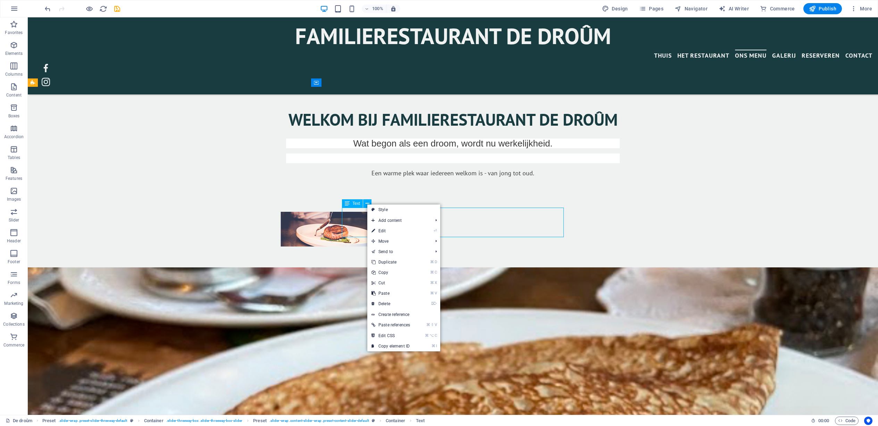
click at [355, 204] on span "Text" at bounding box center [357, 203] width 8 height 4
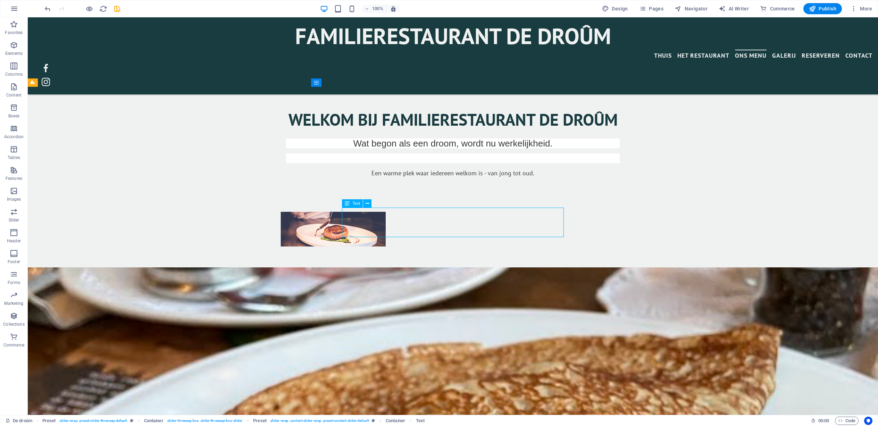
click at [355, 204] on span "Text" at bounding box center [357, 203] width 8 height 4
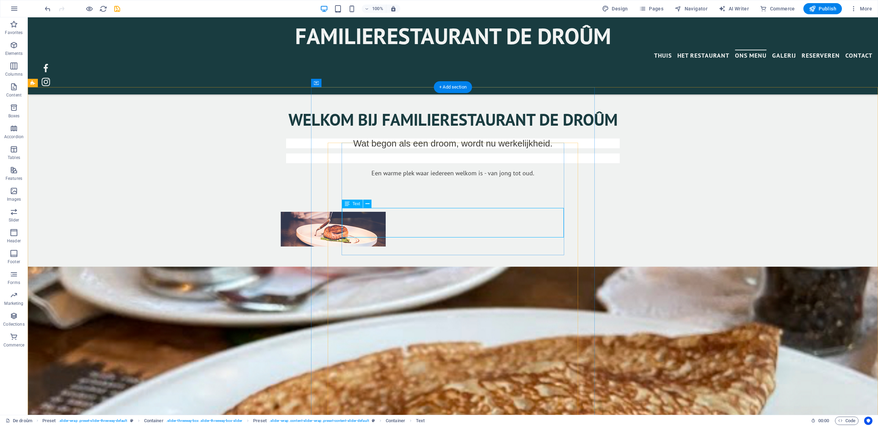
scroll to position [602, 0]
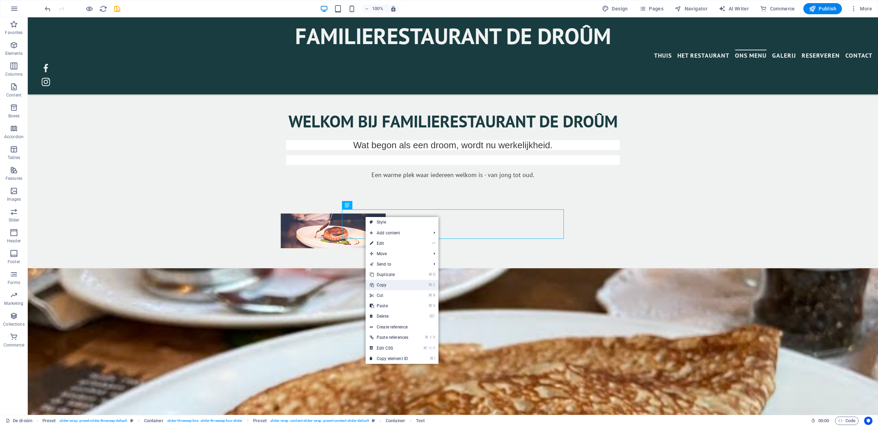
click at [380, 286] on link "⌘ C Copy" at bounding box center [389, 285] width 47 height 10
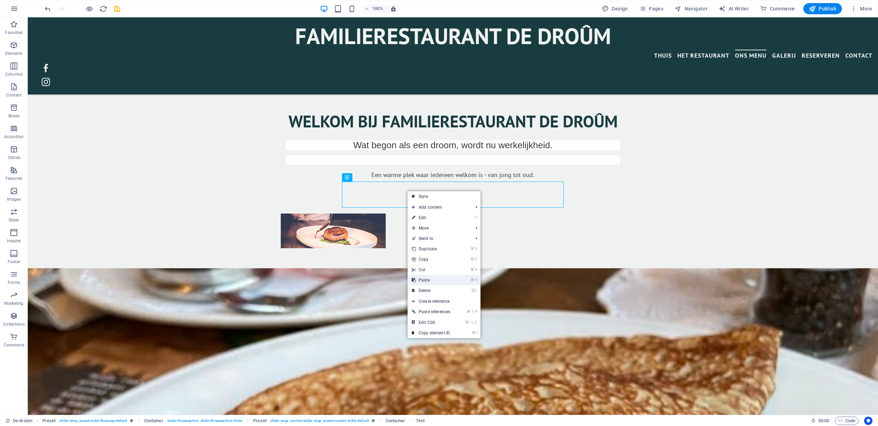
click at [421, 281] on link "⌘ V Paste" at bounding box center [431, 280] width 47 height 10
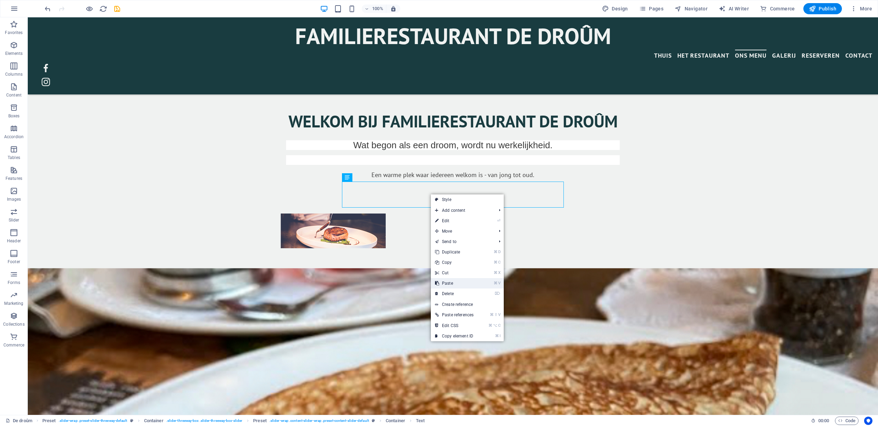
click at [449, 282] on link "⌘ V Paste" at bounding box center [454, 283] width 47 height 10
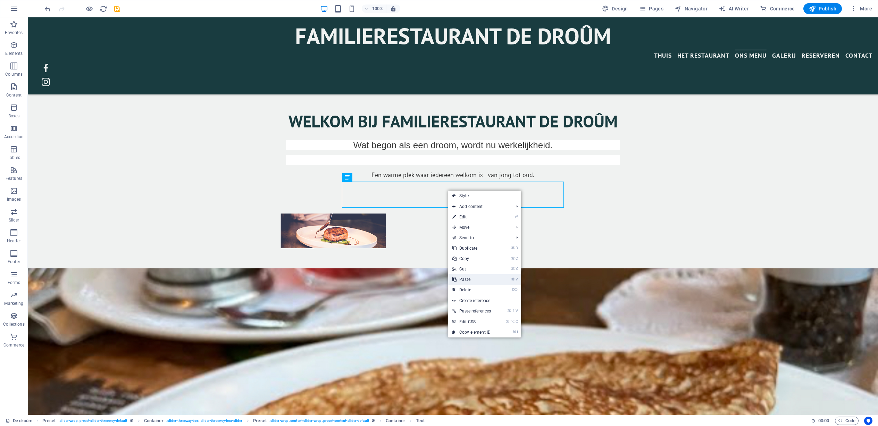
click at [465, 277] on link "⌘ V Paste" at bounding box center [471, 279] width 47 height 10
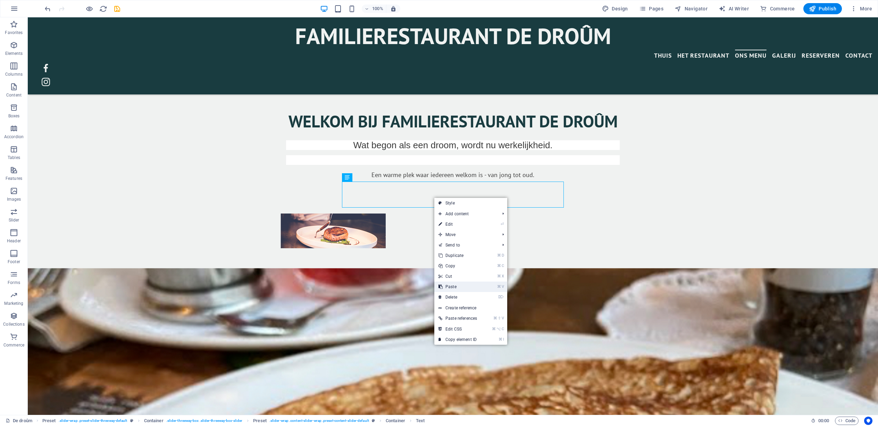
click at [451, 286] on link "⌘ V Paste" at bounding box center [458, 287] width 47 height 10
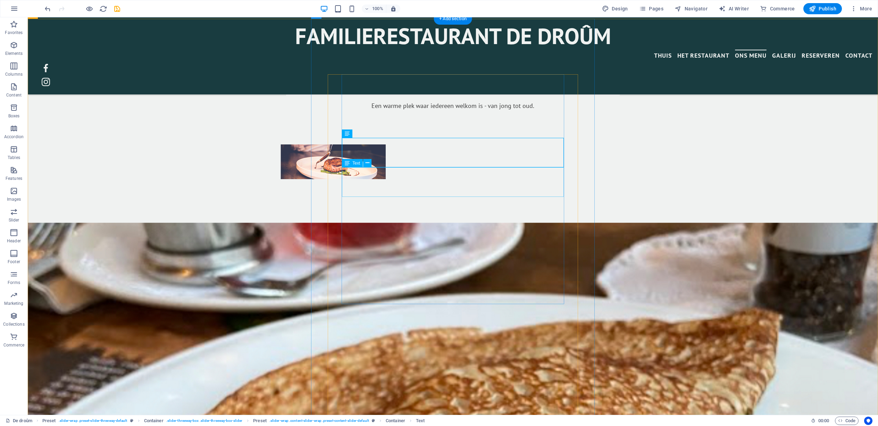
scroll to position [673, 0]
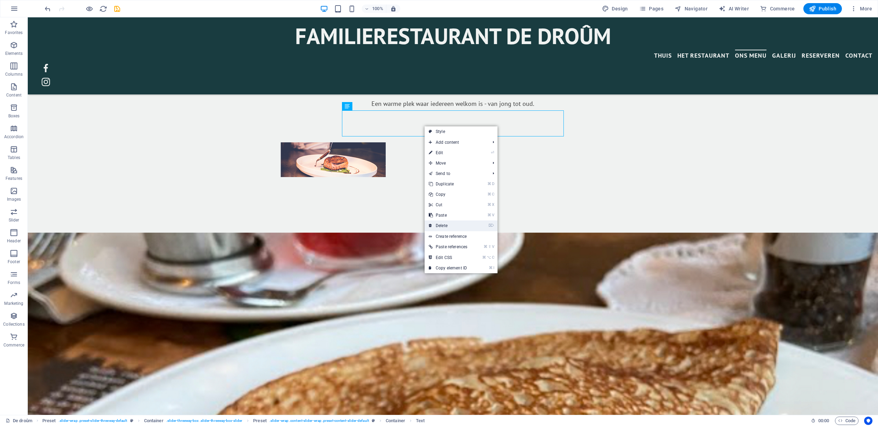
click at [442, 226] on link "⌦ Delete" at bounding box center [448, 226] width 47 height 10
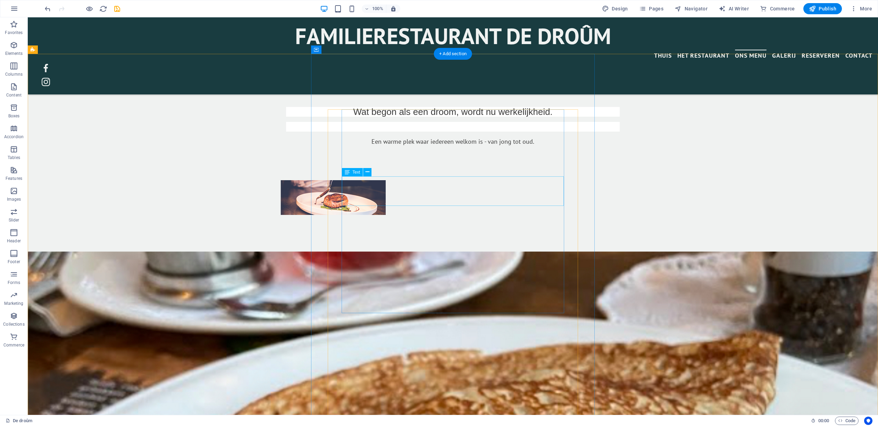
scroll to position [637, 0]
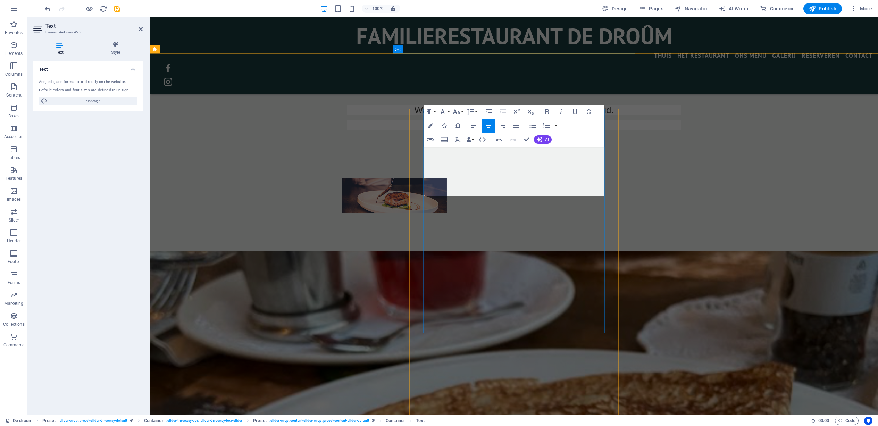
drag, startPoint x: 552, startPoint y: 179, endPoint x: 443, endPoint y: 157, distance: 111.3
click at [462, 111] on button "Font Size" at bounding box center [458, 112] width 13 height 14
click at [463, 162] on link "36" at bounding box center [464, 163] width 25 height 10
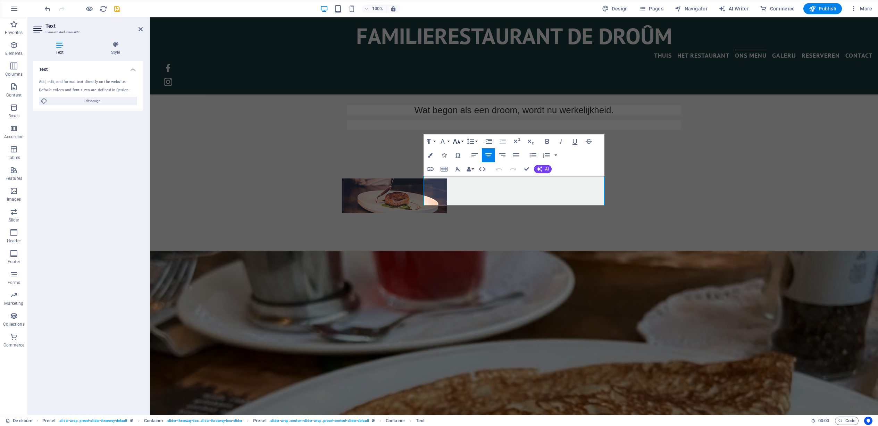
click at [458, 142] on icon "button" at bounding box center [457, 141] width 8 height 8
click at [460, 190] on link "36" at bounding box center [464, 193] width 25 height 10
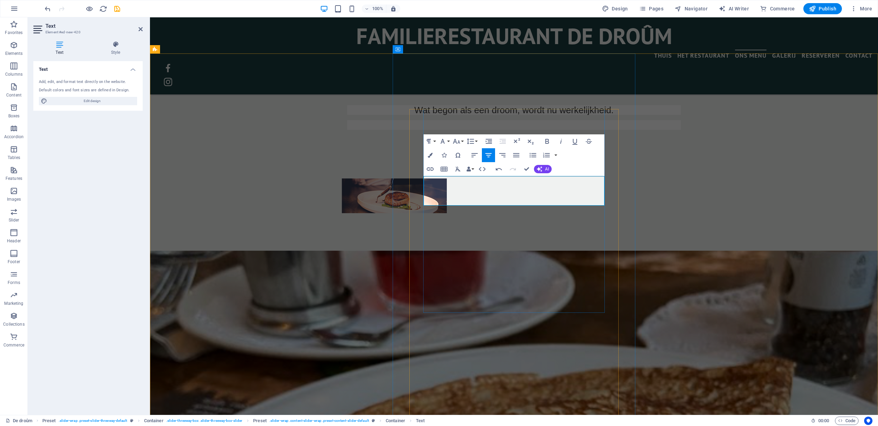
drag, startPoint x: 457, startPoint y: 187, endPoint x: 571, endPoint y: 189, distance: 113.9
click at [461, 141] on button "Font Size" at bounding box center [458, 141] width 13 height 14
click at [460, 189] on link "36" at bounding box center [464, 193] width 25 height 10
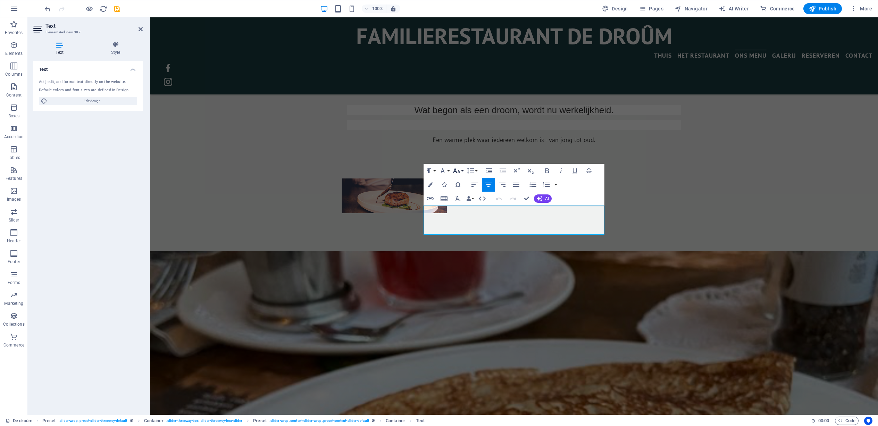
click at [463, 171] on button "Font Size" at bounding box center [458, 171] width 13 height 14
click at [462, 219] on link "36" at bounding box center [464, 222] width 25 height 10
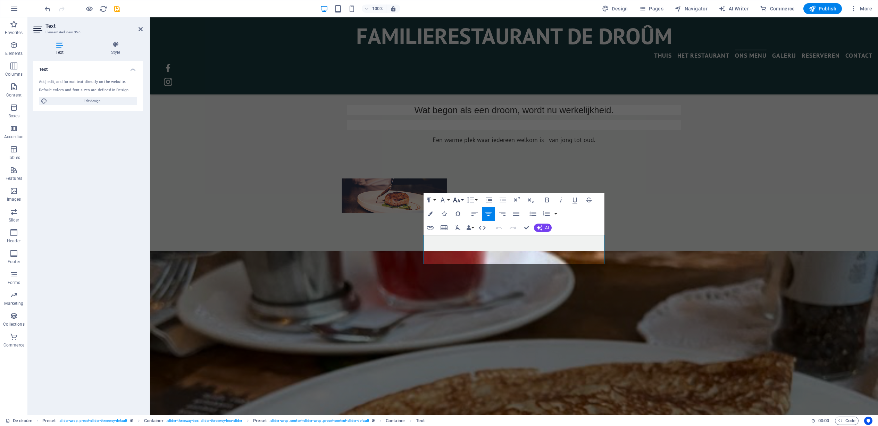
click at [461, 199] on button "Font Size" at bounding box center [458, 200] width 13 height 14
click at [461, 251] on link "36" at bounding box center [464, 251] width 25 height 10
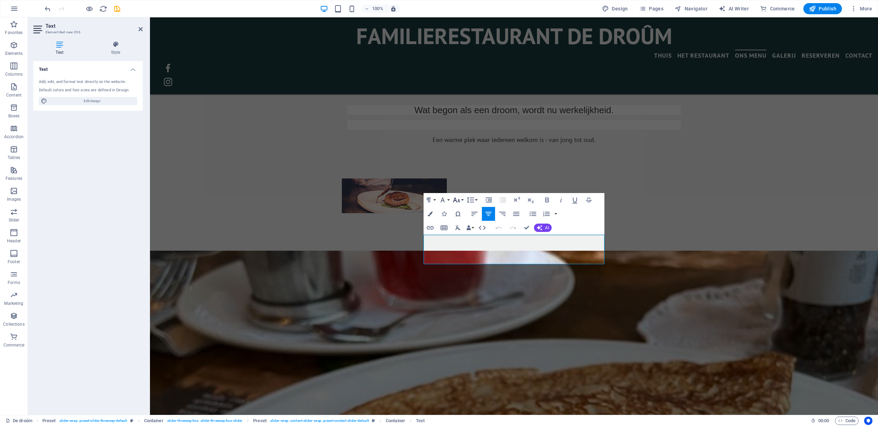
click at [463, 200] on button "Font Size" at bounding box center [458, 200] width 13 height 14
click at [464, 252] on link "36" at bounding box center [464, 251] width 25 height 10
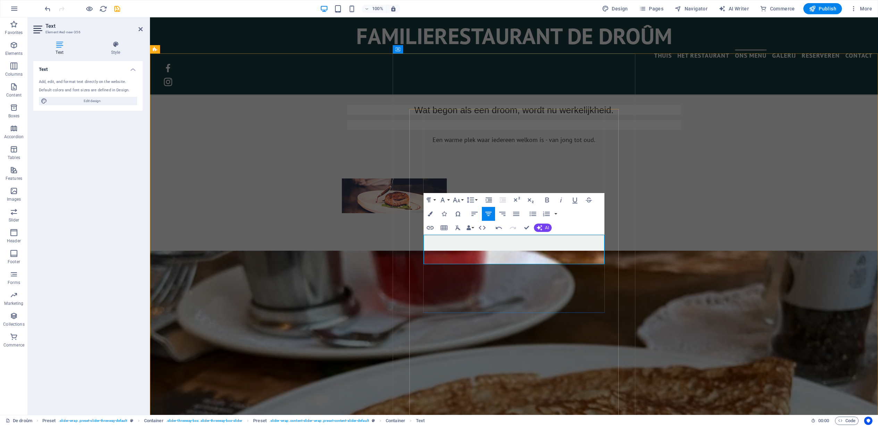
drag, startPoint x: 578, startPoint y: 249, endPoint x: 614, endPoint y: 234, distance: 39.3
click at [462, 199] on button "Font Size" at bounding box center [458, 200] width 13 height 14
click at [460, 252] on link "36" at bounding box center [464, 251] width 25 height 10
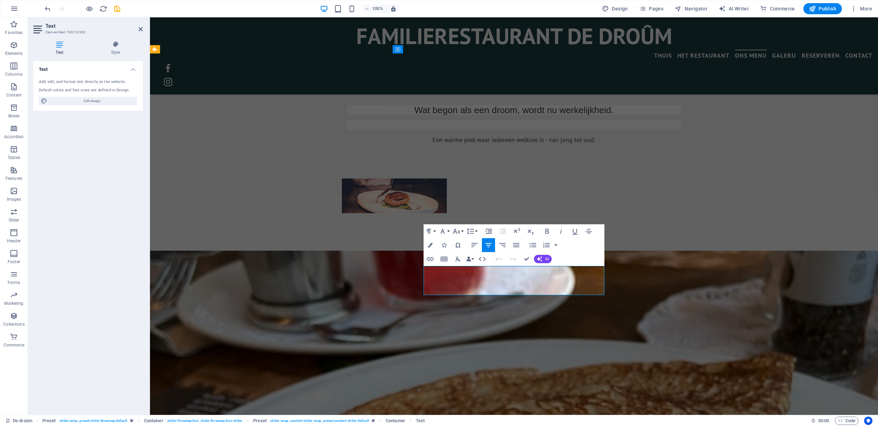
click at [461, 231] on button "Font Size" at bounding box center [458, 231] width 13 height 14
click at [462, 283] on link "36" at bounding box center [464, 283] width 25 height 10
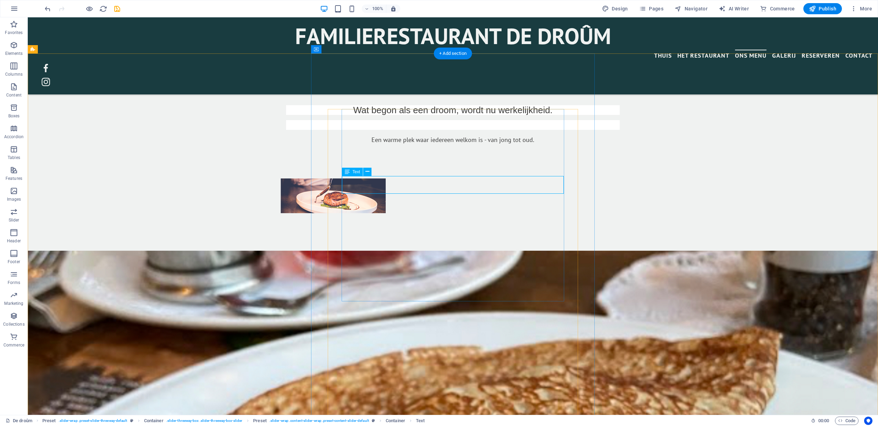
drag, startPoint x: 392, startPoint y: 176, endPoint x: 388, endPoint y: 177, distance: 3.8
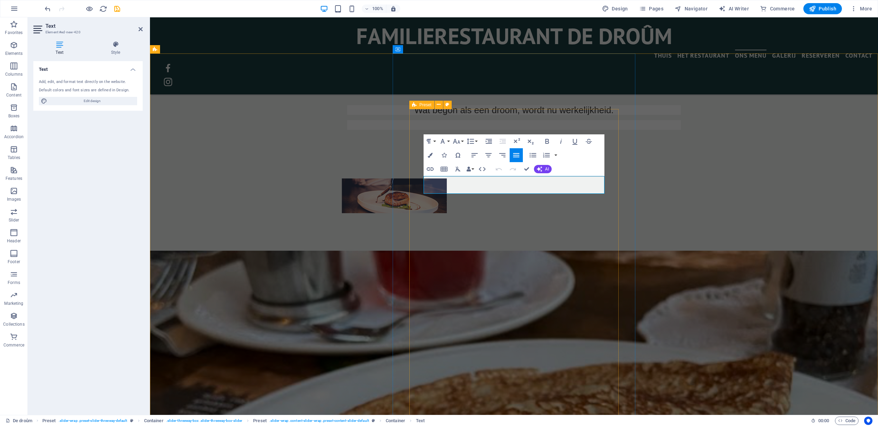
drag, startPoint x: 453, startPoint y: 183, endPoint x: 414, endPoint y: 178, distance: 38.9
click at [462, 140] on button "Font Size" at bounding box center [458, 141] width 13 height 14
click at [459, 221] on link "36" at bounding box center [464, 223] width 25 height 10
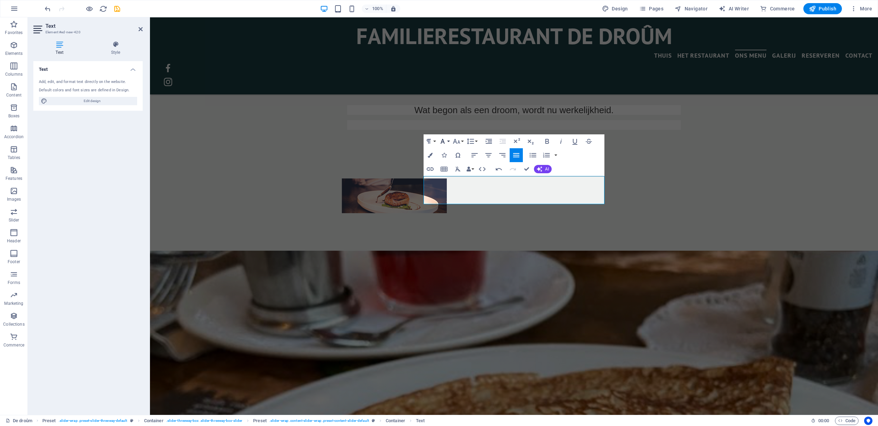
click at [448, 141] on button "Font Family" at bounding box center [444, 141] width 13 height 14
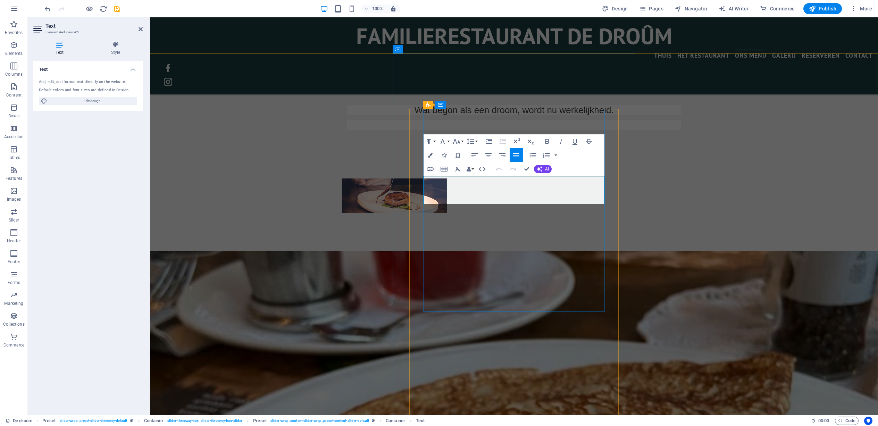
drag, startPoint x: 425, startPoint y: 187, endPoint x: 455, endPoint y: 187, distance: 29.5
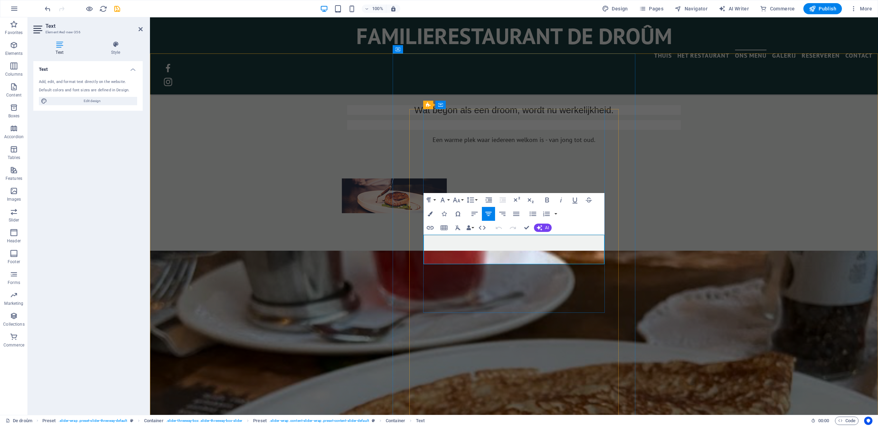
drag, startPoint x: 471, startPoint y: 246, endPoint x: 562, endPoint y: 246, distance: 91.0
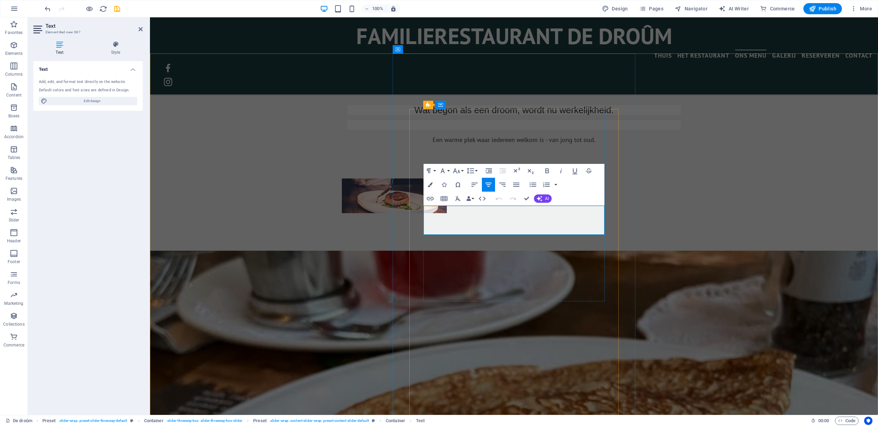
drag, startPoint x: 493, startPoint y: 217, endPoint x: 540, endPoint y: 220, distance: 47.3
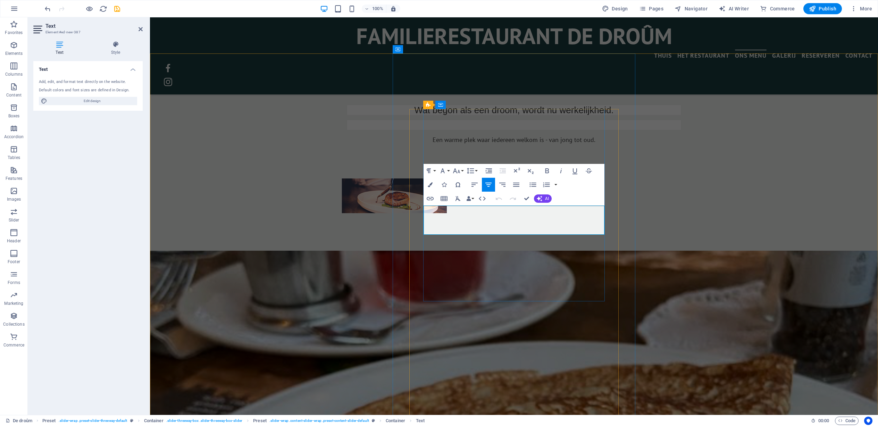
copy span "wijnen"
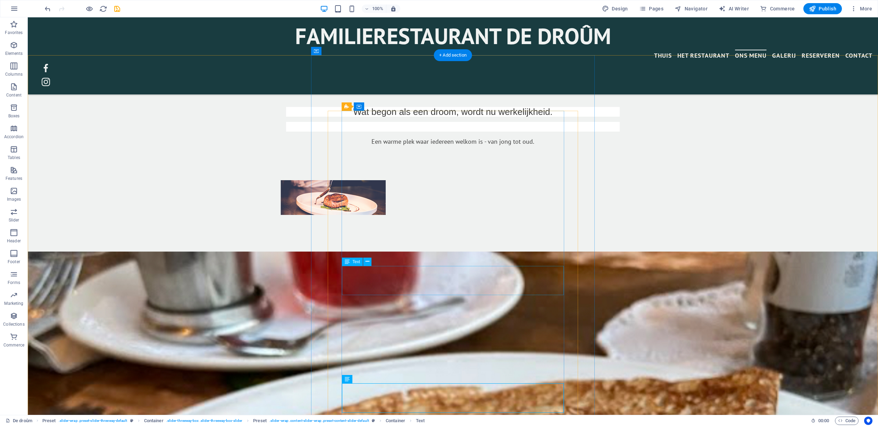
drag, startPoint x: 426, startPoint y: 275, endPoint x: 303, endPoint y: 275, distance: 123.0
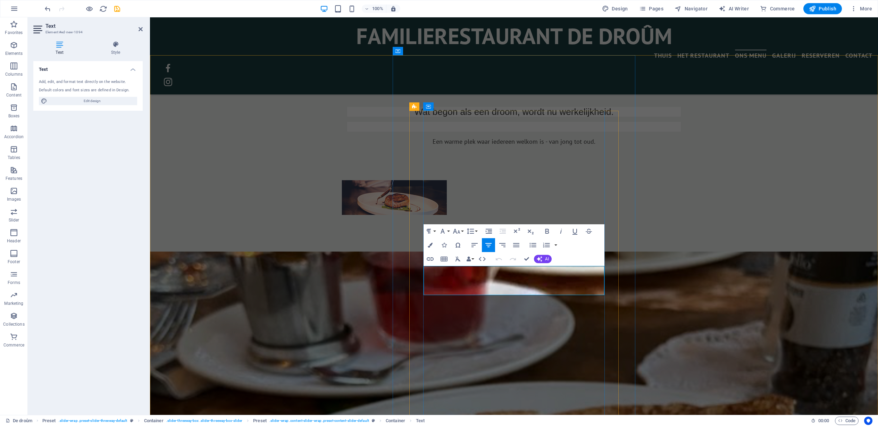
drag, startPoint x: 559, startPoint y: 280, endPoint x: 475, endPoint y: 276, distance: 83.8
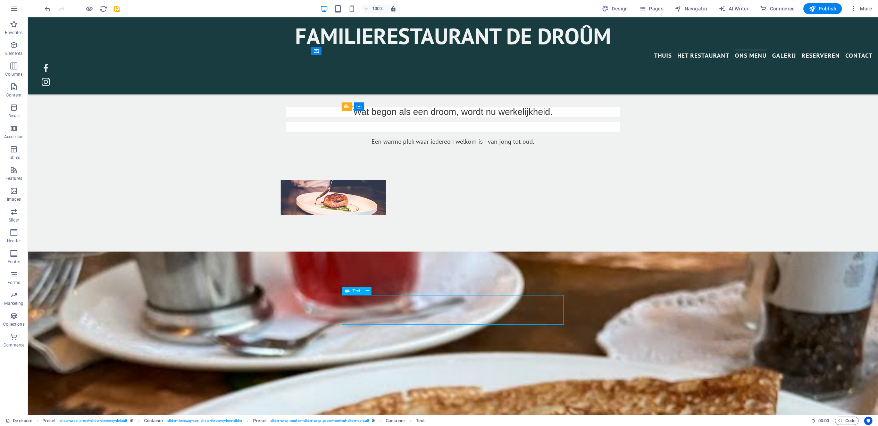
drag, startPoint x: 470, startPoint y: 308, endPoint x: 347, endPoint y: 308, distance: 123.0
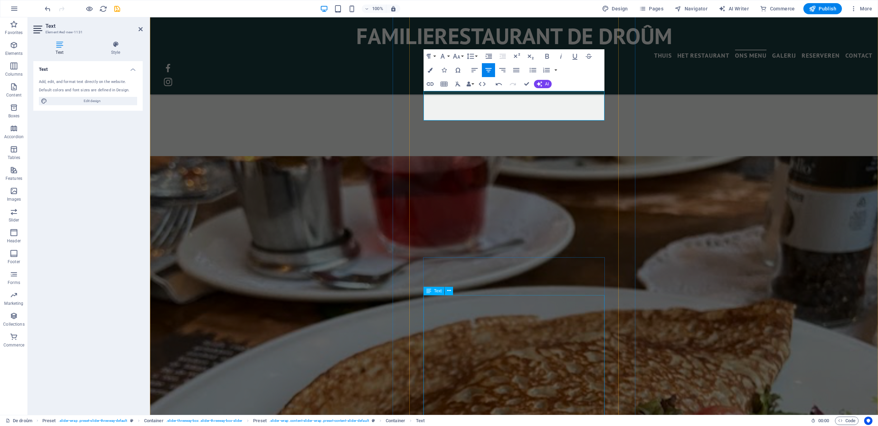
scroll to position [829, 0]
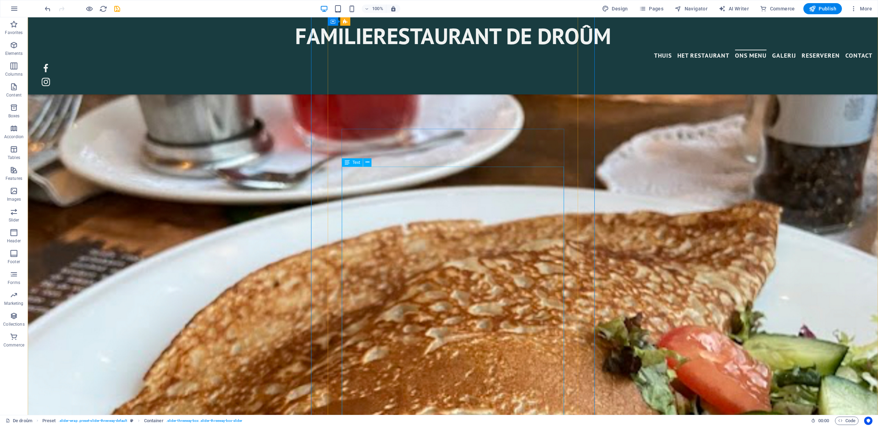
scroll to position [981, 0]
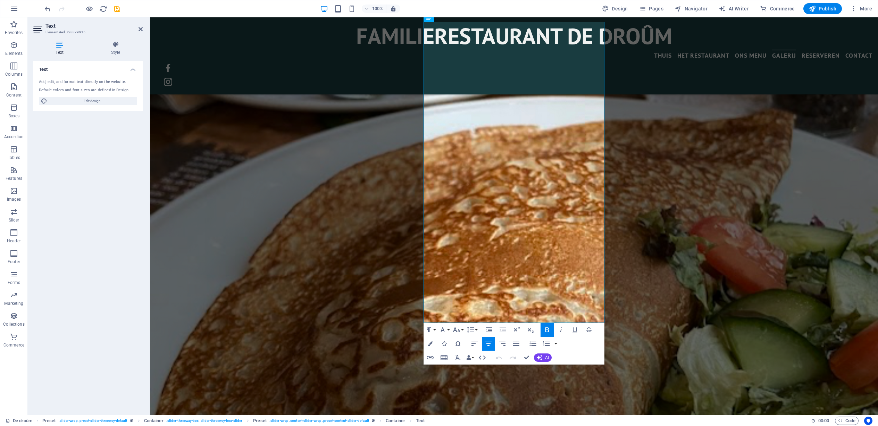
scroll to position [1289, 0]
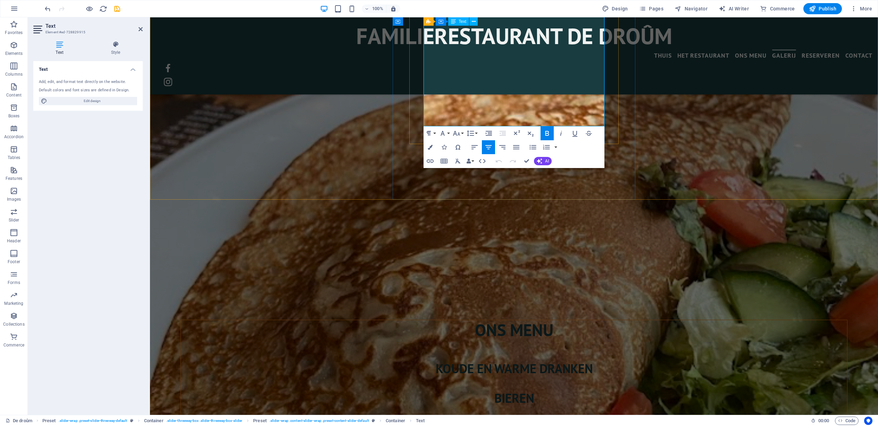
drag, startPoint x: 499, startPoint y: 142, endPoint x: 545, endPoint y: 114, distance: 53.6
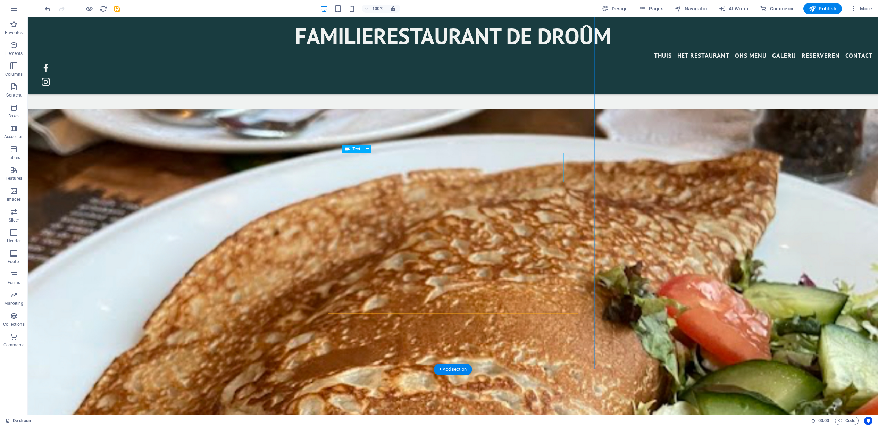
scroll to position [962, 0]
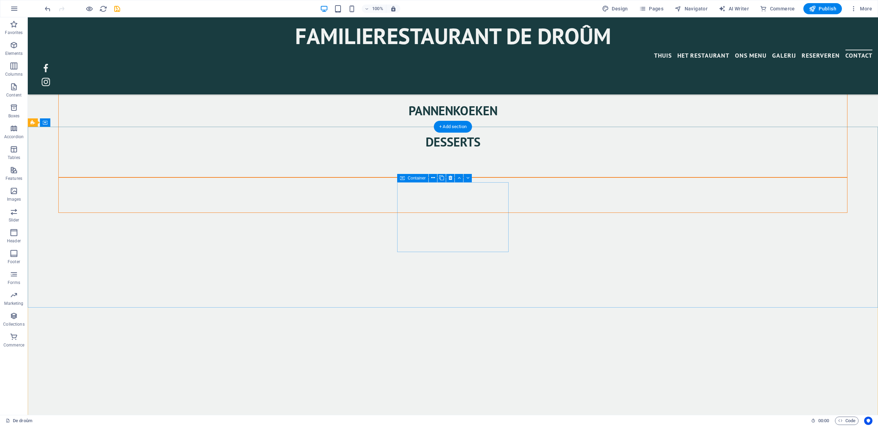
scroll to position [1632, 0]
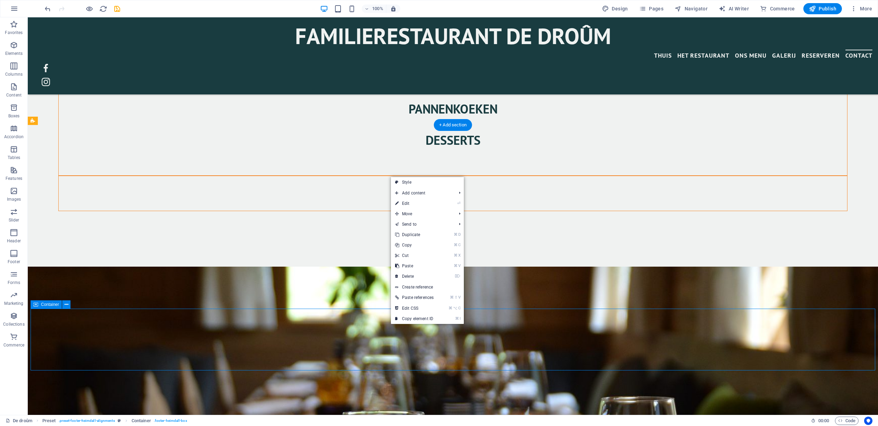
scroll to position [1638, 0]
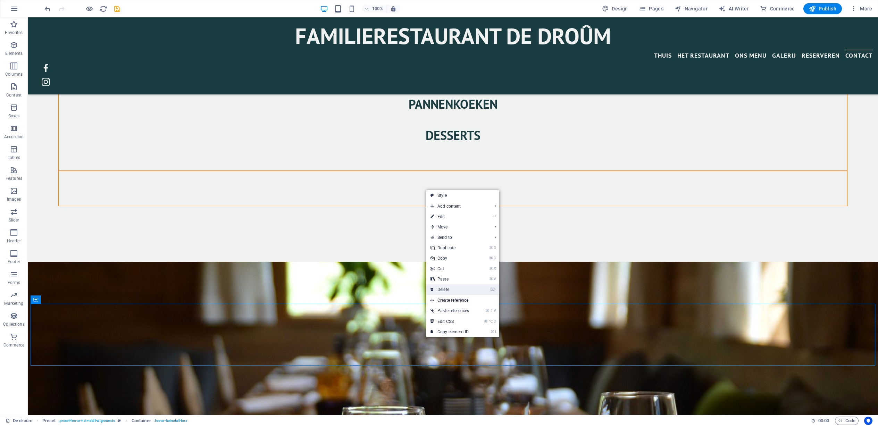
click at [443, 289] on link "⌦ Delete" at bounding box center [450, 289] width 47 height 10
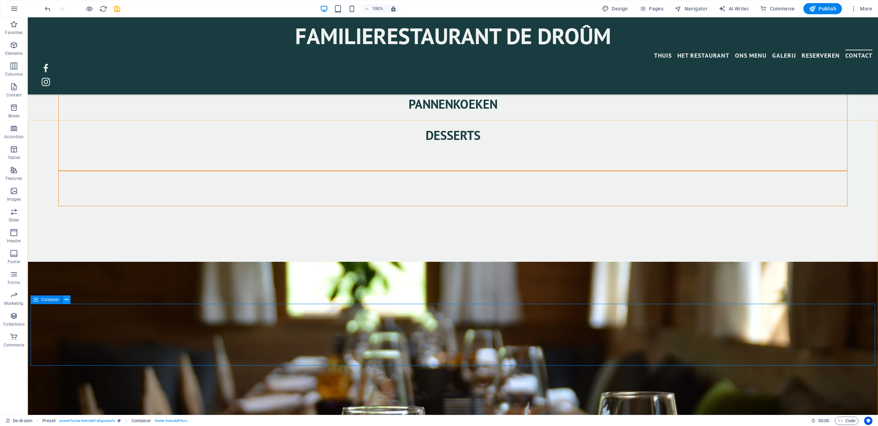
click at [65, 298] on icon at bounding box center [67, 299] width 4 height 7
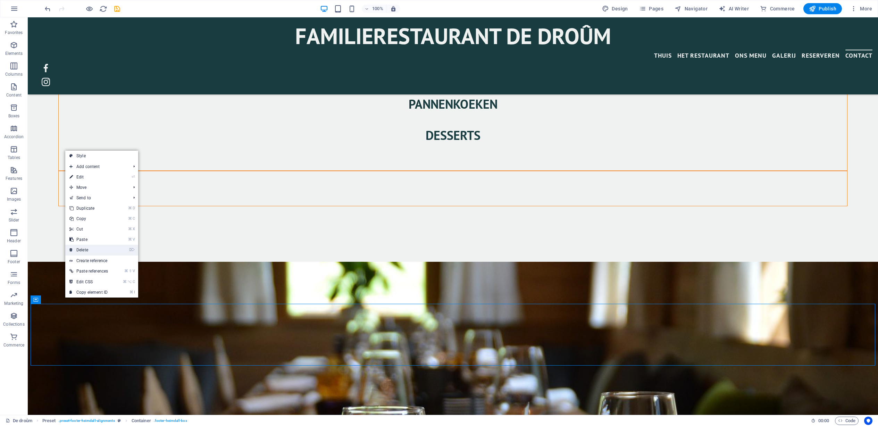
click at [83, 249] on link "⌦ Delete" at bounding box center [88, 250] width 47 height 10
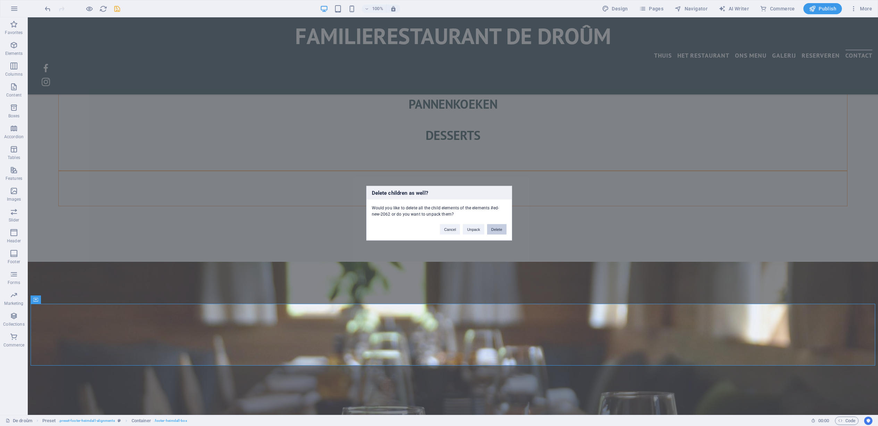
click at [497, 229] on button "Delete" at bounding box center [496, 229] width 19 height 10
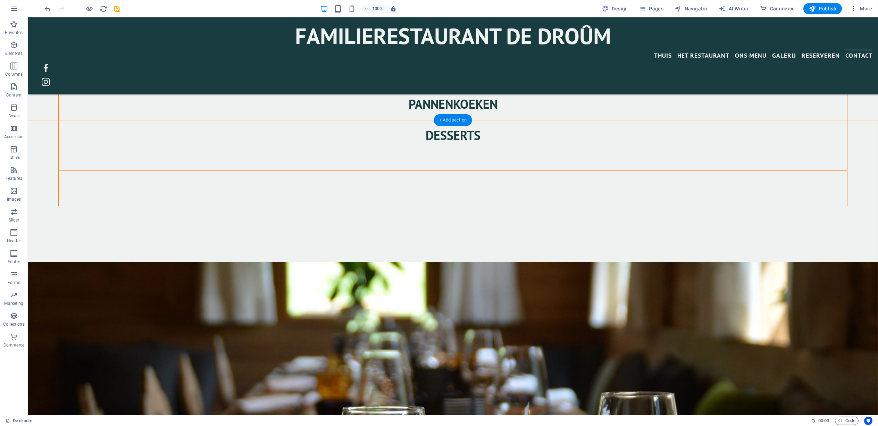
click at [446, 119] on div "+ Add section" at bounding box center [453, 120] width 39 height 12
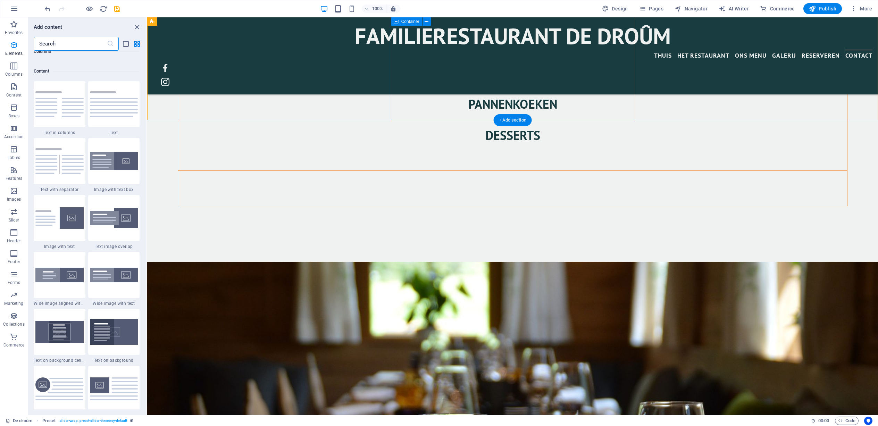
scroll to position [1215, 0]
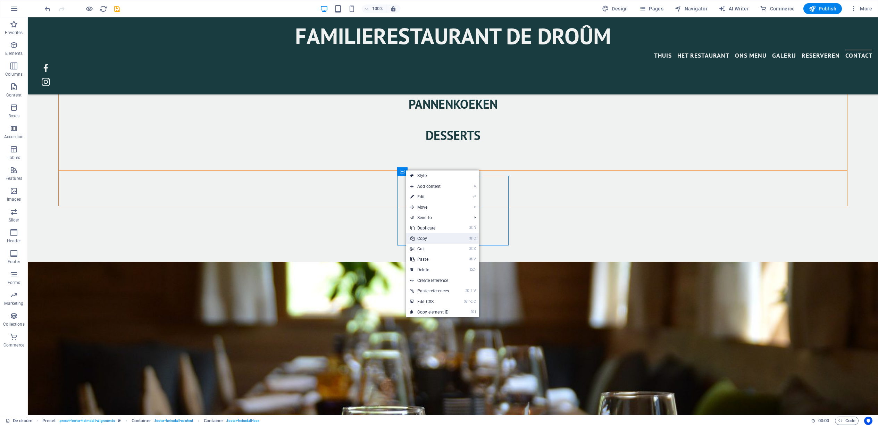
click at [423, 238] on link "⌘ C Copy" at bounding box center [429, 238] width 47 height 10
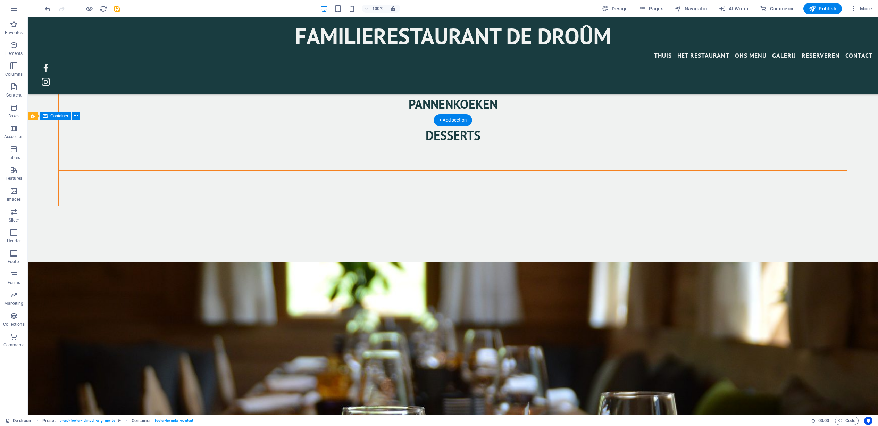
click at [56, 117] on span "Container" at bounding box center [59, 116] width 18 height 4
click at [75, 116] on icon at bounding box center [76, 115] width 4 height 7
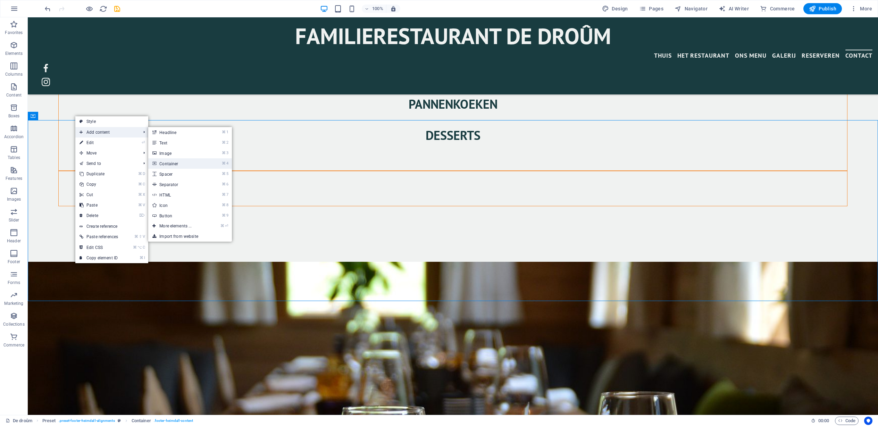
click at [170, 163] on link "⌘ 4 Container" at bounding box center [176, 163] width 57 height 10
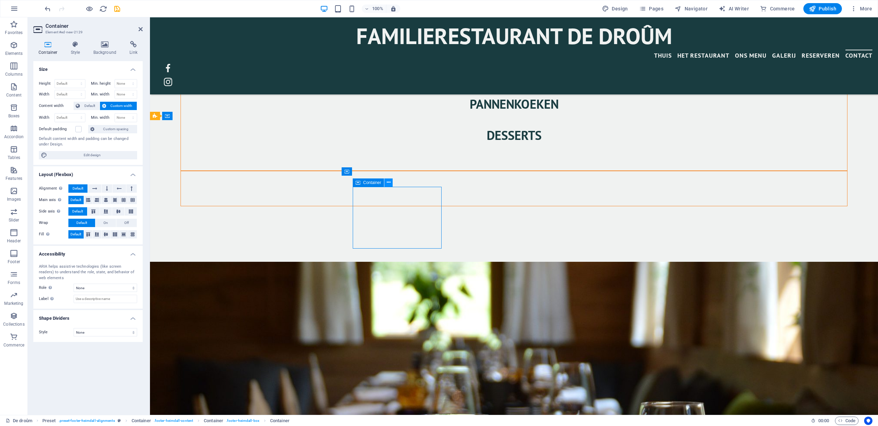
drag, startPoint x: 371, startPoint y: 183, endPoint x: 387, endPoint y: 184, distance: 16.0
click at [387, 184] on div "Container" at bounding box center [375, 183] width 44 height 9
drag, startPoint x: 369, startPoint y: 196, endPoint x: 360, endPoint y: 187, distance: 12.3
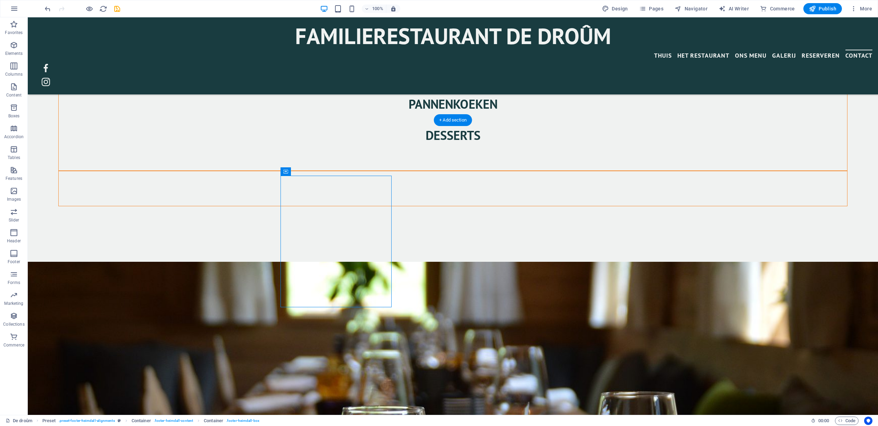
drag, startPoint x: 376, startPoint y: 191, endPoint x: 384, endPoint y: 177, distance: 15.7
drag, startPoint x: 326, startPoint y: 189, endPoint x: 319, endPoint y: 191, distance: 7.9
click at [46, 9] on icon "undo" at bounding box center [48, 9] width 8 height 8
click at [115, 8] on icon "save" at bounding box center [117, 9] width 8 height 8
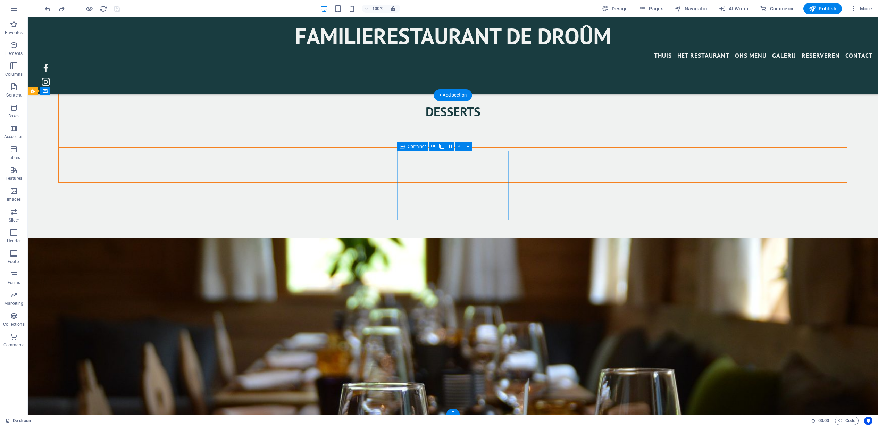
scroll to position [1663, 0]
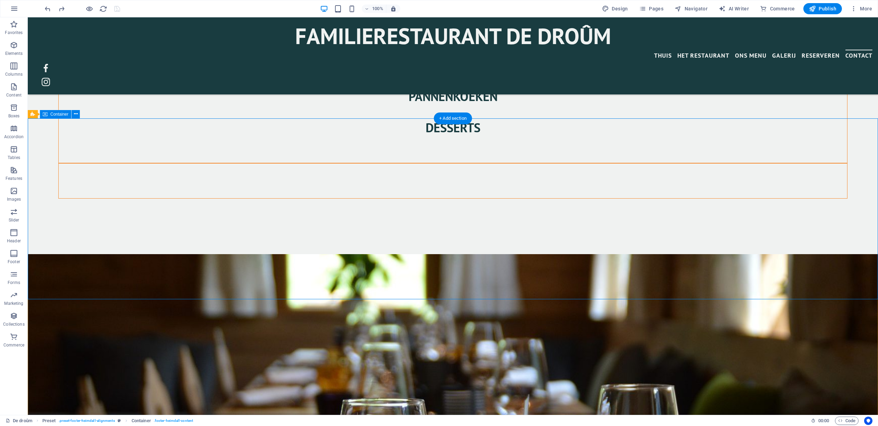
scroll to position [1640, 0]
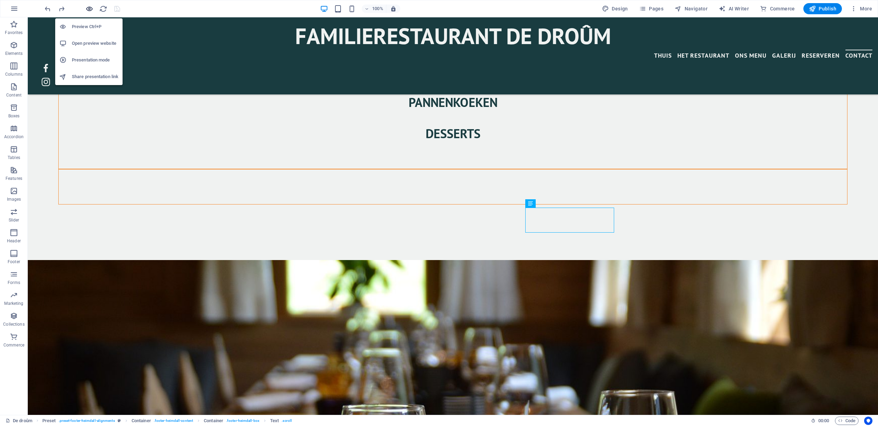
click at [91, 9] on icon "button" at bounding box center [89, 9] width 8 height 8
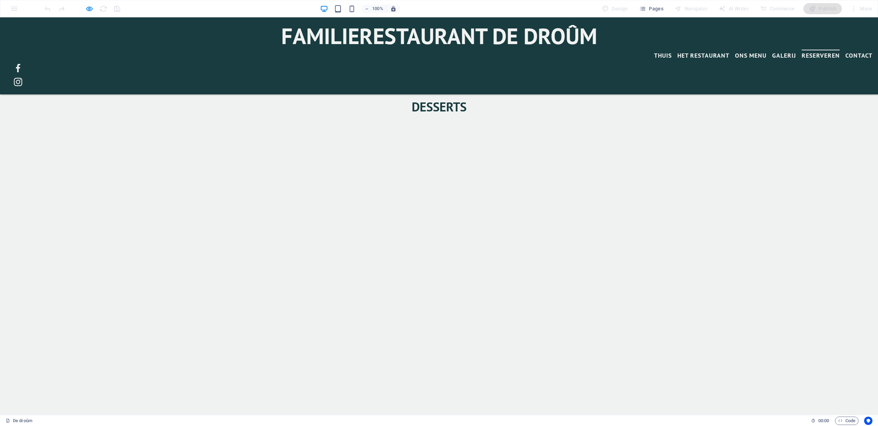
scroll to position [1629, 0]
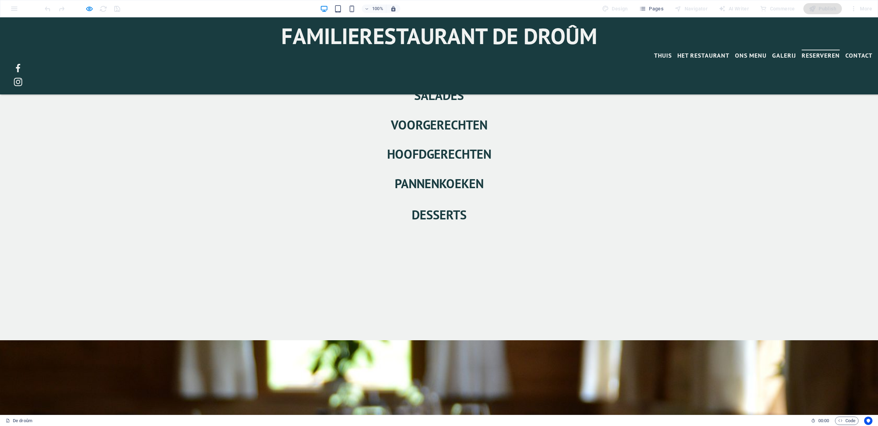
scroll to position [1514, 0]
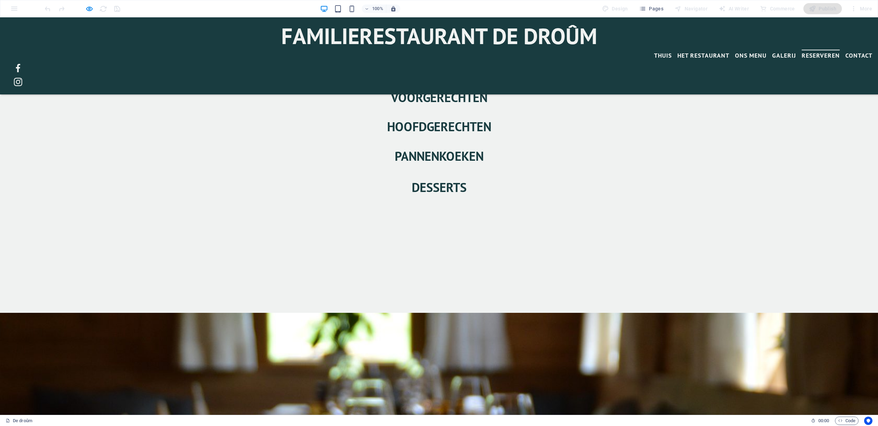
scroll to position [1579, 0]
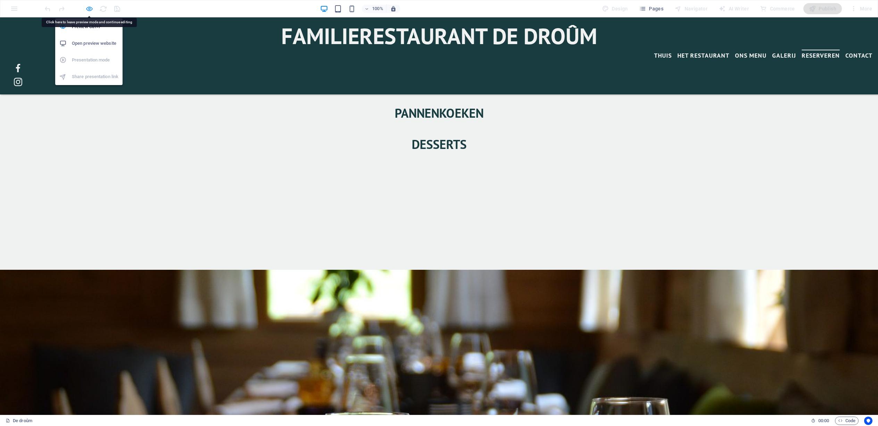
click at [90, 11] on icon "button" at bounding box center [89, 9] width 8 height 8
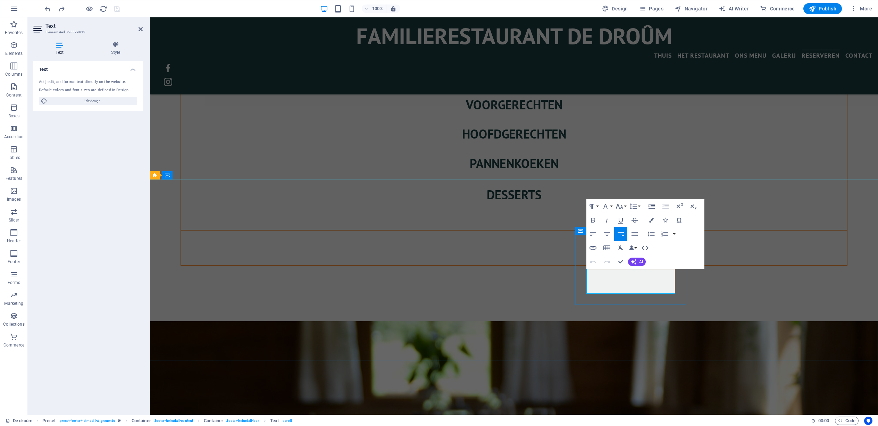
drag, startPoint x: 643, startPoint y: 282, endPoint x: 675, endPoint y: 283, distance: 32.0
click at [595, 247] on icon "button" at bounding box center [593, 248] width 8 height 8
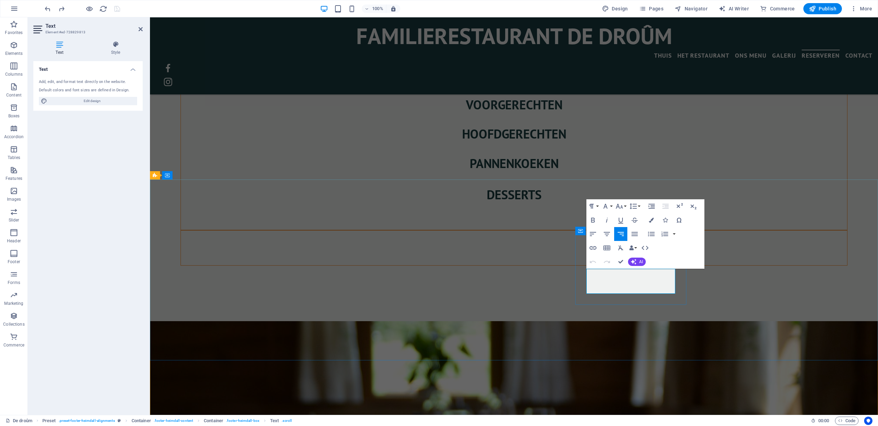
click at [645, 265] on icon "button" at bounding box center [645, 264] width 5 height 5
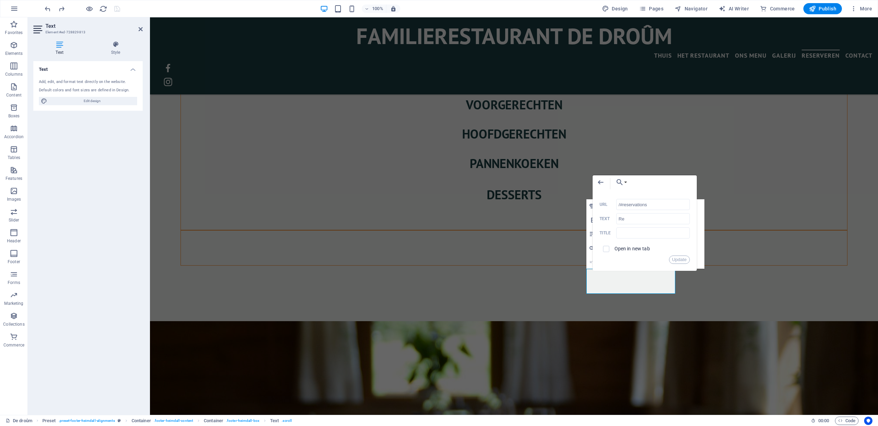
drag, startPoint x: 652, startPoint y: 206, endPoint x: 610, endPoint y: 205, distance: 42.1
click at [610, 204] on div "/#reservations URL" at bounding box center [645, 204] width 90 height 11
click at [631, 220] on input "Re" at bounding box center [654, 218] width 74 height 11
type input "Reserveringen"
click at [679, 261] on button "Update" at bounding box center [679, 260] width 21 height 8
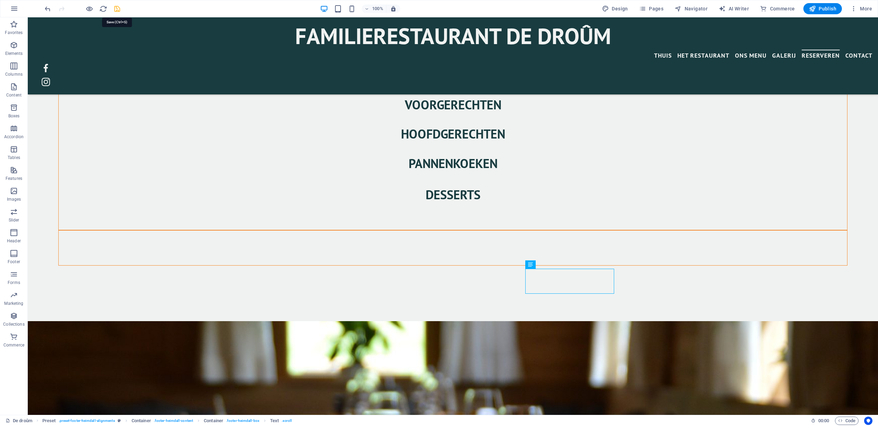
click at [116, 9] on icon "save" at bounding box center [117, 9] width 8 height 8
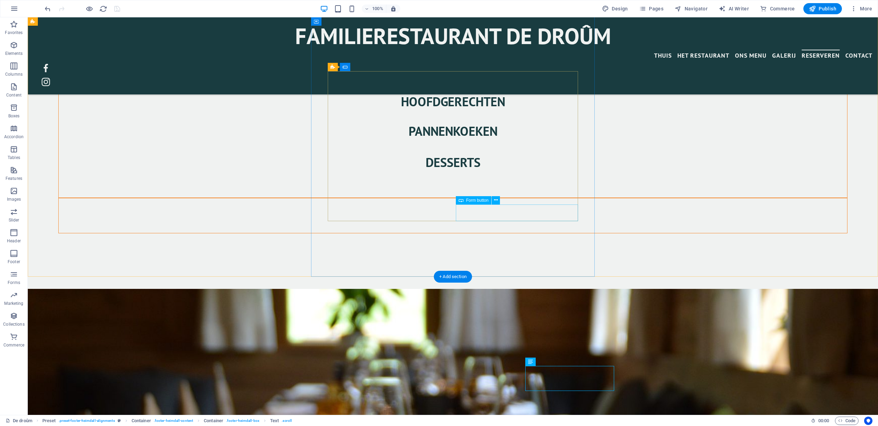
scroll to position [1663, 0]
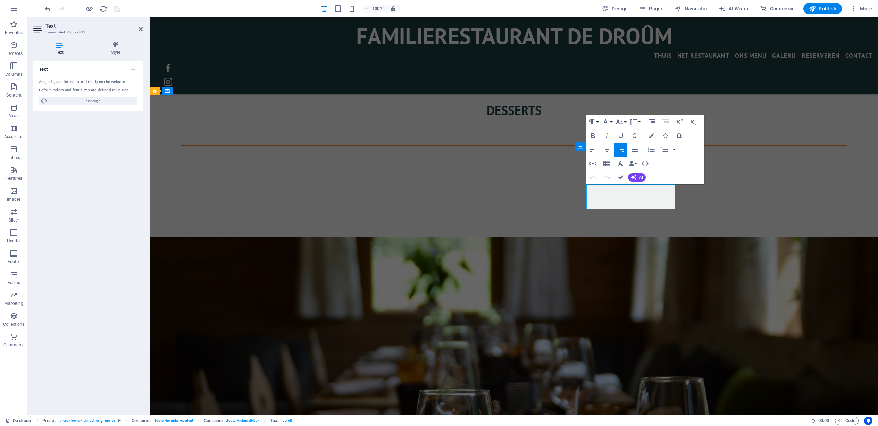
click at [657, 180] on icon "button" at bounding box center [658, 179] width 5 height 5
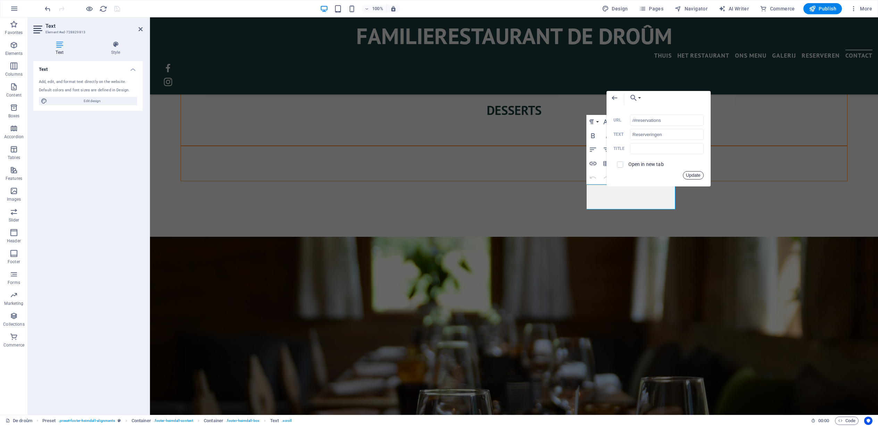
click at [688, 175] on button "Update" at bounding box center [693, 175] width 21 height 8
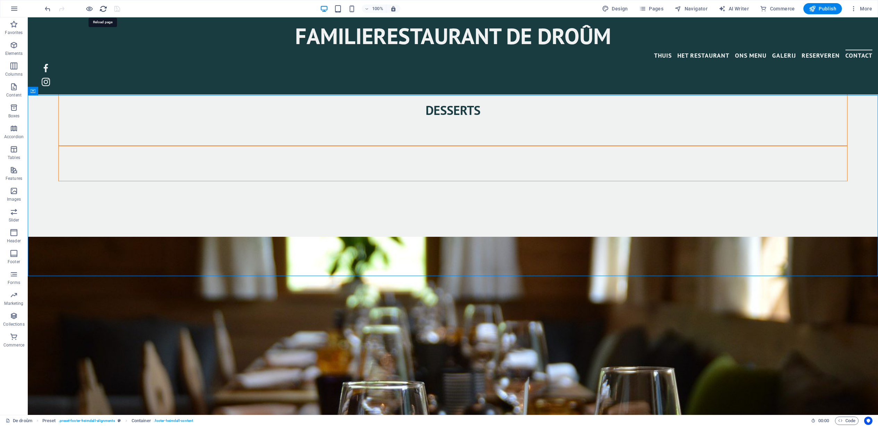
click at [103, 9] on icon "reload" at bounding box center [103, 9] width 8 height 8
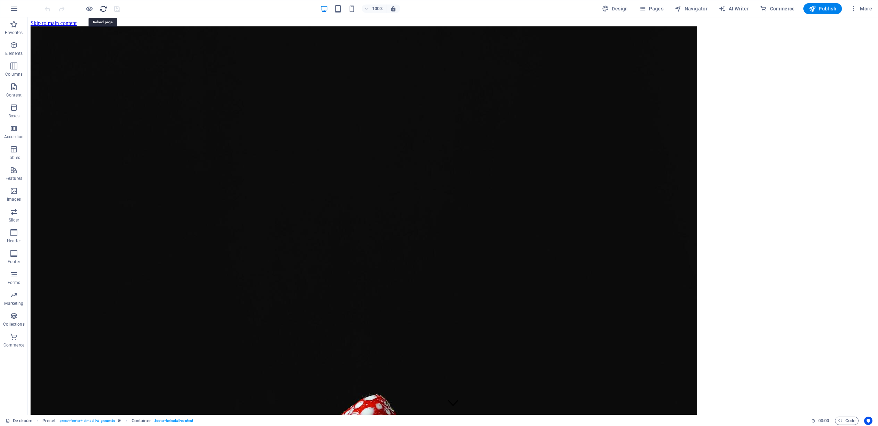
scroll to position [0, 0]
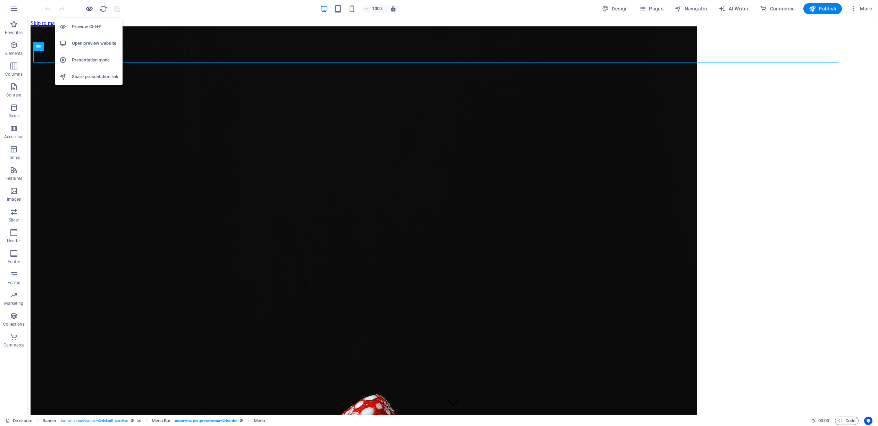
click at [92, 8] on icon "button" at bounding box center [89, 9] width 8 height 8
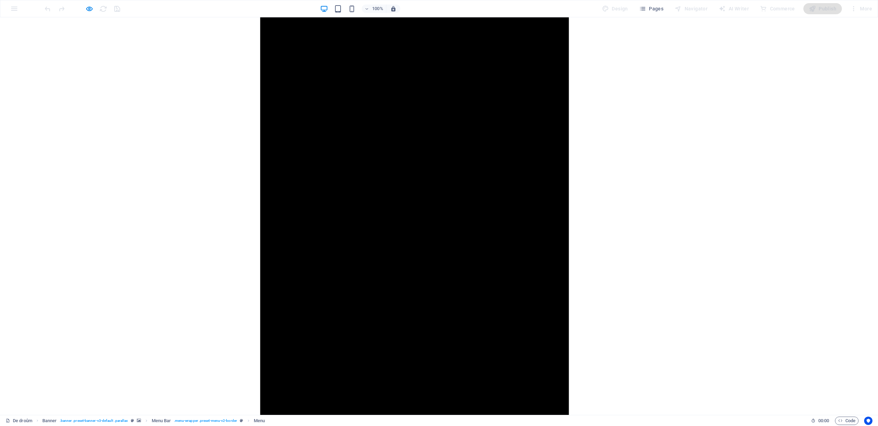
scroll to position [1620, 0]
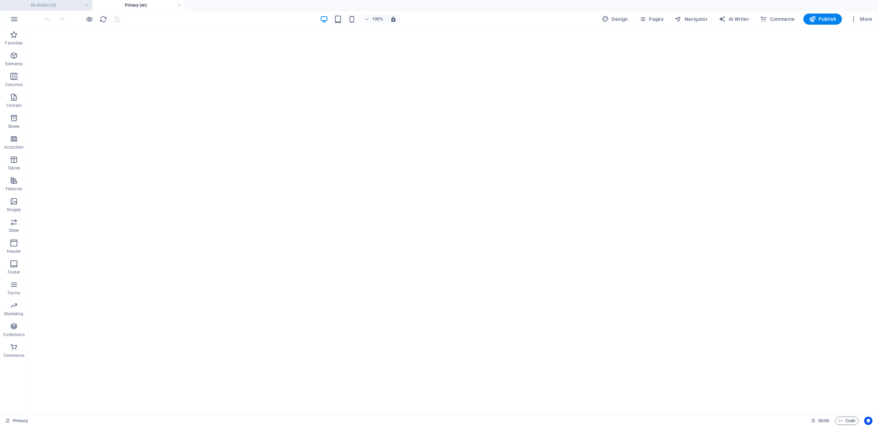
scroll to position [1663, 0]
click at [92, 19] on icon "button" at bounding box center [89, 19] width 8 height 8
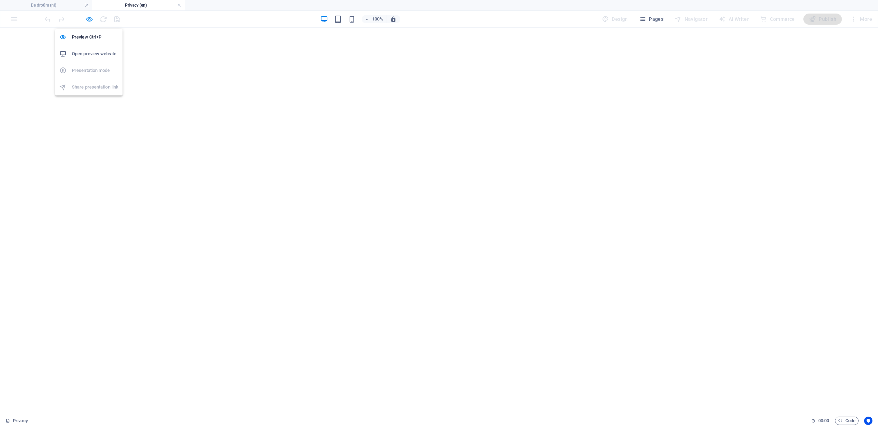
click at [88, 20] on icon "button" at bounding box center [89, 19] width 8 height 8
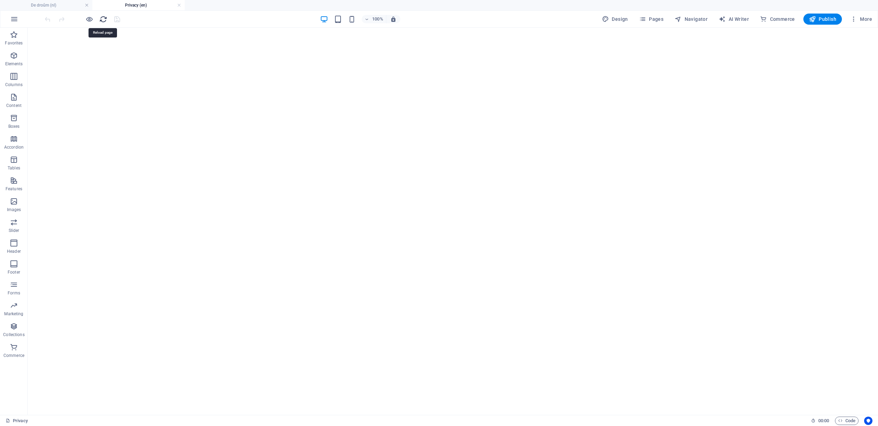
click at [106, 18] on icon "reload" at bounding box center [103, 19] width 8 height 8
click at [88, 18] on icon "button" at bounding box center [89, 19] width 8 height 8
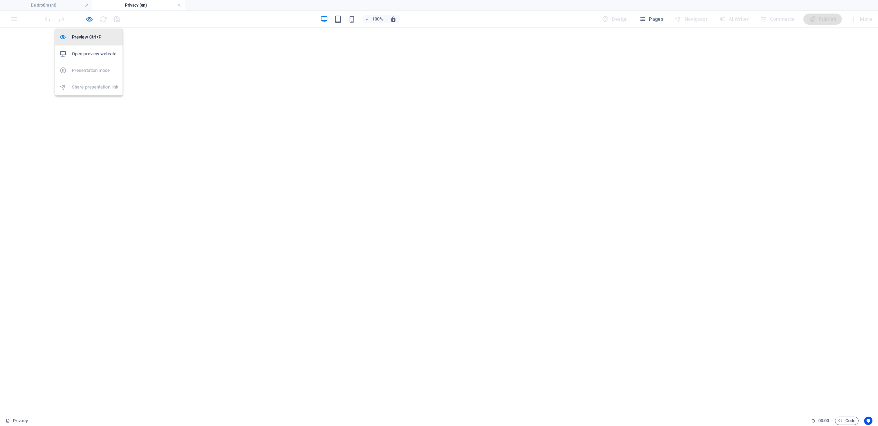
click at [87, 38] on h6 "Preview Ctrl+P" at bounding box center [95, 37] width 47 height 8
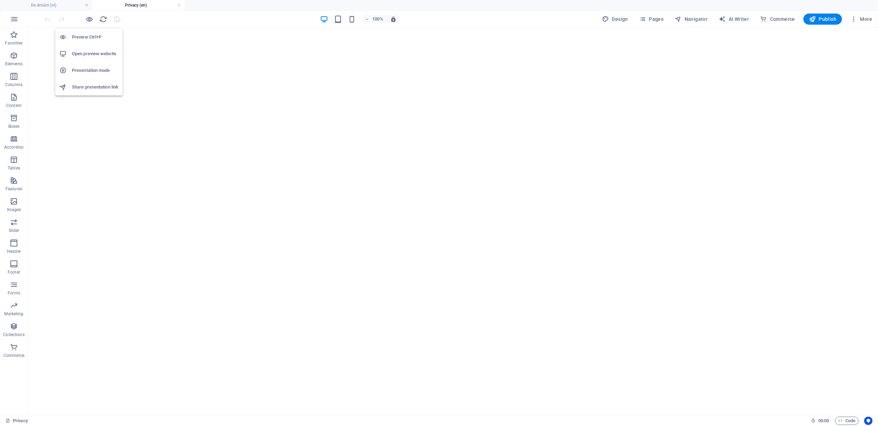
click at [87, 52] on h6 "Open preview website" at bounding box center [95, 54] width 47 height 8
click at [104, 20] on icon "reload" at bounding box center [103, 19] width 8 height 8
click at [91, 20] on icon "button" at bounding box center [89, 19] width 8 height 8
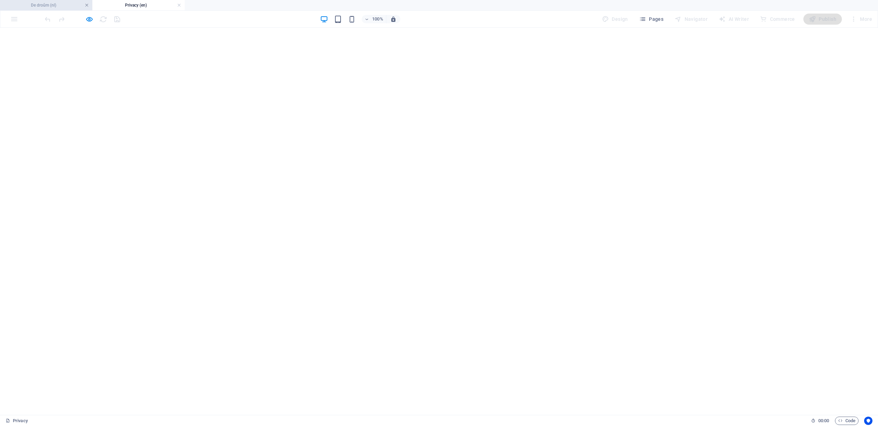
click at [86, 5] on link at bounding box center [87, 5] width 4 height 7
click at [86, 27] on h6 "Preview Ctrl+P" at bounding box center [95, 27] width 47 height 8
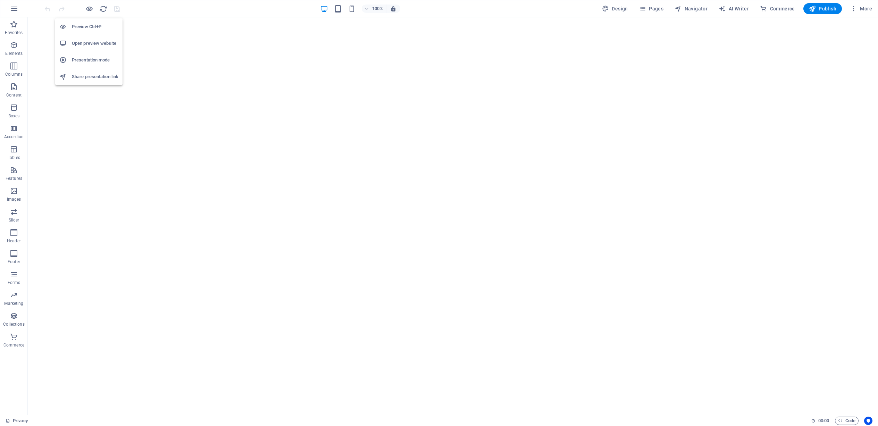
click at [89, 39] on h6 "Open preview website" at bounding box center [95, 43] width 47 height 8
click at [625, 8] on span "Design" at bounding box center [615, 8] width 26 height 7
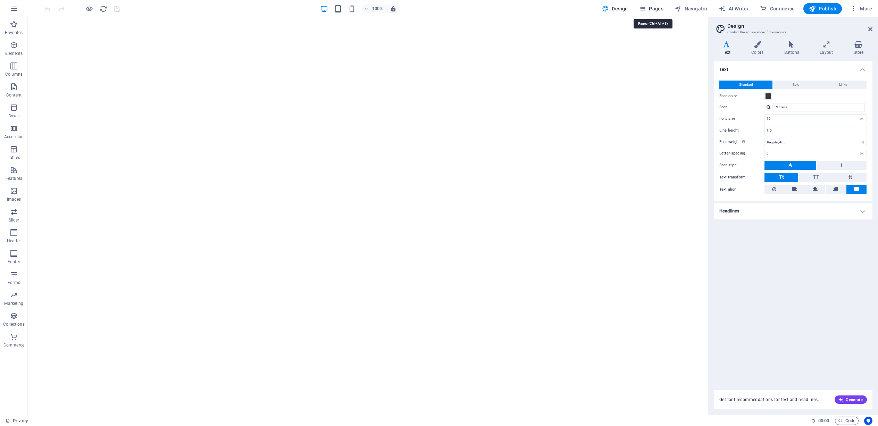
click at [649, 9] on span "Pages" at bounding box center [651, 8] width 24 height 7
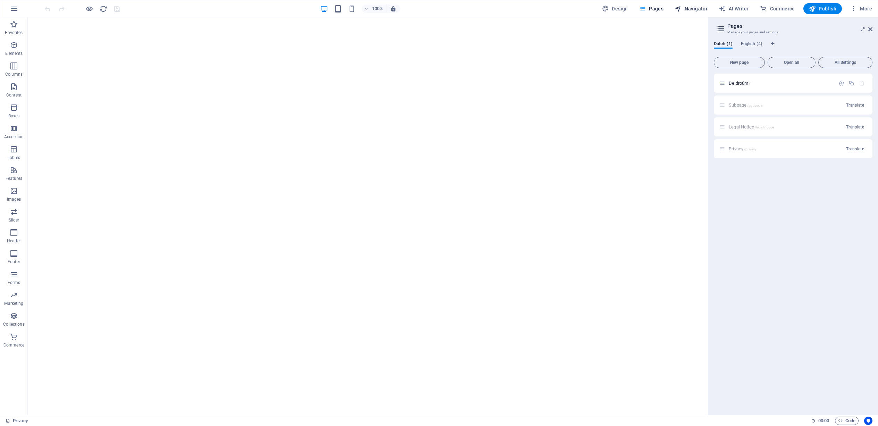
click at [692, 7] on span "Navigator" at bounding box center [691, 8] width 33 height 7
select select "14160729-en"
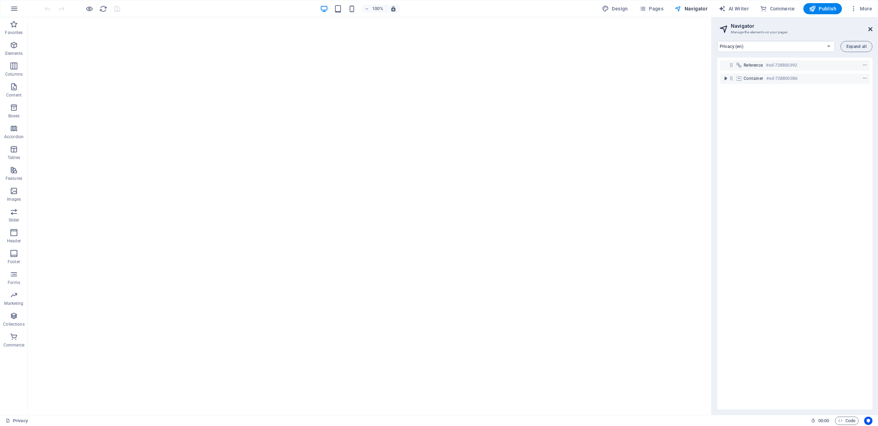
click at [870, 28] on icon at bounding box center [871, 29] width 4 height 6
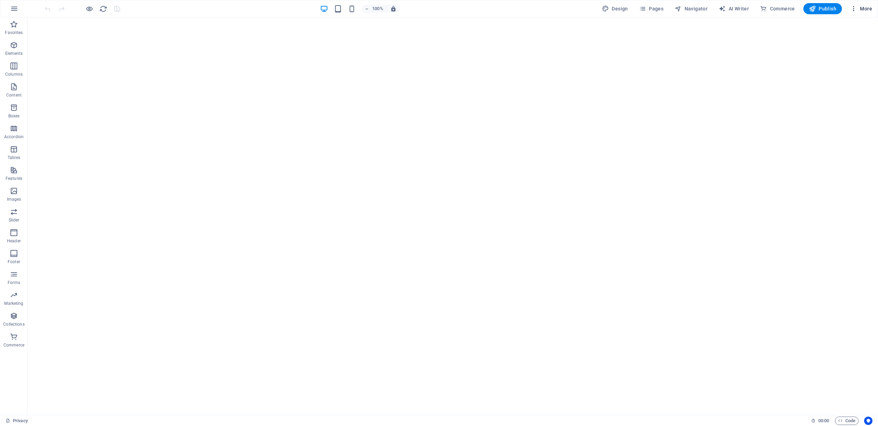
click at [865, 9] on span "More" at bounding box center [862, 8] width 22 height 7
click at [845, 27] on h6 "Website Settings" at bounding box center [846, 27] width 41 height 8
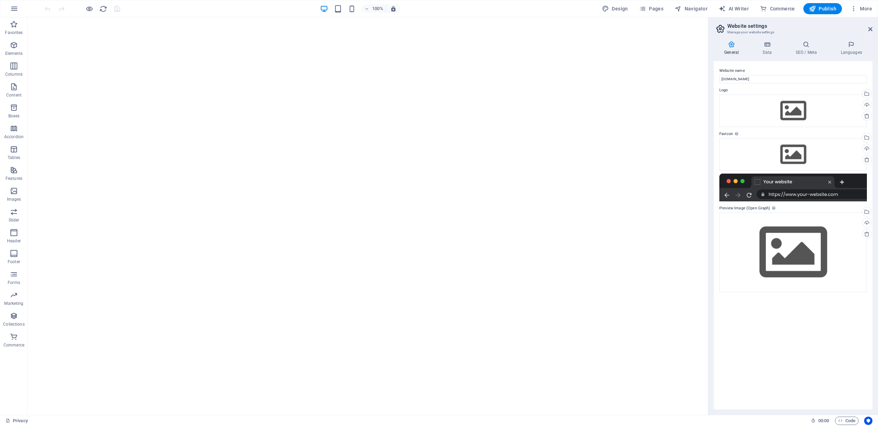
click at [873, 28] on aside "Website settings Manage your website settings General Data SEO / Meta Languages…" at bounding box center [793, 216] width 170 height 398
click at [102, 7] on icon "reload" at bounding box center [103, 9] width 8 height 8
click at [871, 30] on icon at bounding box center [871, 29] width 4 height 6
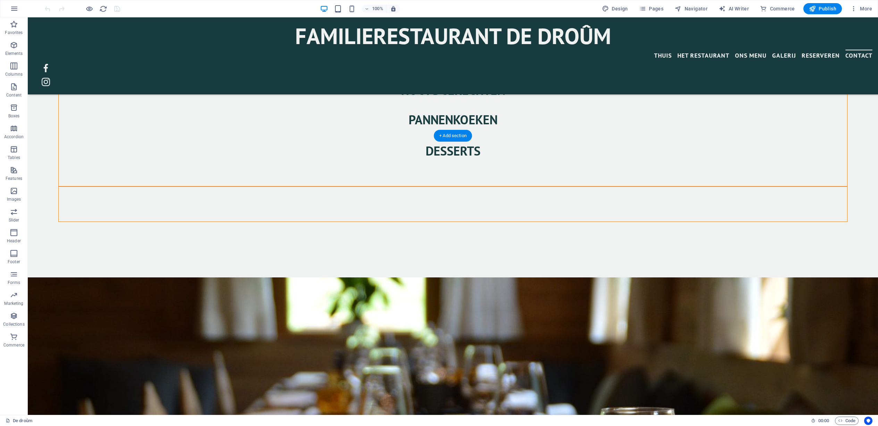
scroll to position [1663, 0]
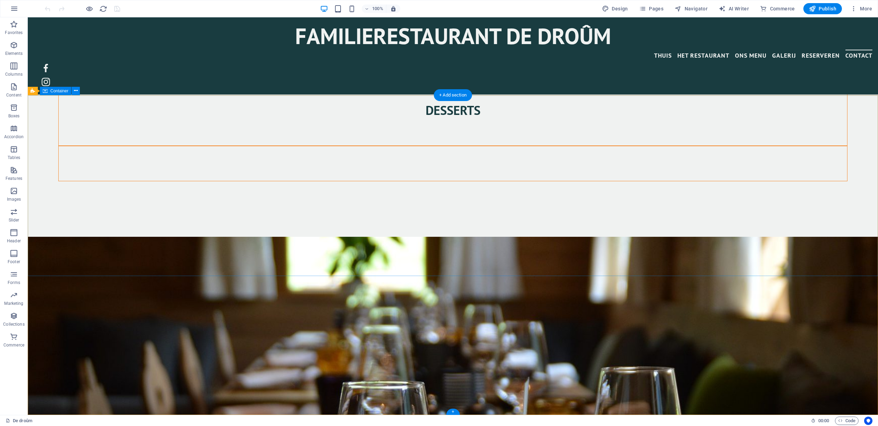
click at [58, 93] on div "Container" at bounding box center [55, 91] width 31 height 8
click at [61, 90] on span "Container" at bounding box center [59, 91] width 18 height 4
click at [76, 91] on icon at bounding box center [76, 90] width 4 height 7
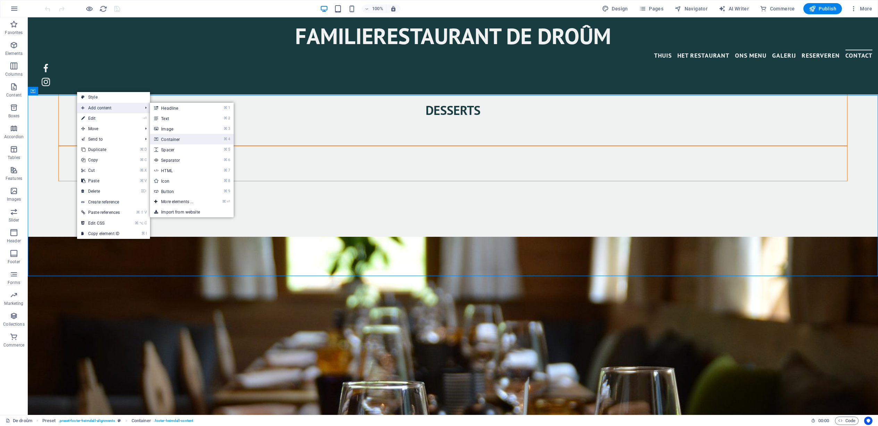
click at [172, 140] on link "⌘ 4 Container" at bounding box center [178, 139] width 57 height 10
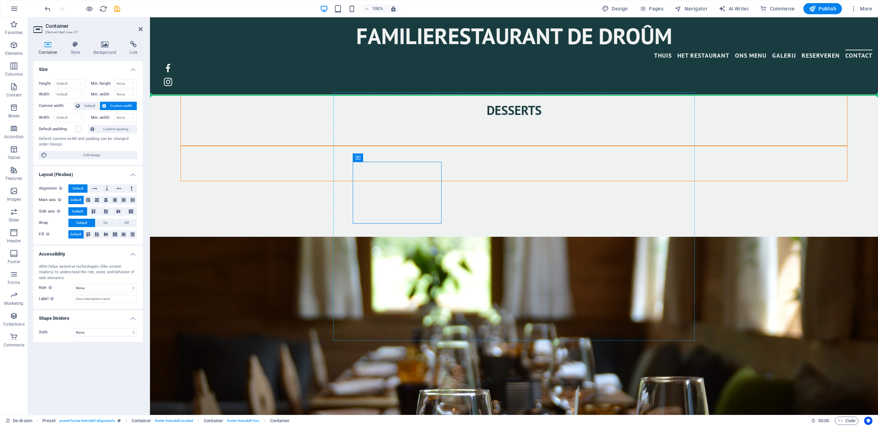
drag, startPoint x: 526, startPoint y: 176, endPoint x: 675, endPoint y: 217, distance: 155.3
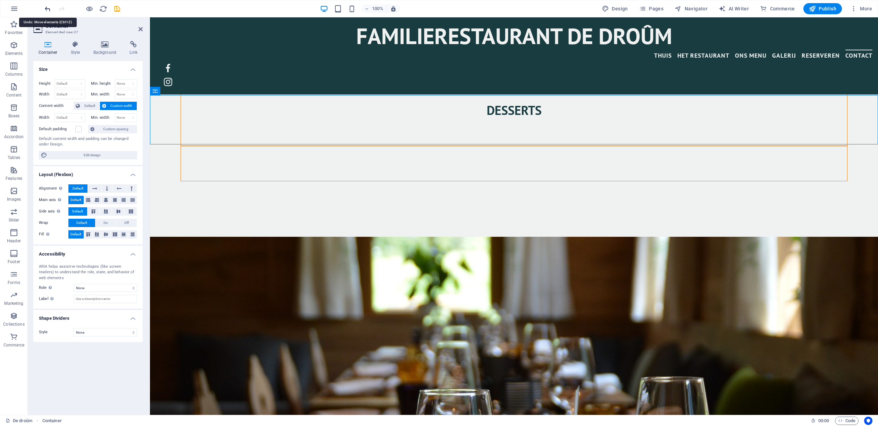
click at [50, 9] on icon "undo" at bounding box center [48, 9] width 8 height 8
click at [48, 9] on icon "undo" at bounding box center [48, 9] width 8 height 8
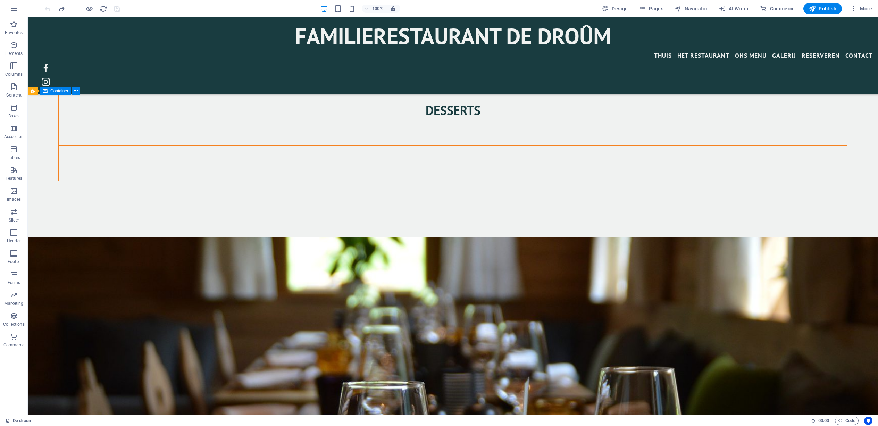
click at [60, 93] on span "Container" at bounding box center [59, 91] width 18 height 4
drag, startPoint x: 645, startPoint y: 208, endPoint x: 680, endPoint y: 206, distance: 34.8
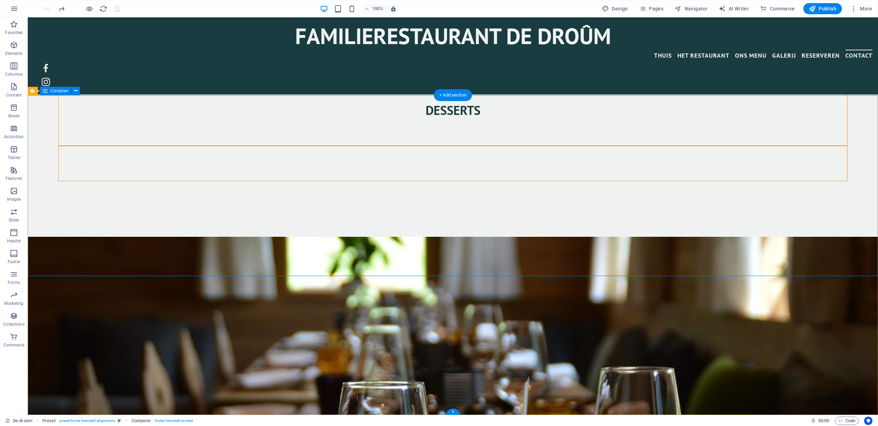
click at [76, 91] on icon at bounding box center [76, 90] width 4 height 7
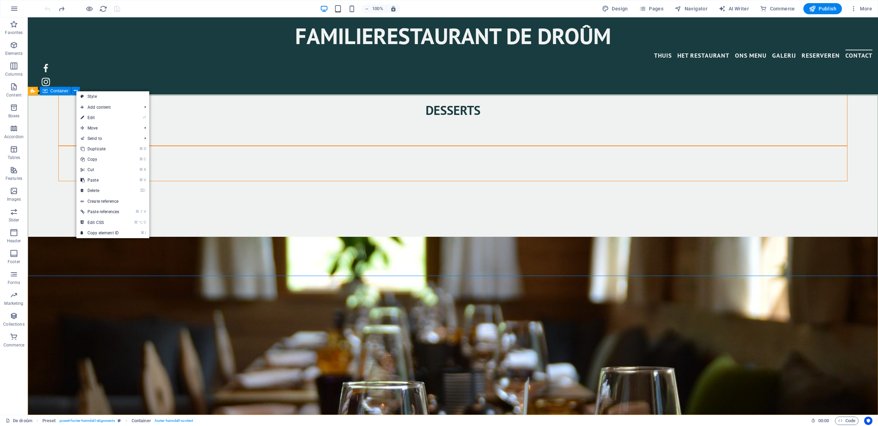
click at [61, 92] on span "Container" at bounding box center [59, 91] width 18 height 4
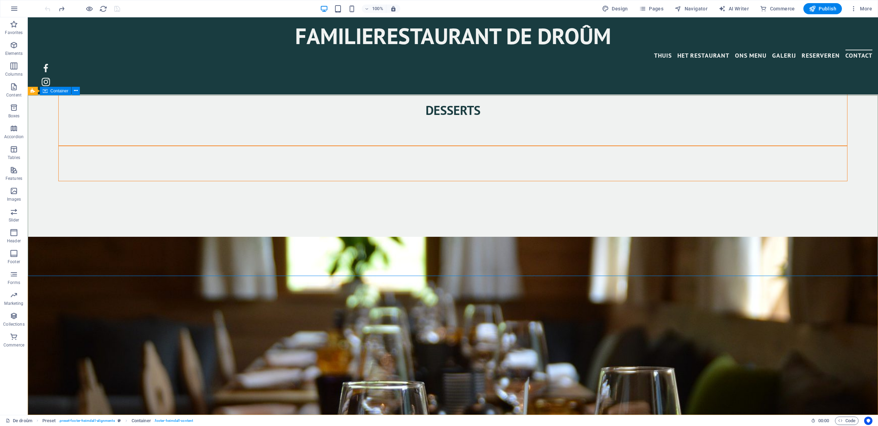
click at [61, 92] on span "Container" at bounding box center [59, 91] width 18 height 4
click at [75, 90] on icon at bounding box center [76, 90] width 4 height 7
click at [76, 90] on icon at bounding box center [76, 90] width 4 height 7
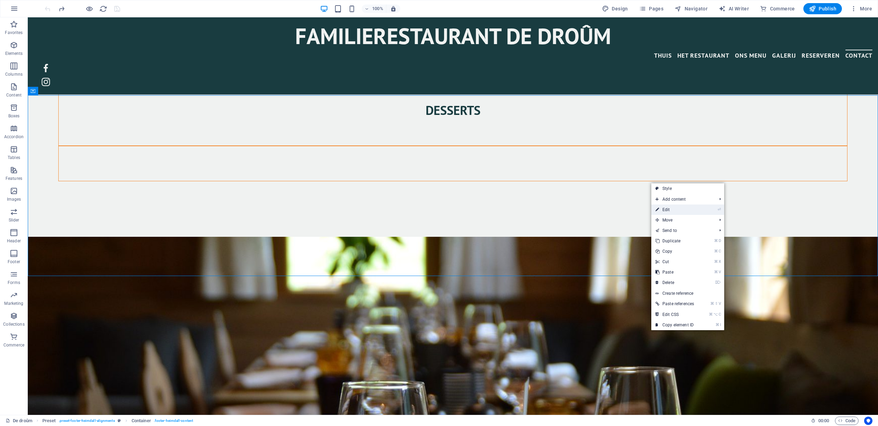
click at [673, 208] on link "⏎ Edit" at bounding box center [675, 210] width 47 height 10
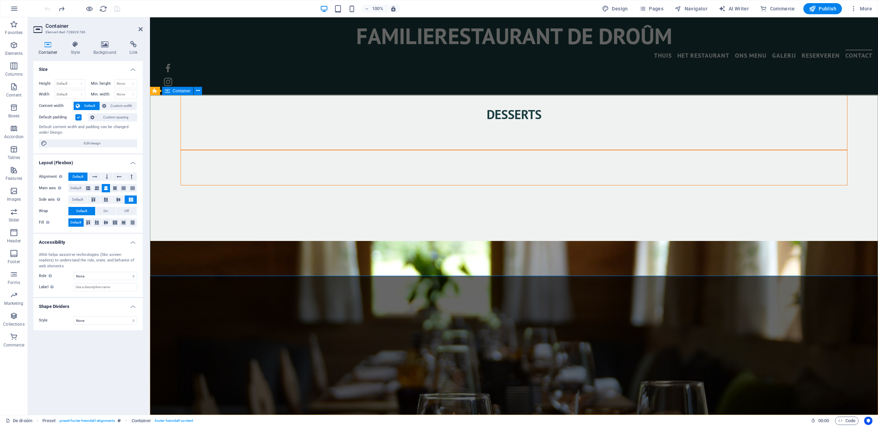
scroll to position [1659, 0]
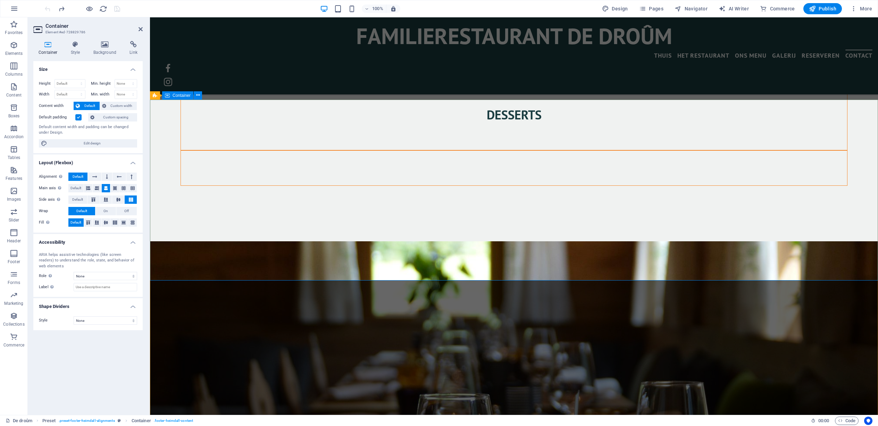
click at [185, 94] on span "Container" at bounding box center [182, 95] width 18 height 4
click at [196, 95] on icon at bounding box center [198, 95] width 4 height 7
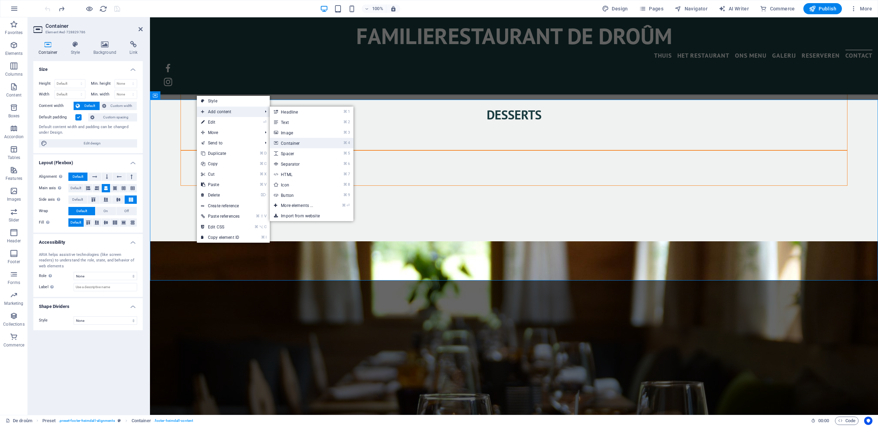
click at [287, 141] on link "⌘ 4 Container" at bounding box center [298, 143] width 57 height 10
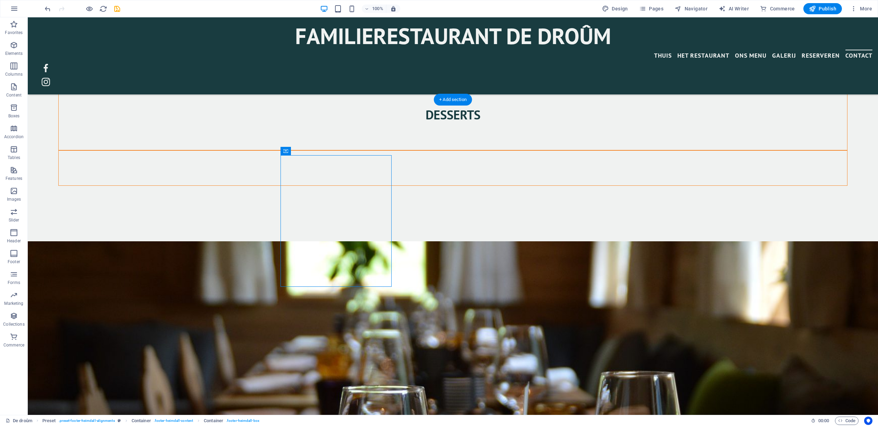
drag, startPoint x: 385, startPoint y: 169, endPoint x: 186, endPoint y: 204, distance: 201.9
drag, startPoint x: 343, startPoint y: 179, endPoint x: 570, endPoint y: 291, distance: 252.9
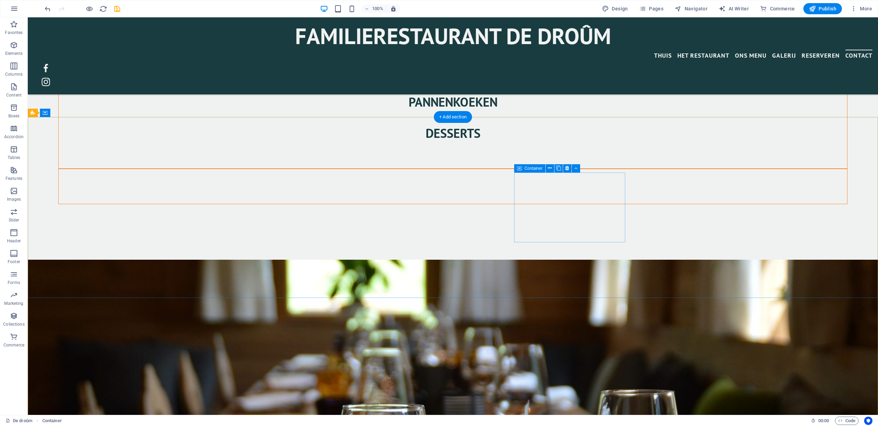
scroll to position [1639, 0]
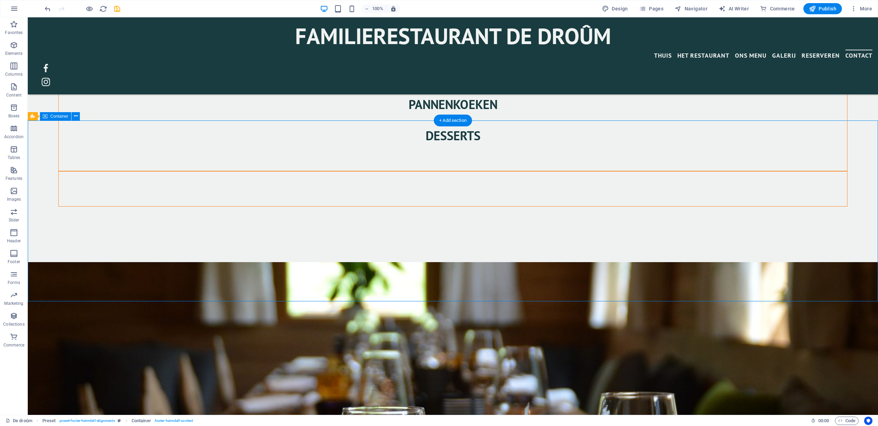
scroll to position [1637, 0]
click at [47, 9] on icon "undo" at bounding box center [48, 9] width 8 height 8
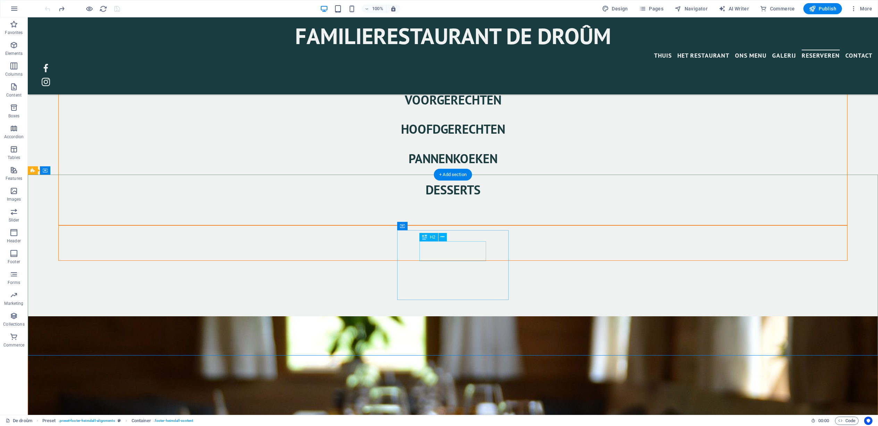
scroll to position [1583, 0]
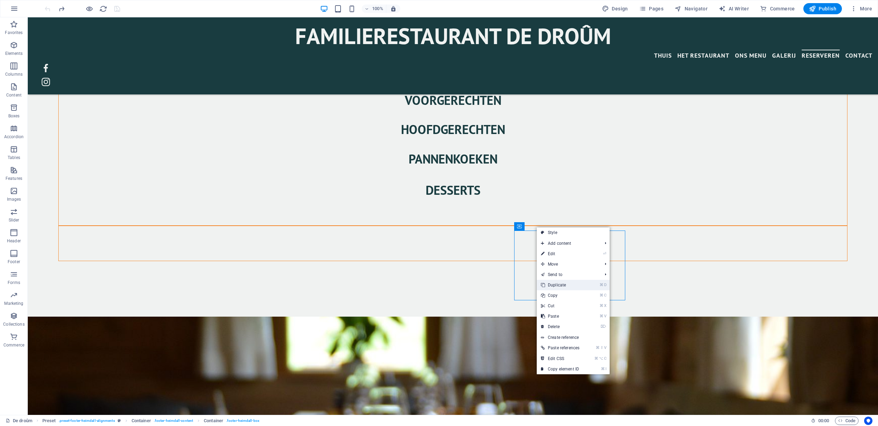
click at [554, 284] on link "⌘ D Duplicate" at bounding box center [560, 285] width 47 height 10
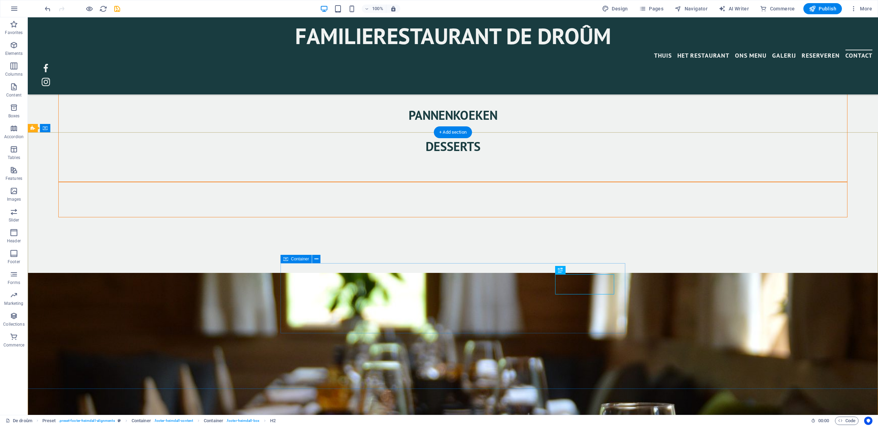
scroll to position [1628, 0]
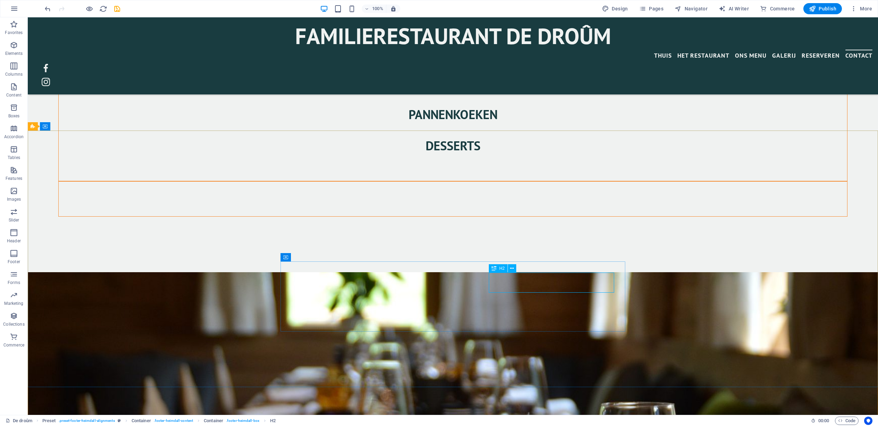
click at [498, 268] on div "H2" at bounding box center [498, 268] width 18 height 8
click at [513, 268] on icon at bounding box center [512, 268] width 4 height 7
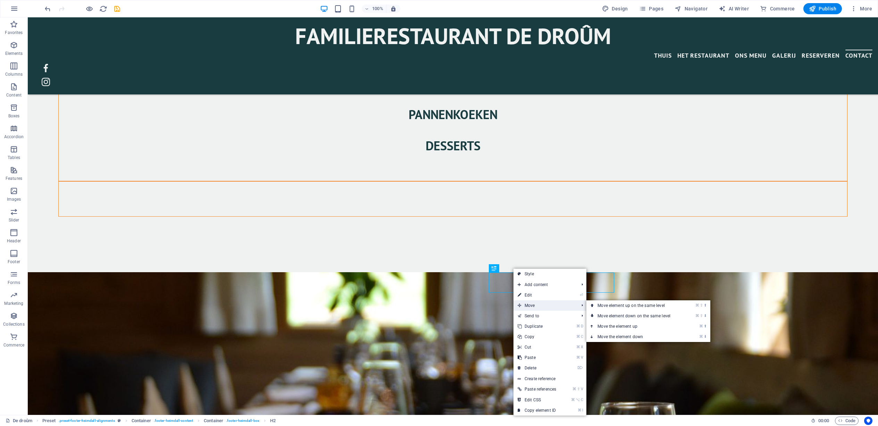
click at [529, 305] on span "Move" at bounding box center [545, 305] width 63 height 10
click at [532, 306] on span "Move" at bounding box center [545, 305] width 63 height 10
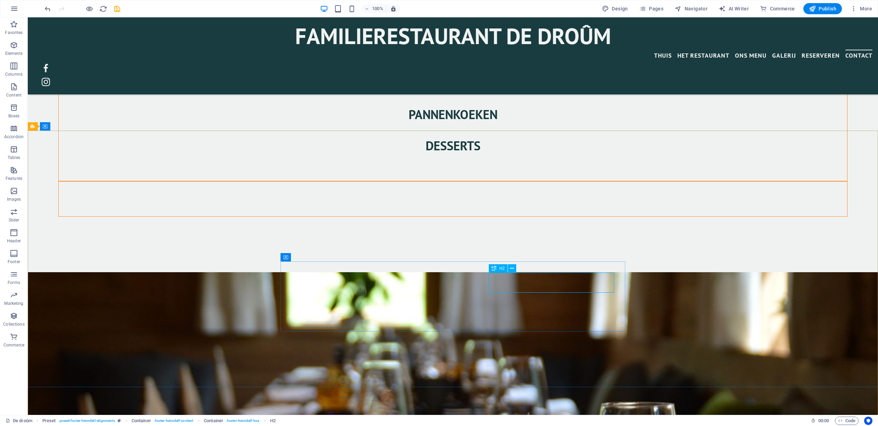
click at [503, 270] on span "H2" at bounding box center [501, 268] width 5 height 4
click at [517, 268] on div "H2" at bounding box center [505, 268] width 32 height 9
click at [512, 268] on icon at bounding box center [512, 268] width 4 height 7
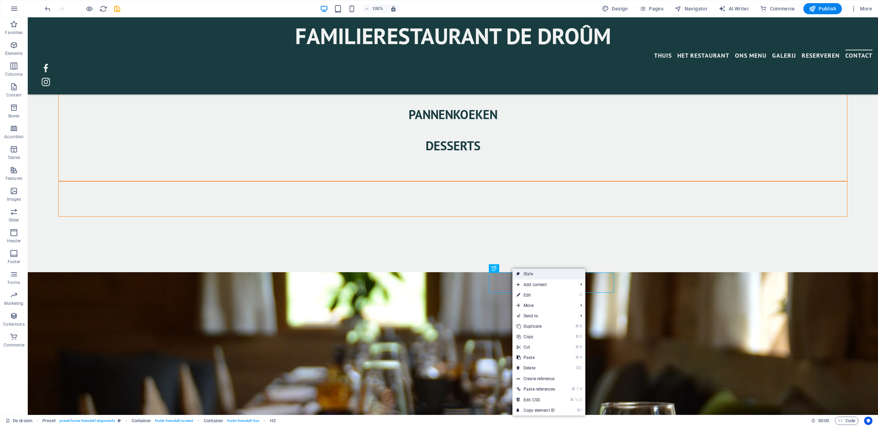
click at [529, 274] on link "Style" at bounding box center [549, 274] width 73 height 10
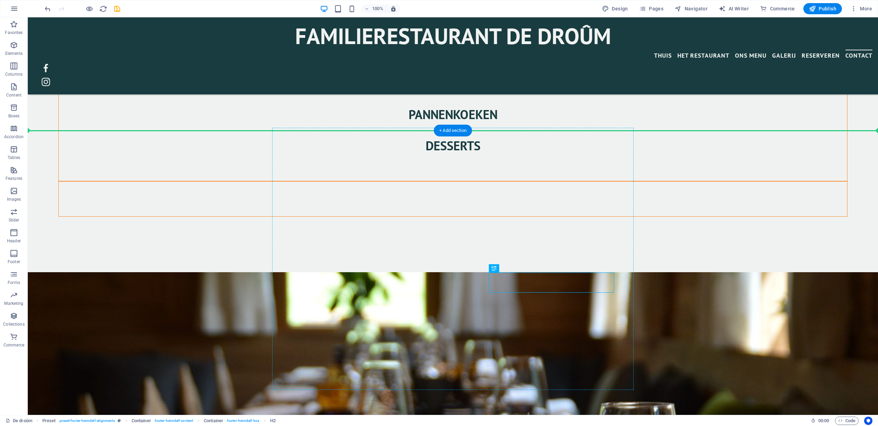
drag, startPoint x: 462, startPoint y: 284, endPoint x: 468, endPoint y: 281, distance: 6.4
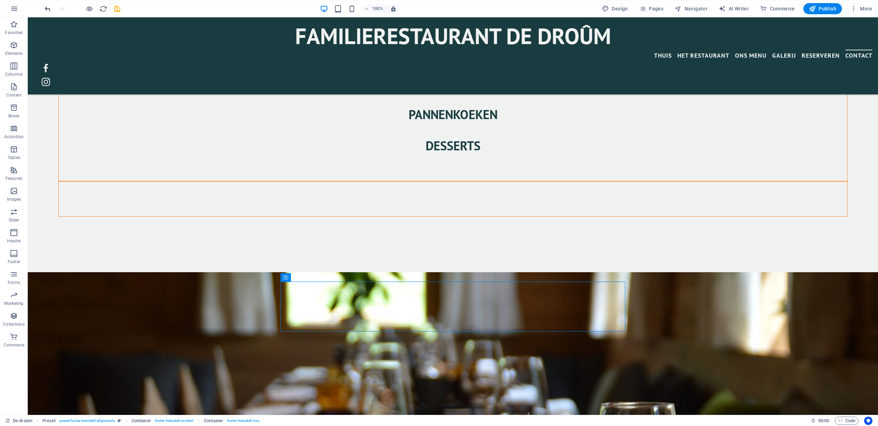
click at [43, 10] on div "100% Design Pages Navigator AI Writer Commerce Publish More" at bounding box center [439, 8] width 878 height 17
click at [46, 9] on icon "undo" at bounding box center [48, 9] width 8 height 8
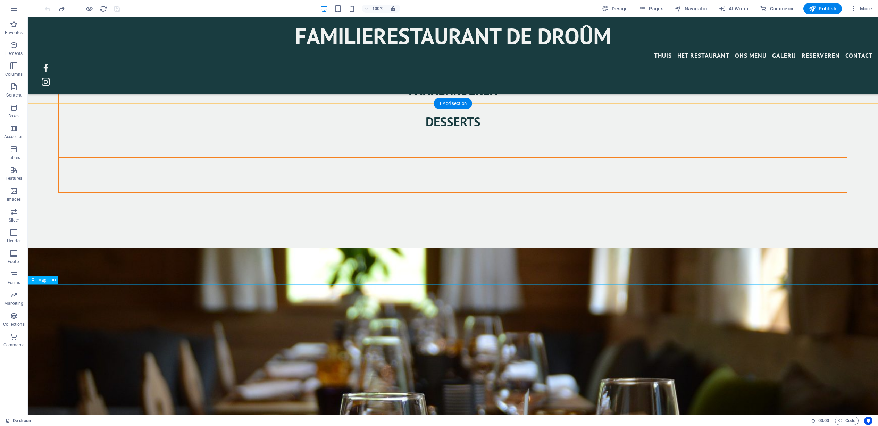
scroll to position [1663, 0]
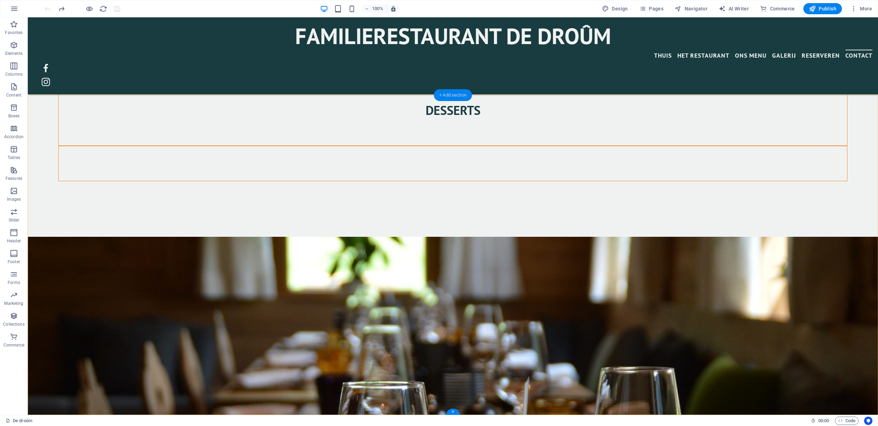
click at [456, 94] on div "+ Add section" at bounding box center [453, 95] width 39 height 12
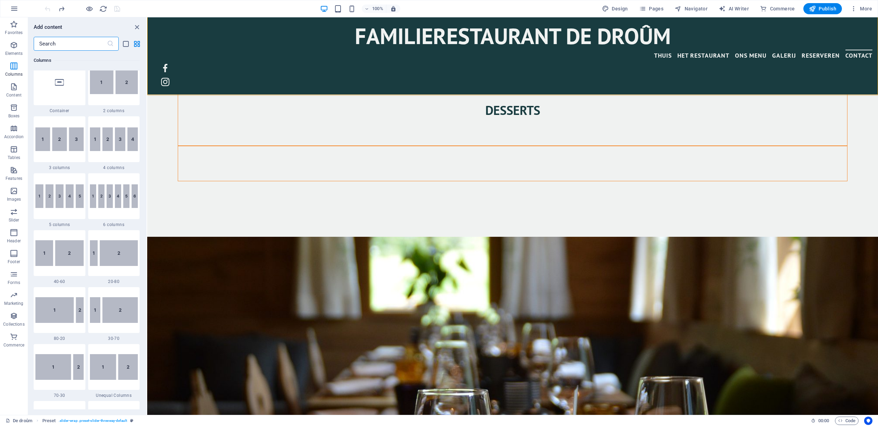
scroll to position [353, 0]
click at [58, 169] on span "3 columns" at bounding box center [60, 170] width 52 height 6
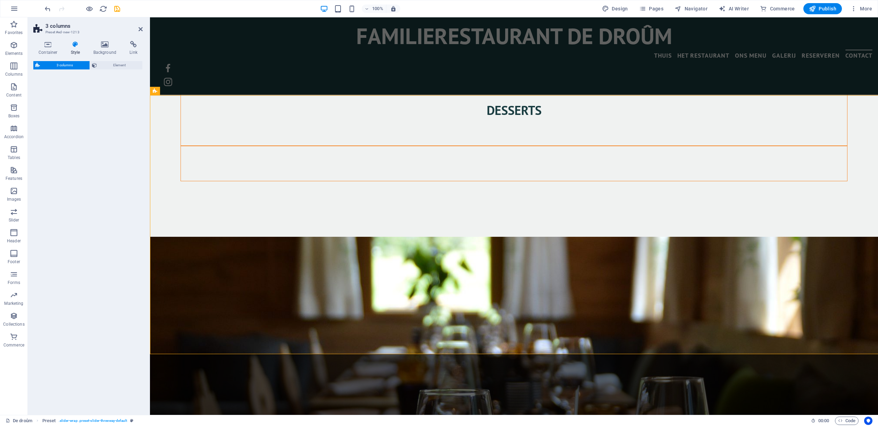
select select "rem"
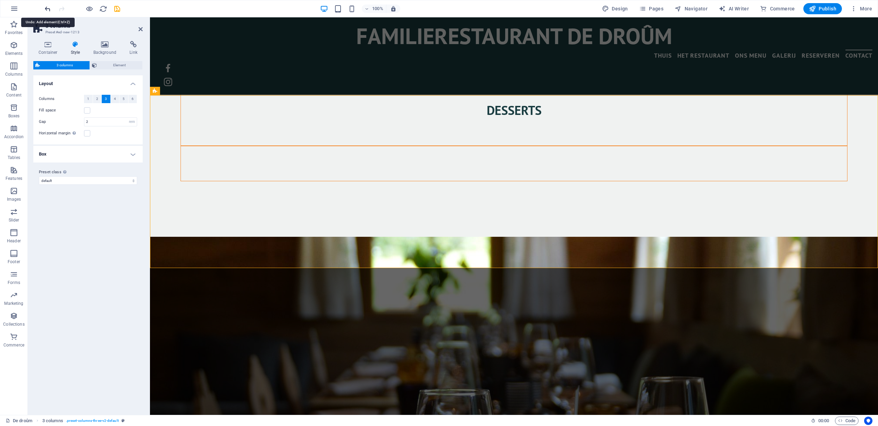
click at [48, 11] on icon "undo" at bounding box center [48, 9] width 8 height 8
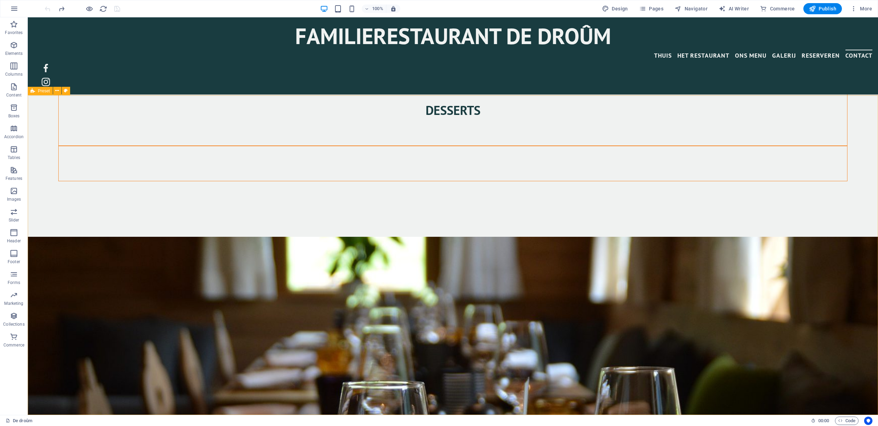
click at [32, 91] on icon at bounding box center [33, 91] width 5 height 8
click at [58, 91] on icon at bounding box center [57, 90] width 4 height 7
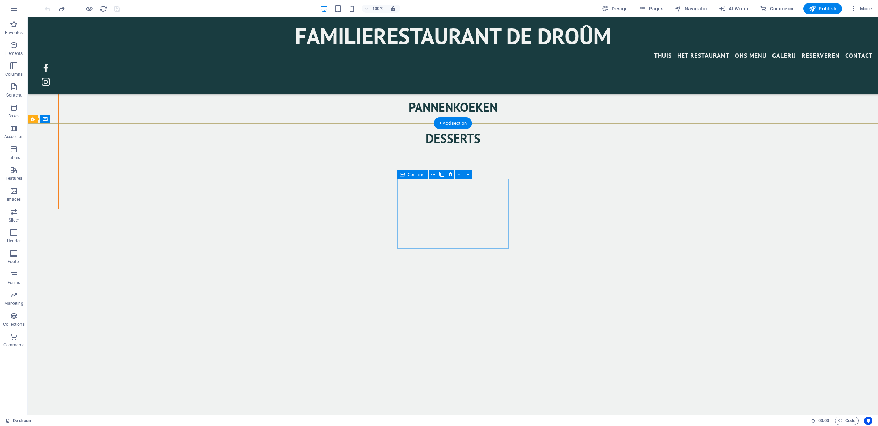
scroll to position [1663, 0]
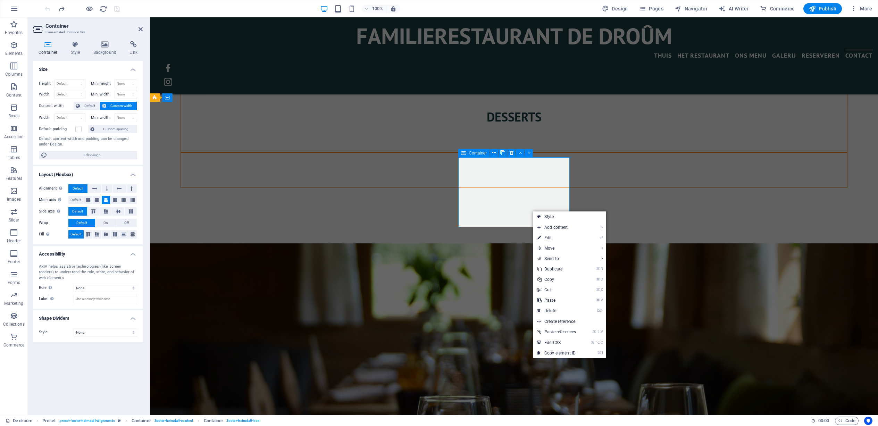
scroll to position [1653, 0]
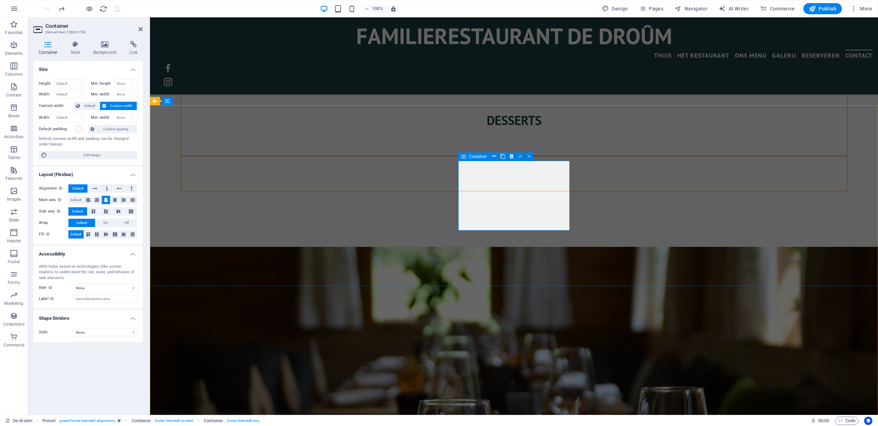
click at [496, 157] on icon at bounding box center [495, 156] width 4 height 7
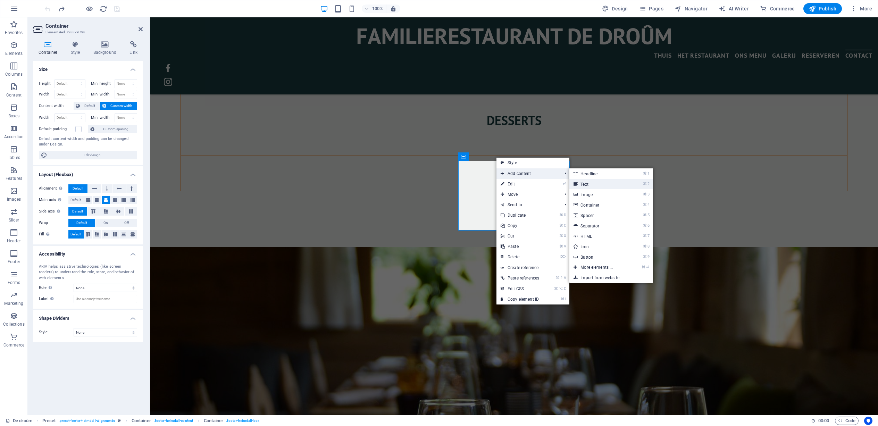
click at [585, 183] on link "⌘ 2 Text" at bounding box center [598, 184] width 57 height 10
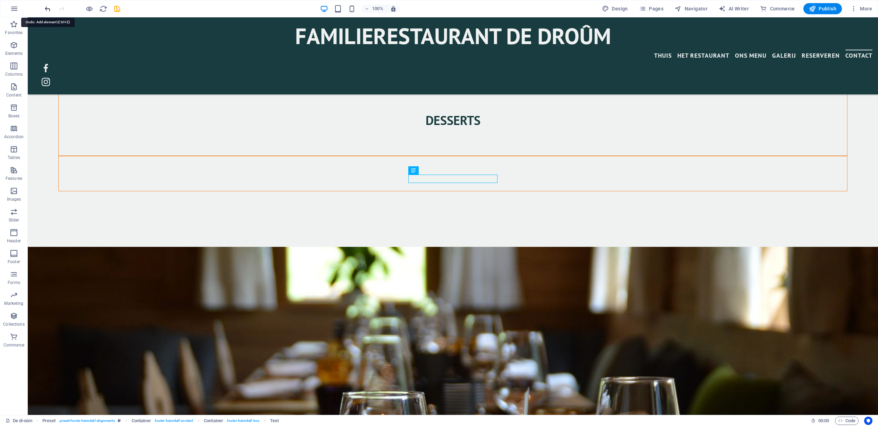
click at [48, 9] on icon "undo" at bounding box center [48, 9] width 8 height 8
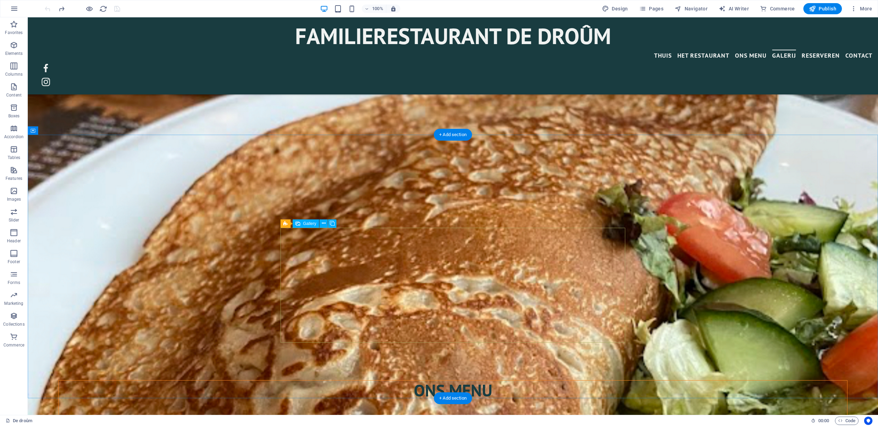
scroll to position [1081, 0]
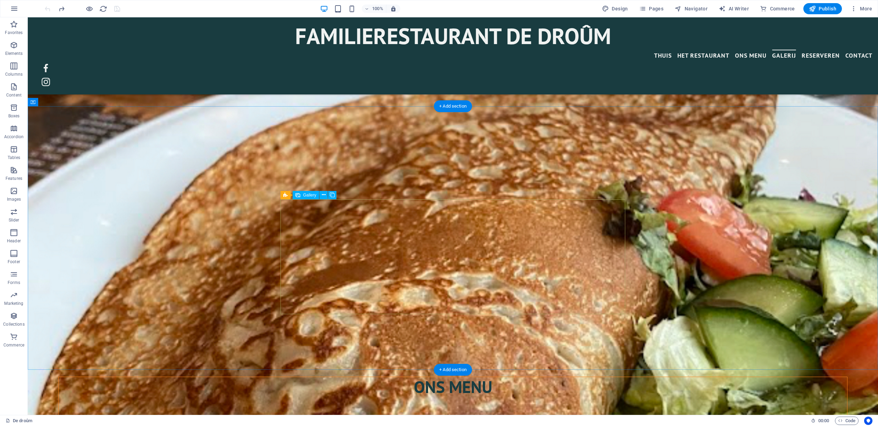
select select "4"
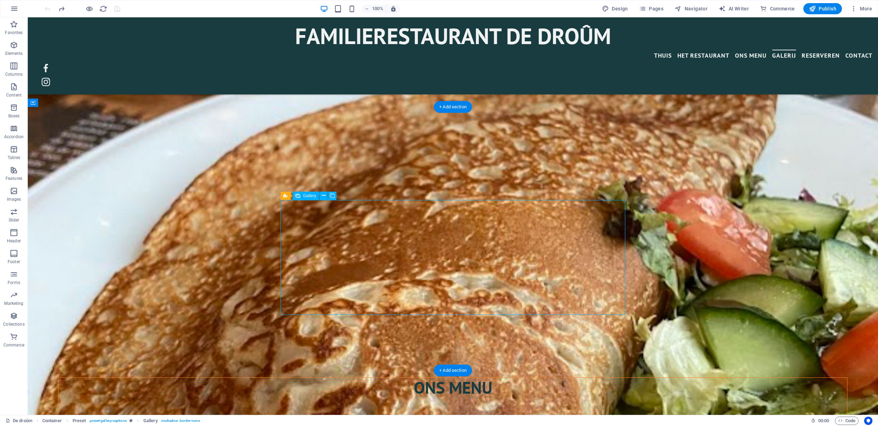
select select "px"
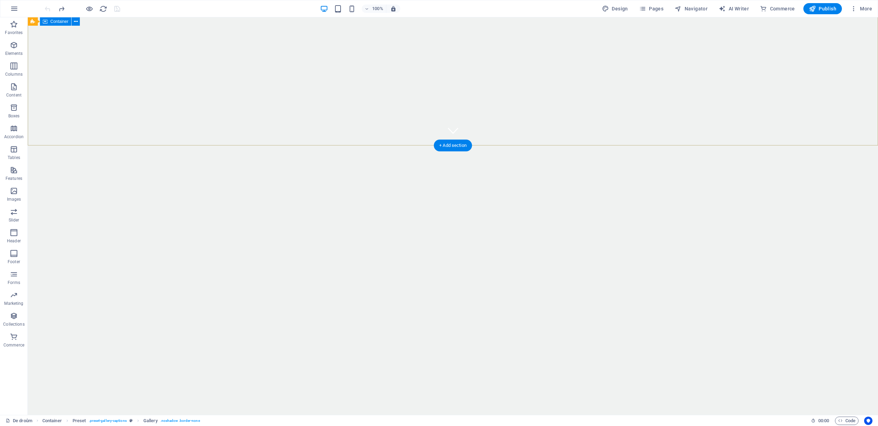
scroll to position [300, 0]
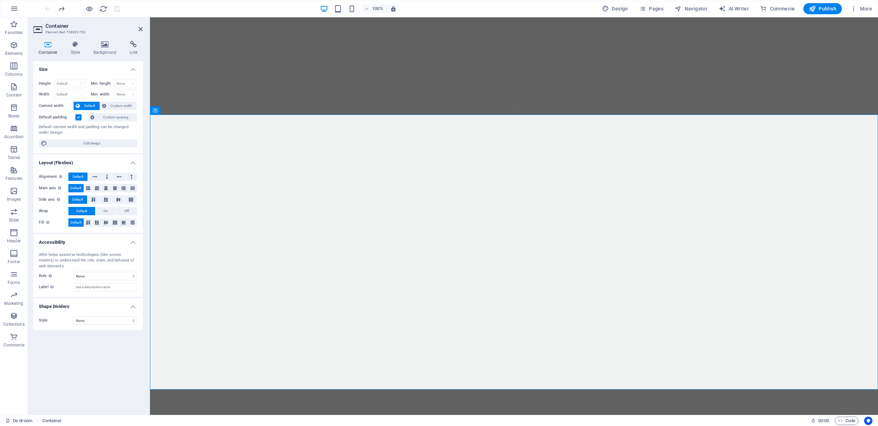
click at [49, 47] on icon at bounding box center [48, 44] width 30 height 7
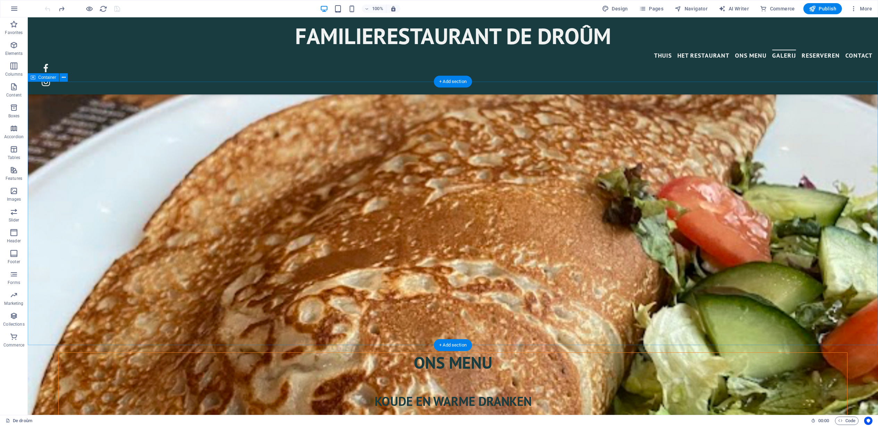
scroll to position [1107, 0]
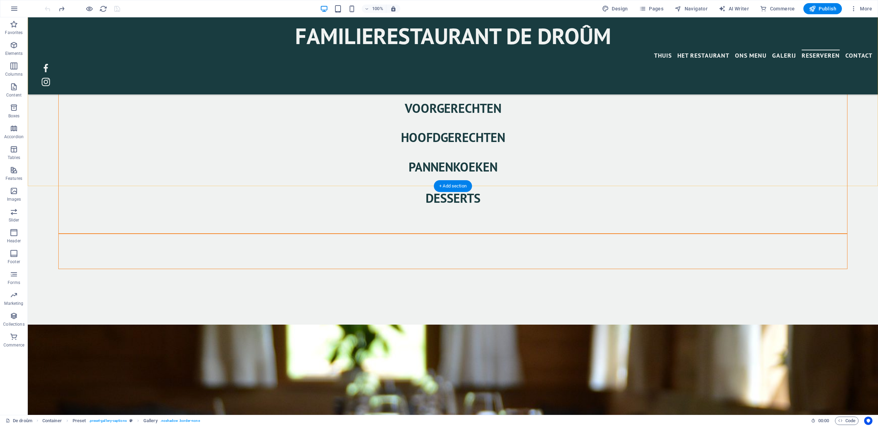
scroll to position [1592, 0]
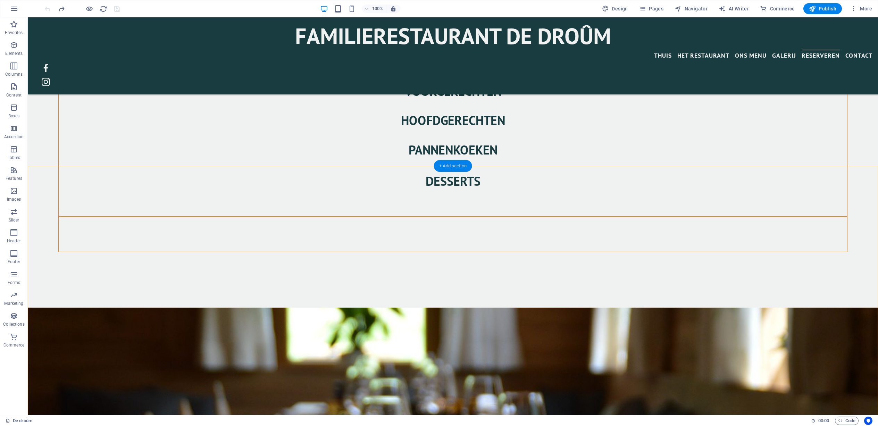
click at [450, 167] on div "+ Add section" at bounding box center [453, 166] width 39 height 12
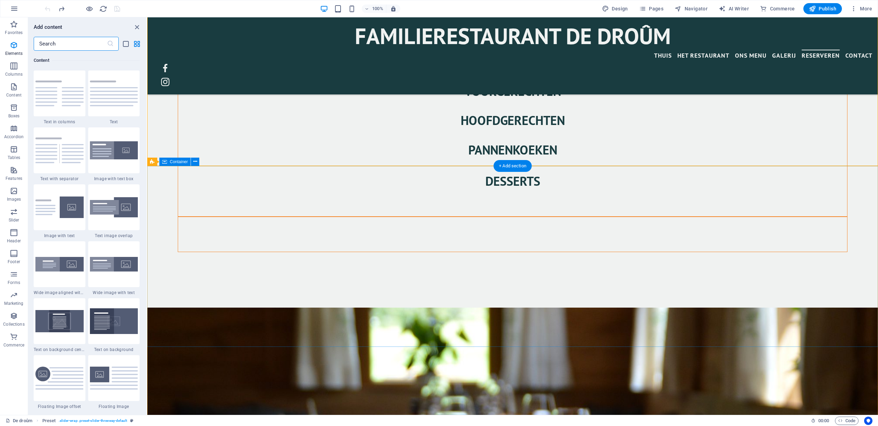
scroll to position [1215, 0]
click at [131, 104] on img at bounding box center [114, 94] width 48 height 26
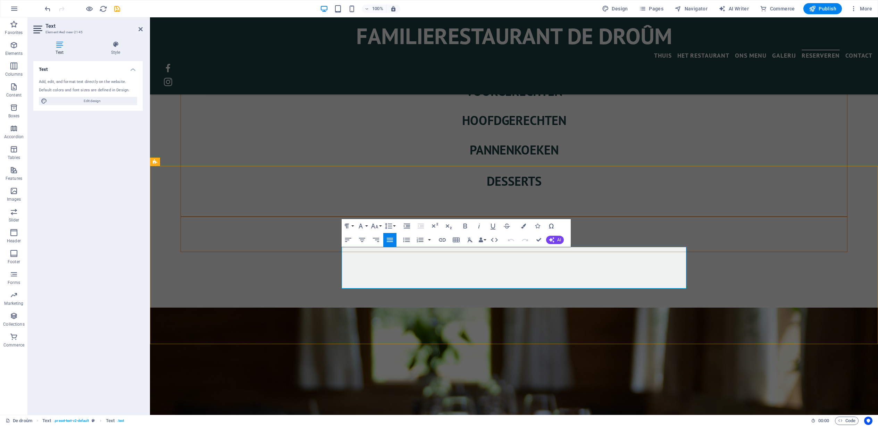
drag, startPoint x: 464, startPoint y: 284, endPoint x: 335, endPoint y: 253, distance: 132.4
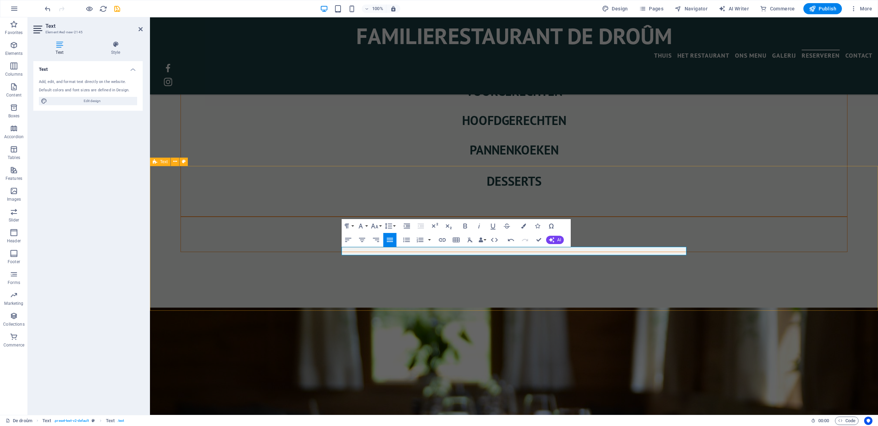
scroll to position [1599, 0]
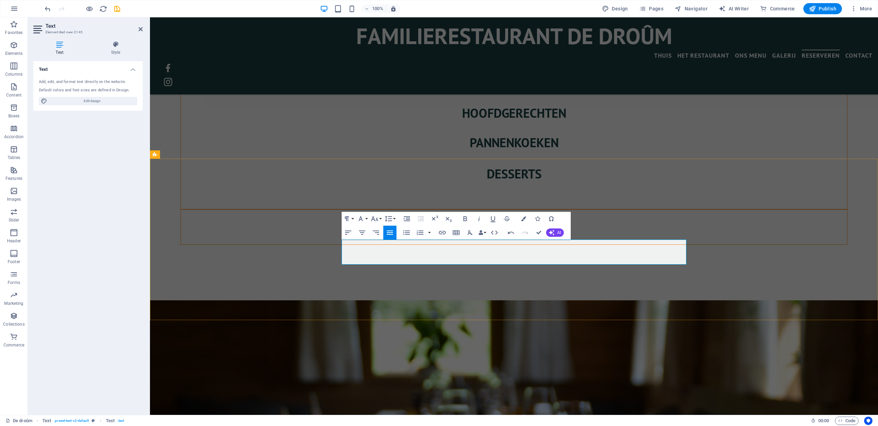
drag, startPoint x: 384, startPoint y: 259, endPoint x: 378, endPoint y: 259, distance: 6.6
drag, startPoint x: 375, startPoint y: 259, endPoint x: 343, endPoint y: 247, distance: 34.3
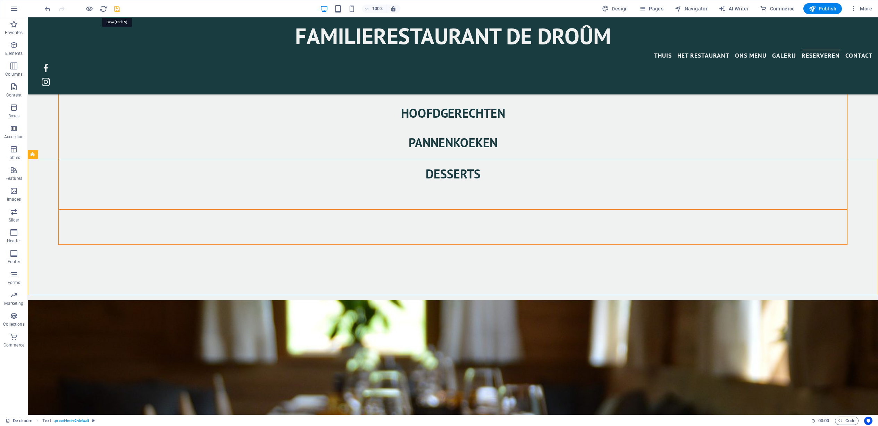
click at [116, 10] on icon "save" at bounding box center [117, 9] width 8 height 8
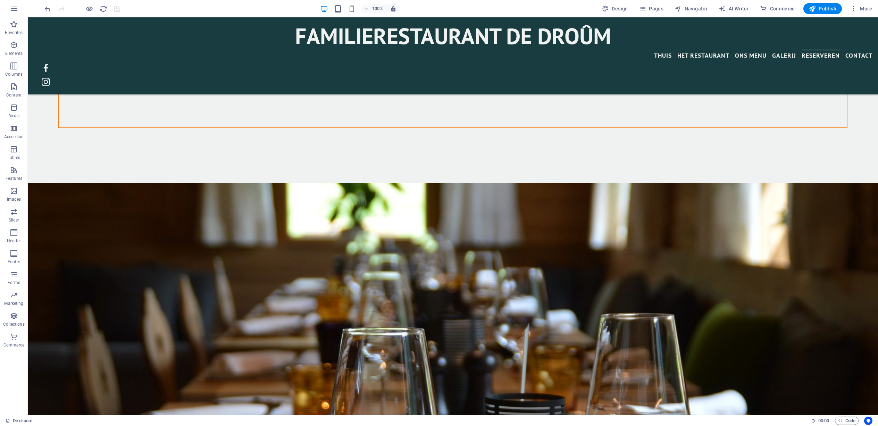
scroll to position [1726, 0]
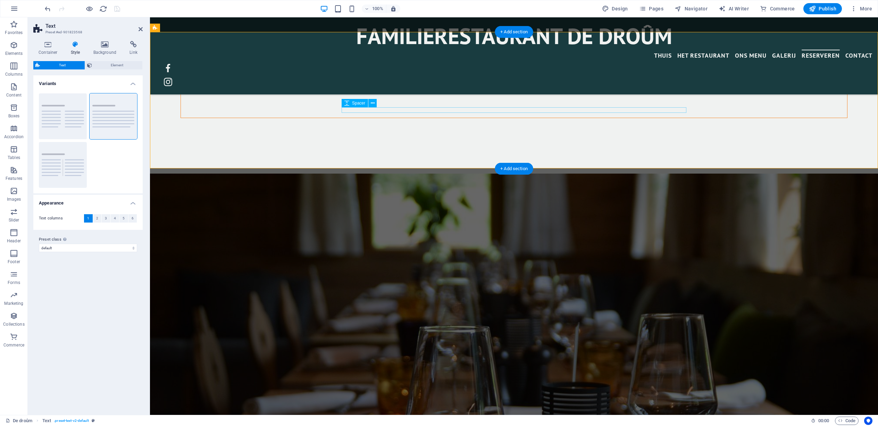
select select "rem"
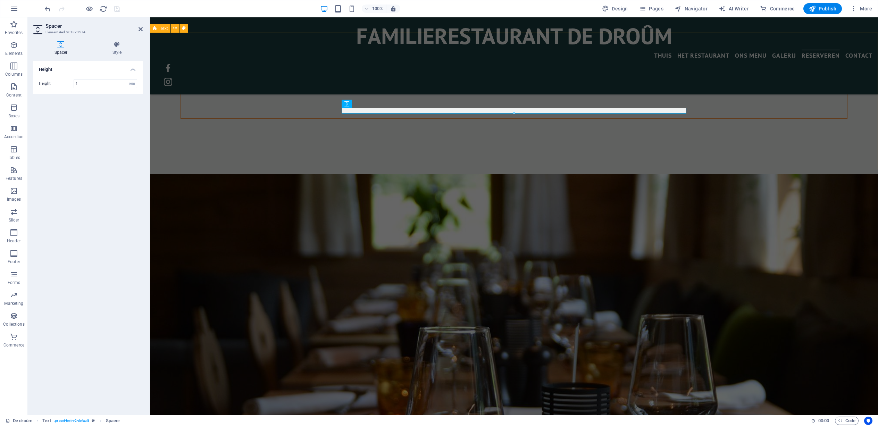
scroll to position [1725, 0]
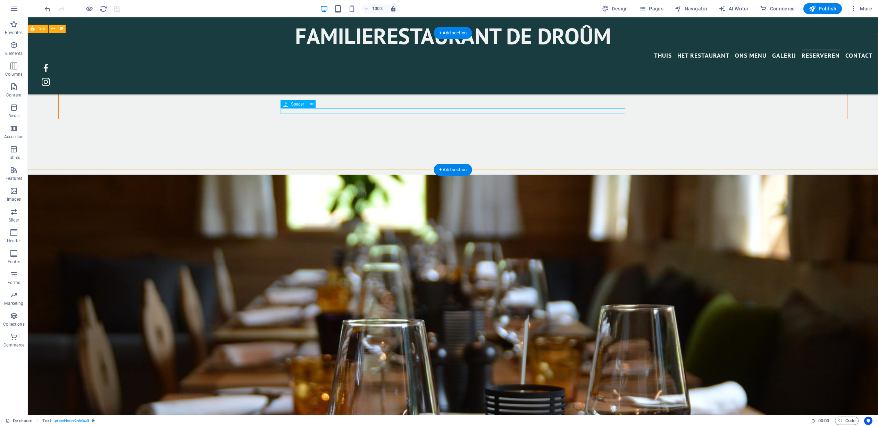
select select "rem"
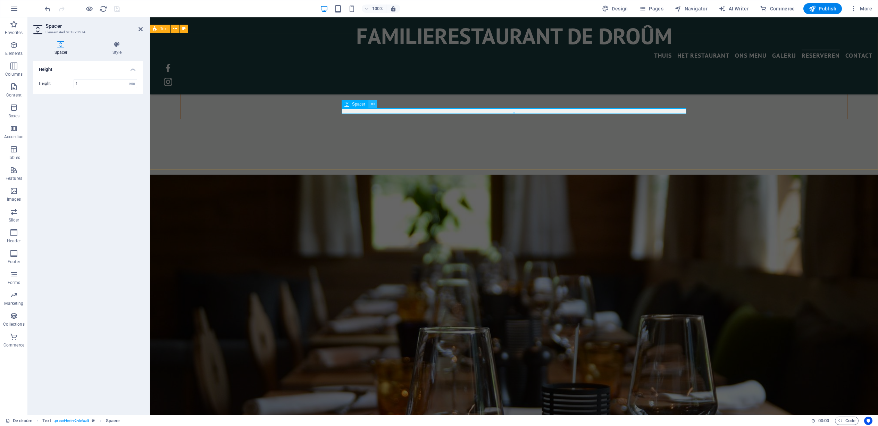
click at [372, 107] on icon at bounding box center [373, 104] width 4 height 7
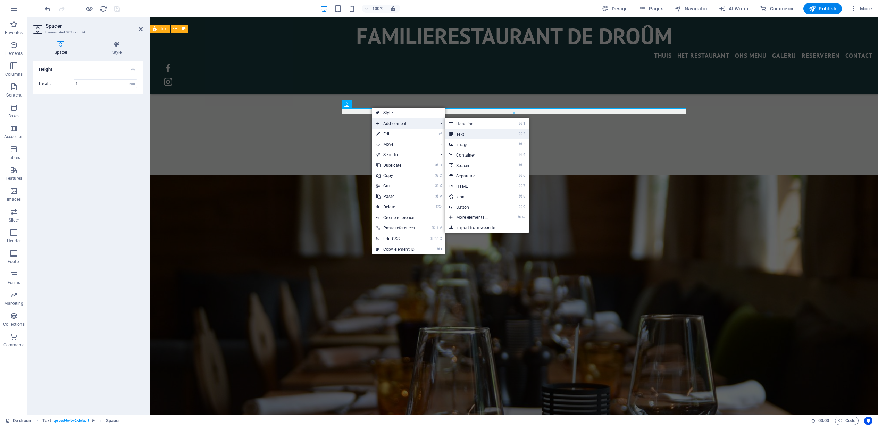
click at [467, 134] on link "⌘ 2 Text" at bounding box center [473, 134] width 57 height 10
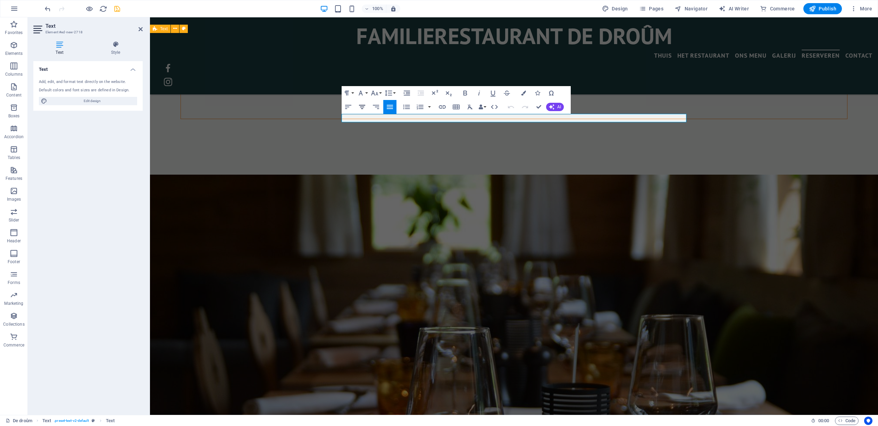
click at [364, 108] on icon "button" at bounding box center [362, 107] width 8 height 8
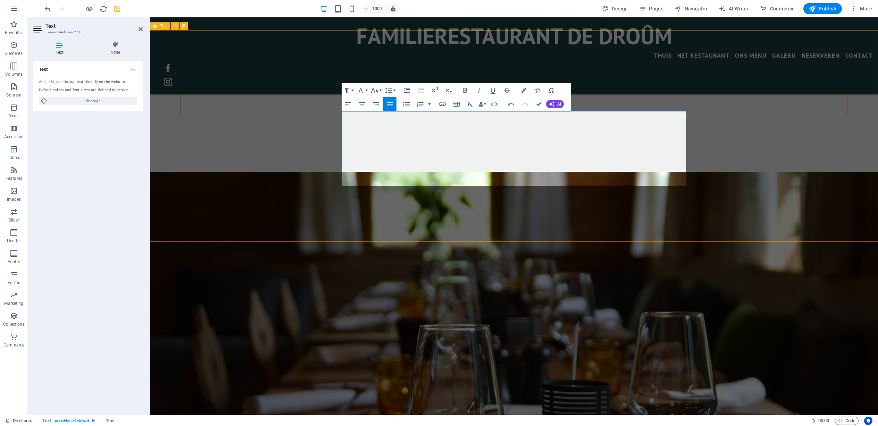
scroll to position [1729, 0]
drag, startPoint x: 343, startPoint y: 132, endPoint x: 410, endPoint y: 173, distance: 78.1
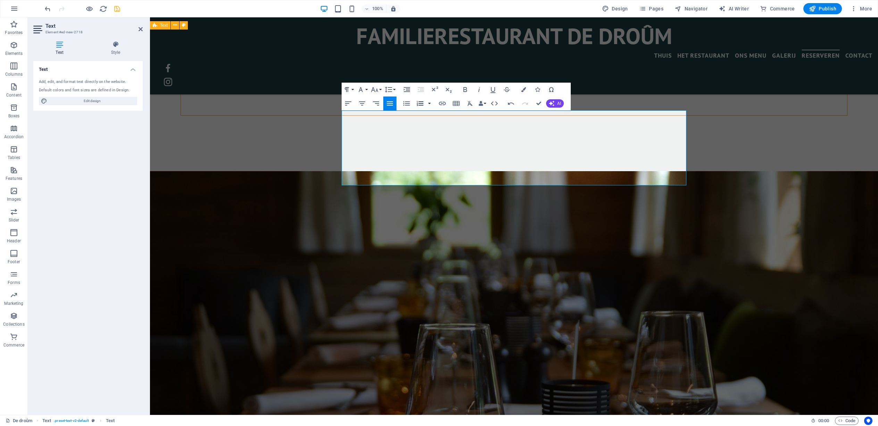
click at [430, 103] on button "button" at bounding box center [430, 104] width 6 height 14
click at [429, 103] on button "button" at bounding box center [430, 104] width 6 height 14
click at [407, 102] on icon "button" at bounding box center [407, 103] width 8 height 8
click at [410, 104] on icon "button" at bounding box center [407, 103] width 8 height 8
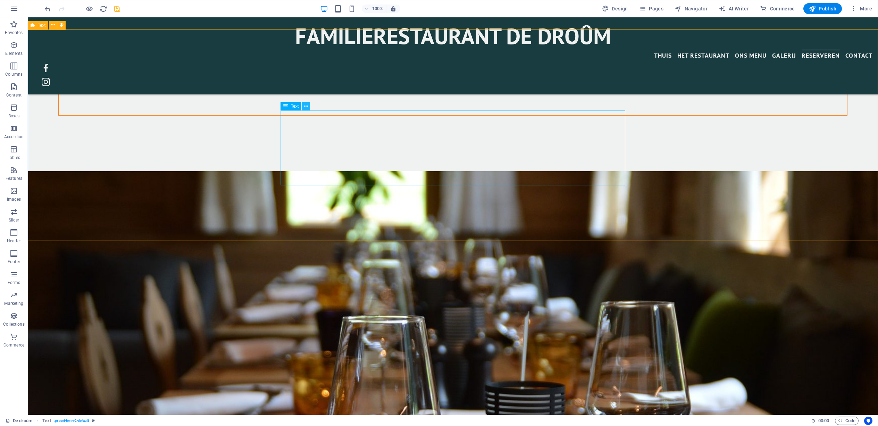
click at [307, 108] on icon at bounding box center [306, 106] width 4 height 7
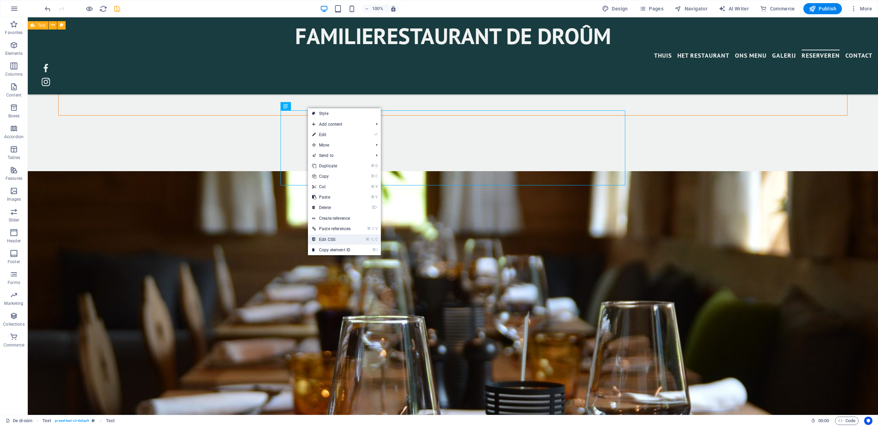
click at [328, 239] on link "⌘ ⌥ C Edit CSS" at bounding box center [331, 239] width 47 height 10
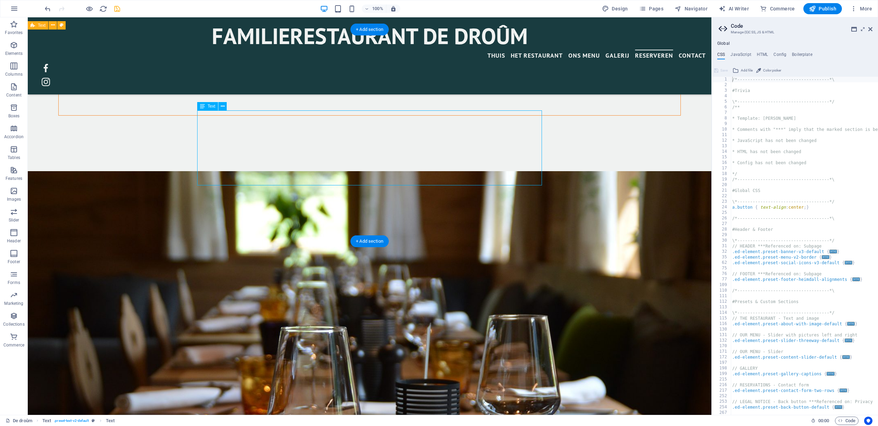
drag, startPoint x: 197, startPoint y: 120, endPoint x: 208, endPoint y: 121, distance: 10.8
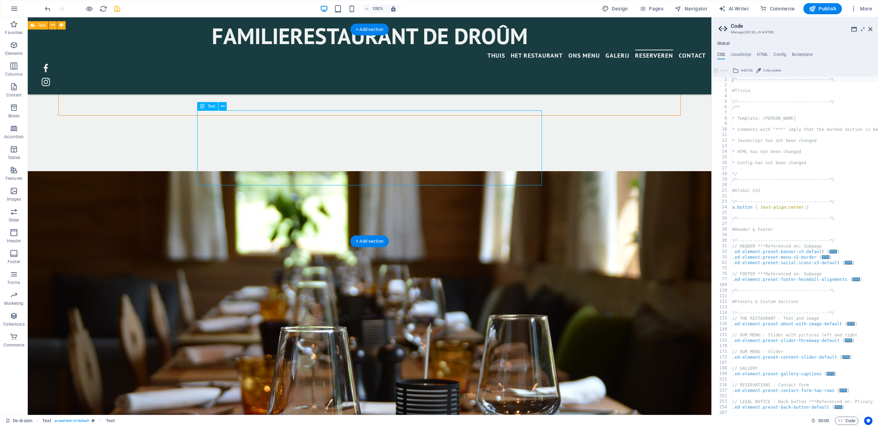
drag, startPoint x: 542, startPoint y: 146, endPoint x: 395, endPoint y: 148, distance: 146.6
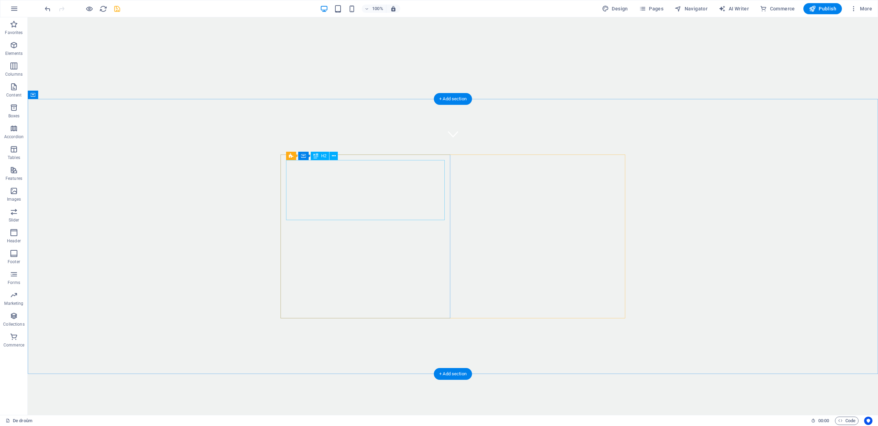
scroll to position [269, 0]
click at [117, 10] on icon "save" at bounding box center [117, 9] width 8 height 8
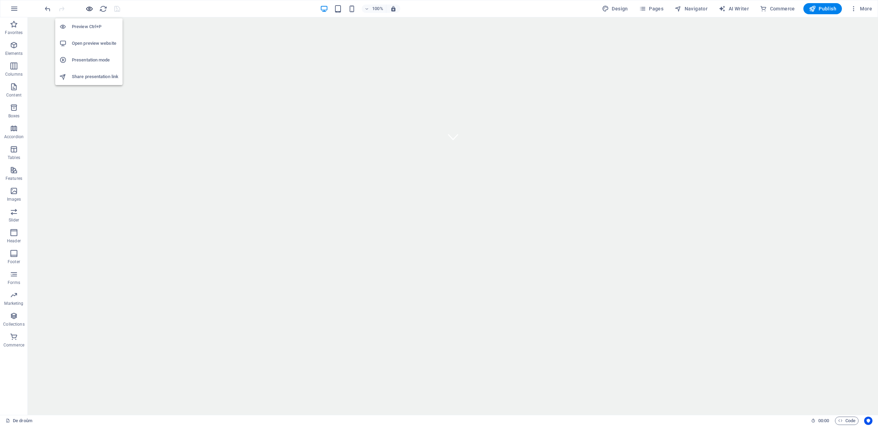
click at [89, 8] on icon "button" at bounding box center [89, 9] width 8 height 8
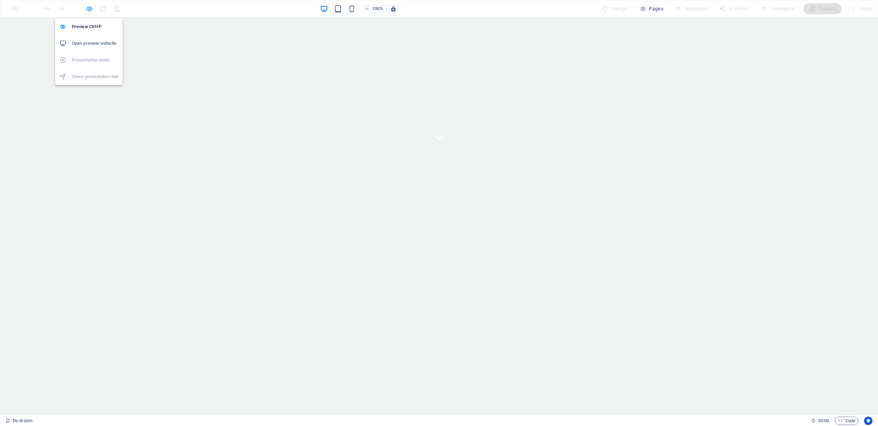
click at [89, 10] on icon "button" at bounding box center [89, 9] width 8 height 8
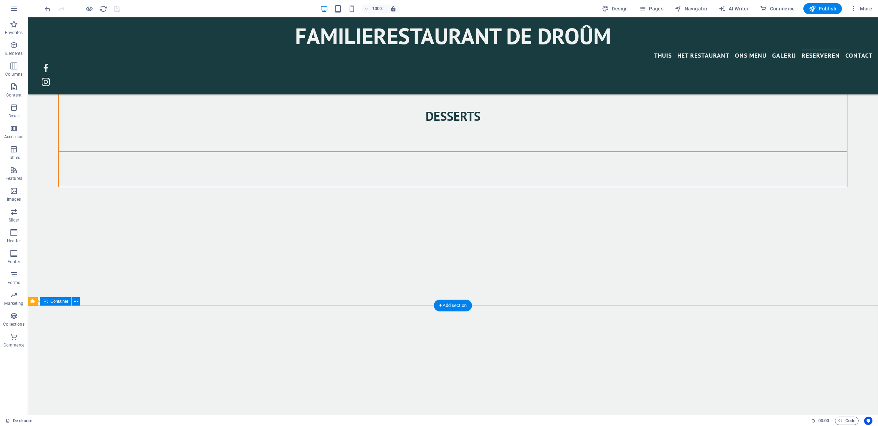
scroll to position [1603, 0]
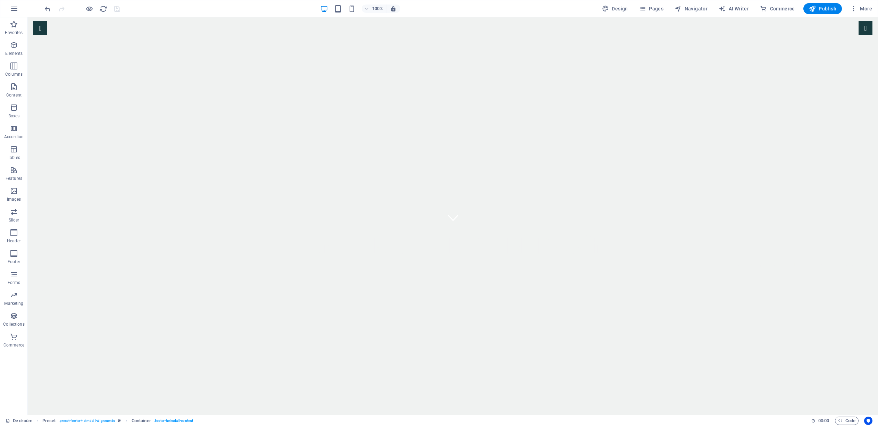
scroll to position [0, 0]
click at [833, 8] on span "Publish" at bounding box center [822, 8] width 27 height 7
